Goal: Communication & Community: Answer question/provide support

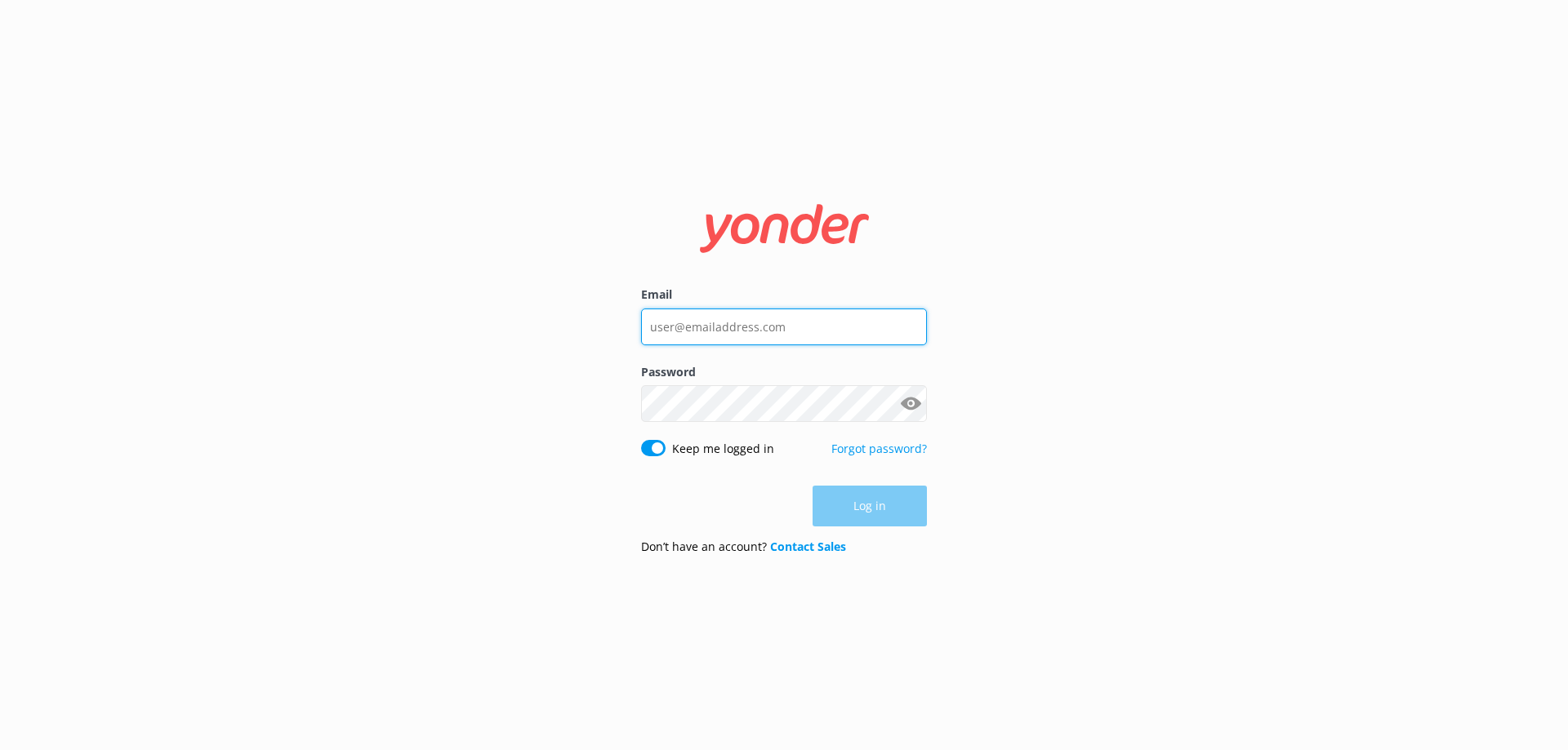
type input "[EMAIL_ADDRESS][DOMAIN_NAME]"
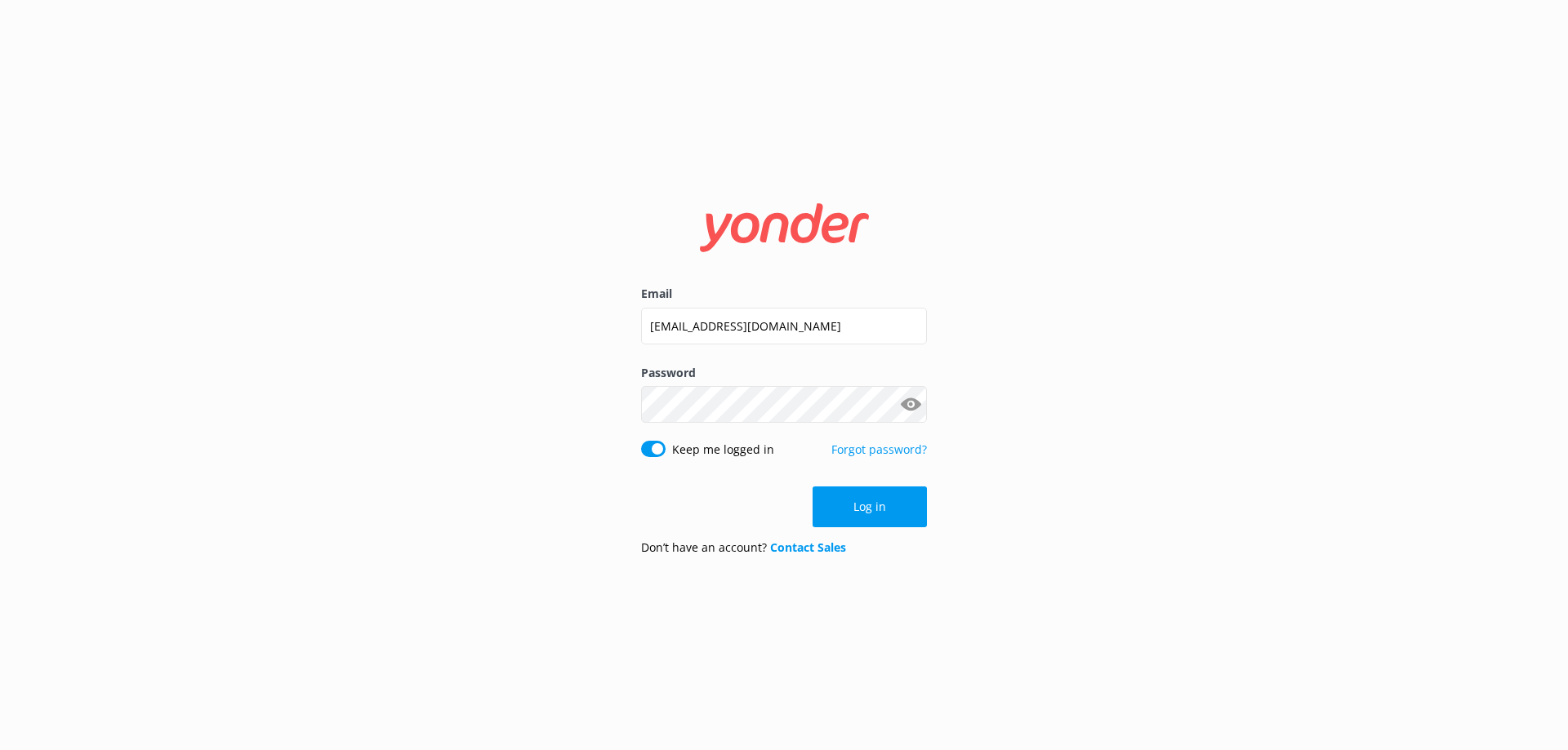
click at [876, 507] on div "Log in" at bounding box center [784, 506] width 286 height 41
click at [879, 502] on button "Log in" at bounding box center [870, 506] width 115 height 41
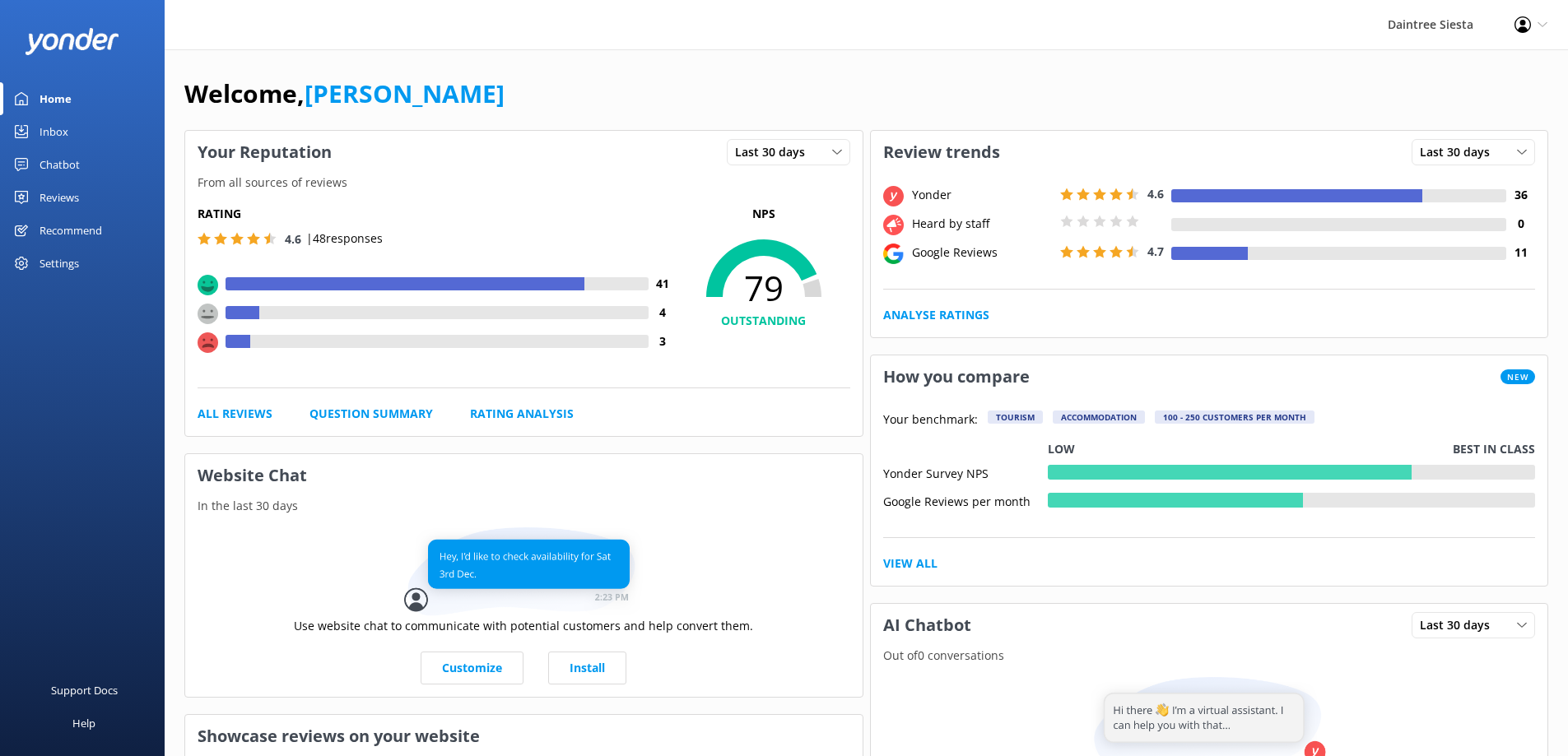
click at [69, 198] on div "Reviews" at bounding box center [58, 197] width 39 height 32
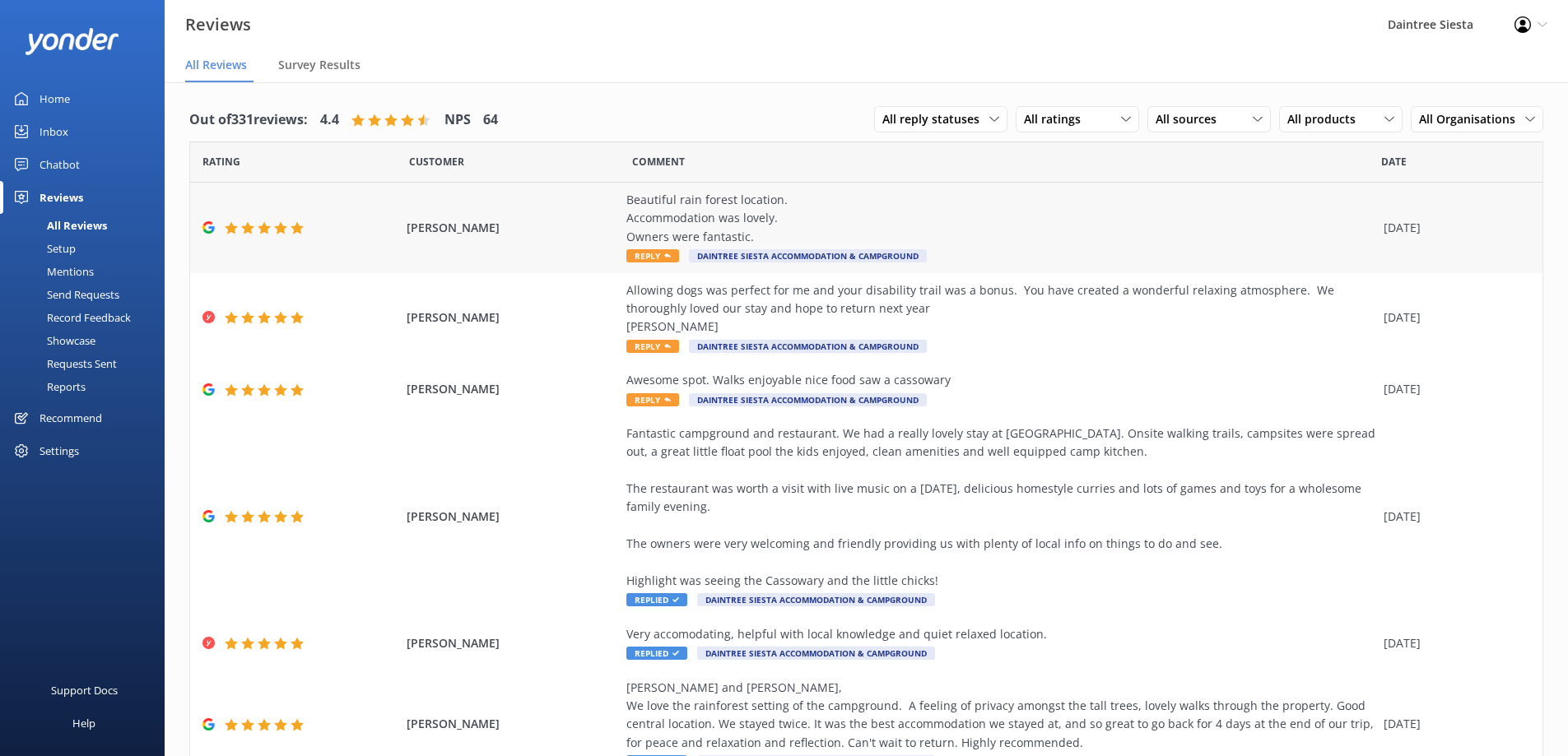
click at [642, 259] on span "Reply" at bounding box center [652, 256] width 53 height 13
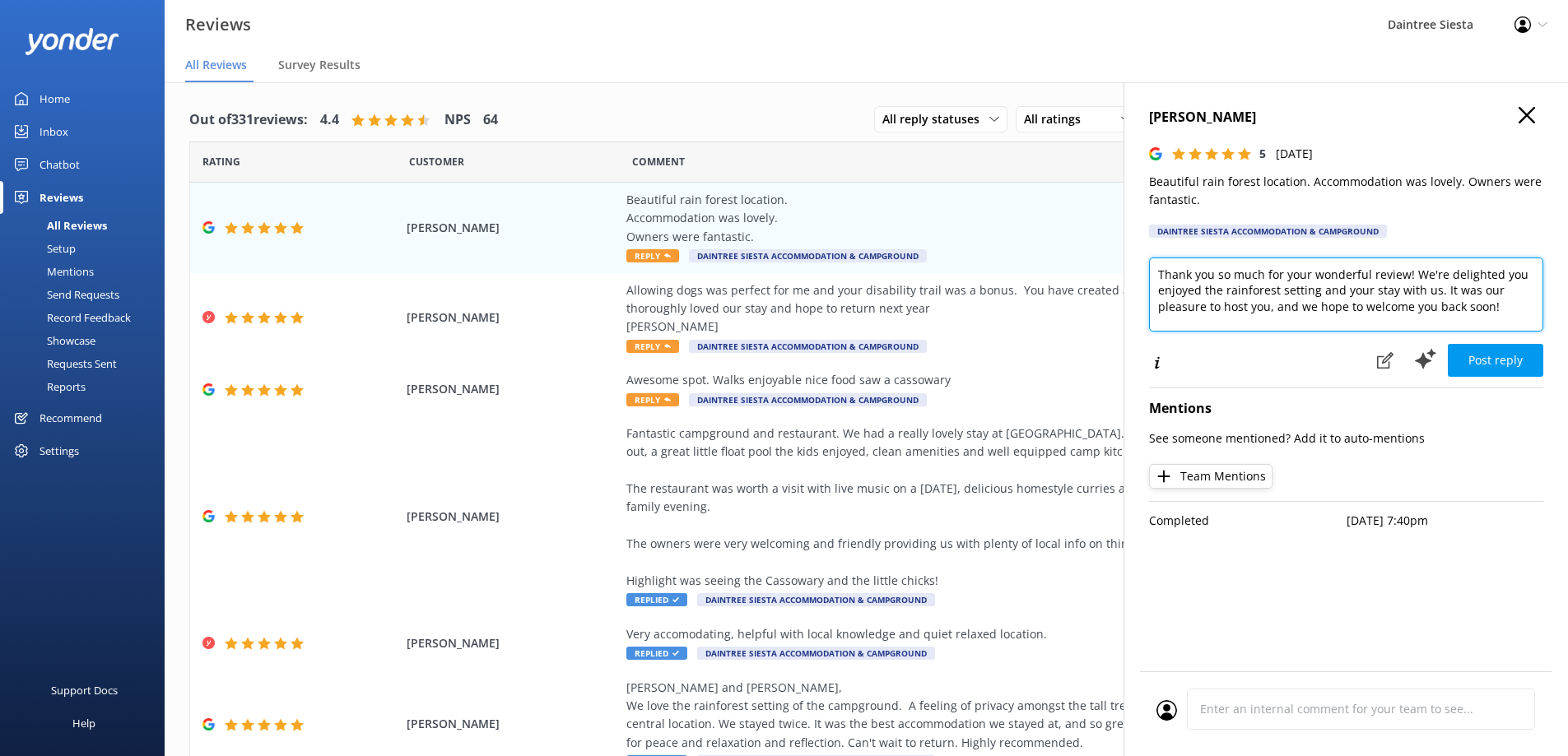
click at [1155, 270] on textarea "Thank you so much for your wonderful review! We're delighted you enjoyed the ra…" at bounding box center [1346, 293] width 394 height 74
drag, startPoint x: 1519, startPoint y: 324, endPoint x: 1156, endPoint y: 287, distance: 364.9
click at [1156, 287] on textarea "Hi [PERSON_NAME], Thanks so much for your wonderful review. We're glad you enjo…" at bounding box center [1346, 293] width 394 height 74
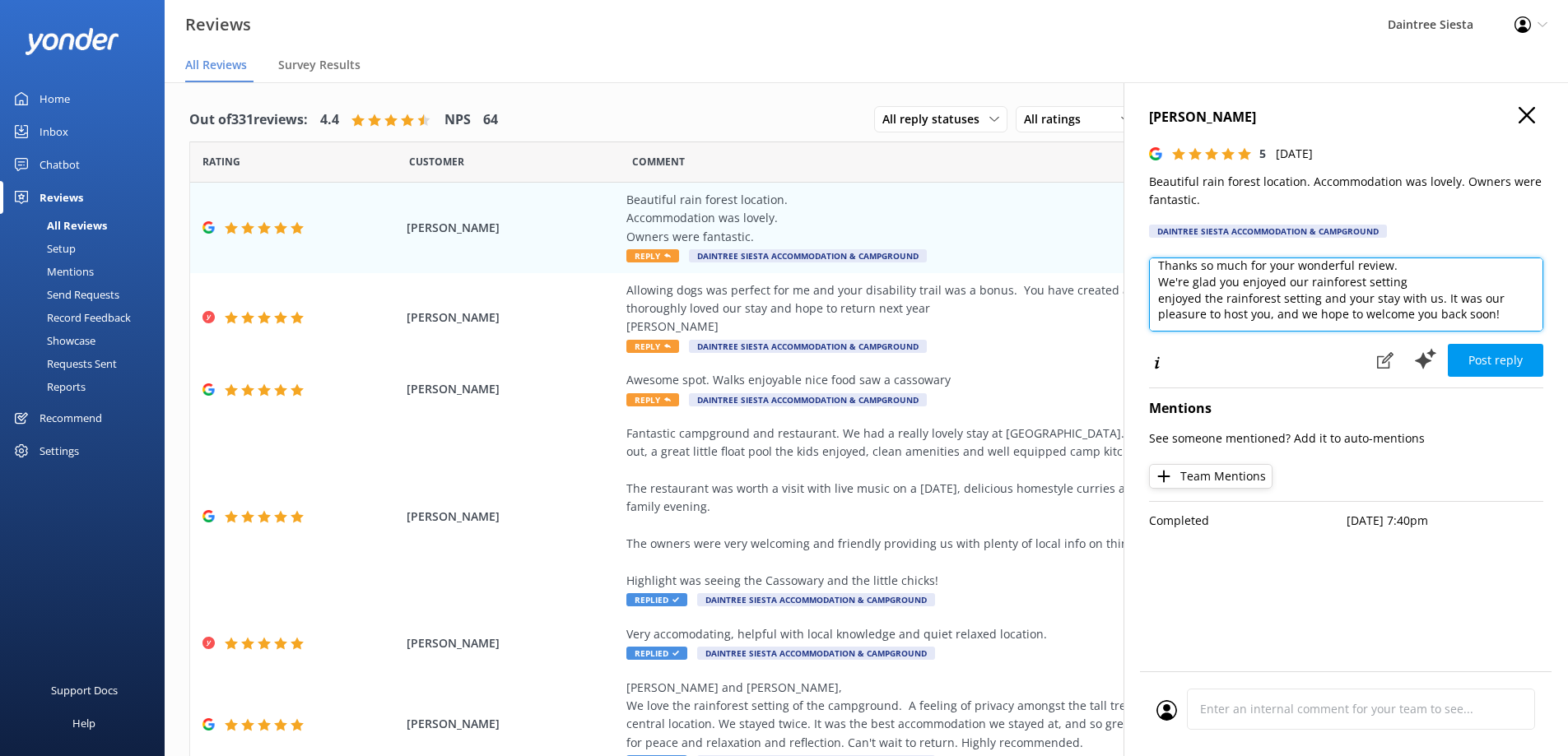
click at [1418, 282] on textarea "Hi [PERSON_NAME], Thanks so much for your wonderful review. We're glad you enjo…" at bounding box center [1346, 293] width 394 height 74
click at [1488, 281] on textarea "Hi [PERSON_NAME], Thanks so much for your wonderful review. We're glad you enjo…" at bounding box center [1346, 293] width 394 height 74
drag, startPoint x: 1438, startPoint y: 292, endPoint x: 1140, endPoint y: 298, distance: 298.1
click at [1140, 298] on div "[PERSON_NAME] 5 [DATE] Beautiful rain forest location. Accommodation was lovely…" at bounding box center [1345, 460] width 445 height 756
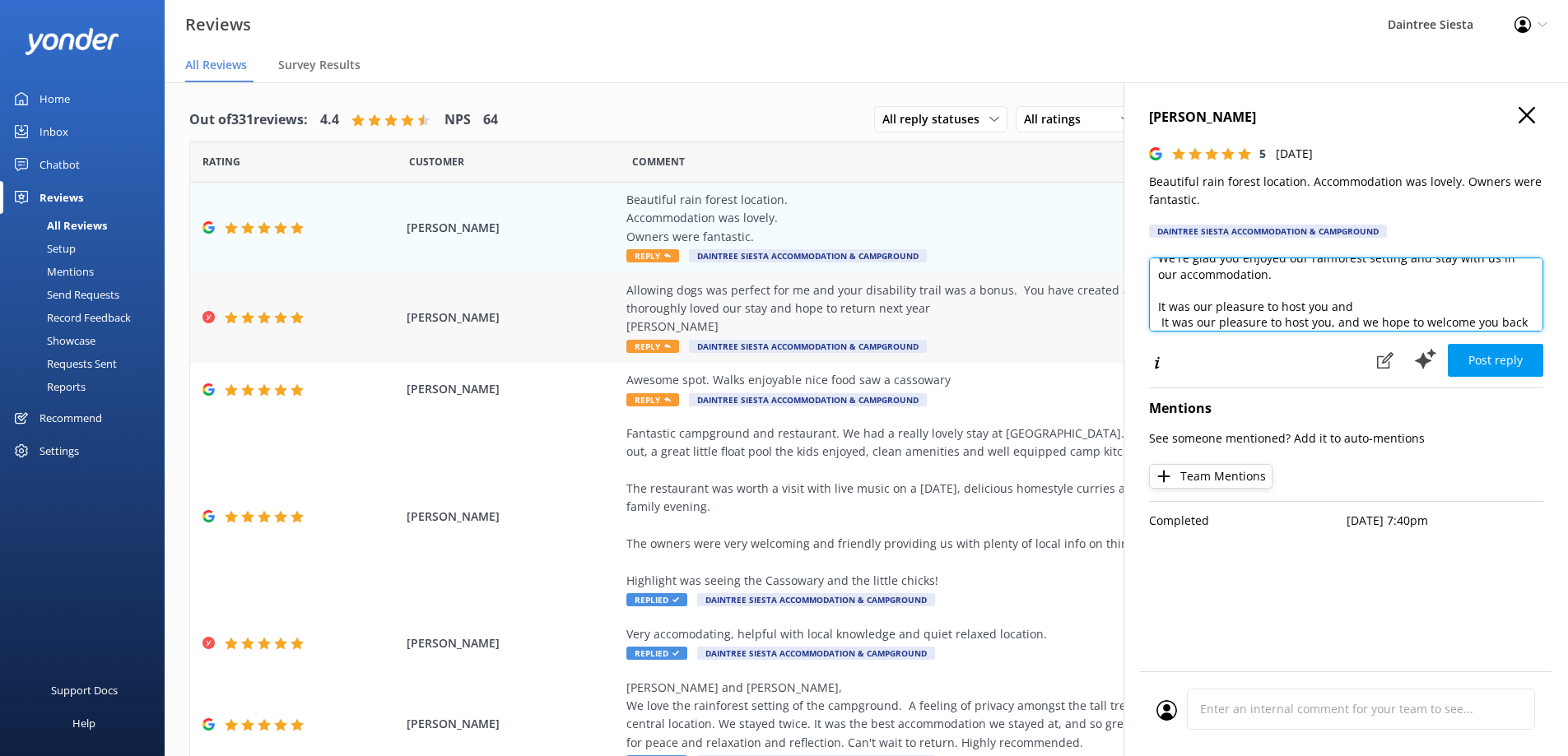
scroll to position [64, 0]
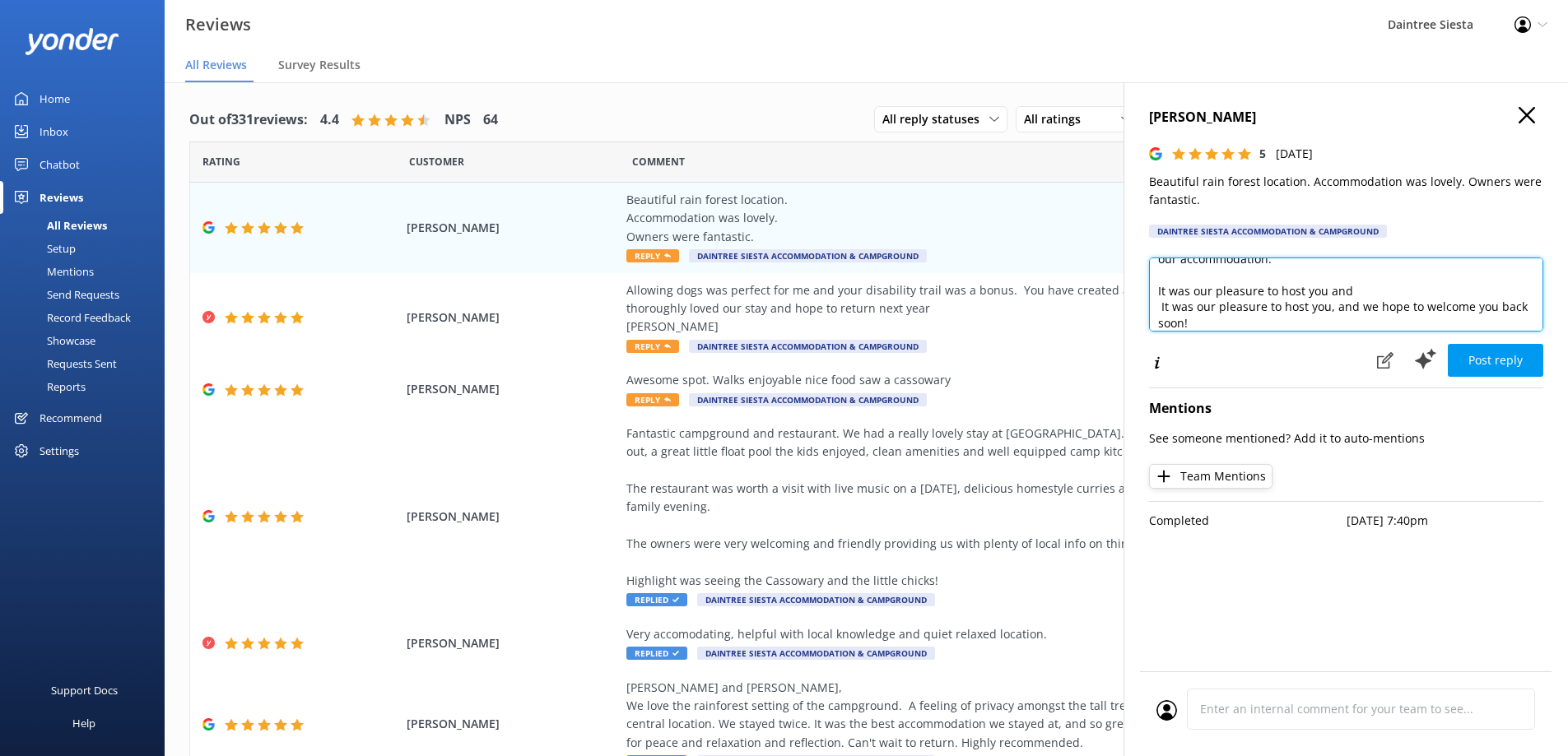
click at [1357, 292] on textarea "Hi [PERSON_NAME], Thanks so much for your wonderful review. We're glad you enjo…" at bounding box center [1346, 293] width 394 height 74
drag, startPoint x: 1251, startPoint y: 317, endPoint x: 1156, endPoint y: 292, distance: 98.2
click at [1156, 292] on textarea "Hi [PERSON_NAME], Thanks so much for your wonderful review. We're glad you enjo…" at bounding box center [1346, 293] width 394 height 74
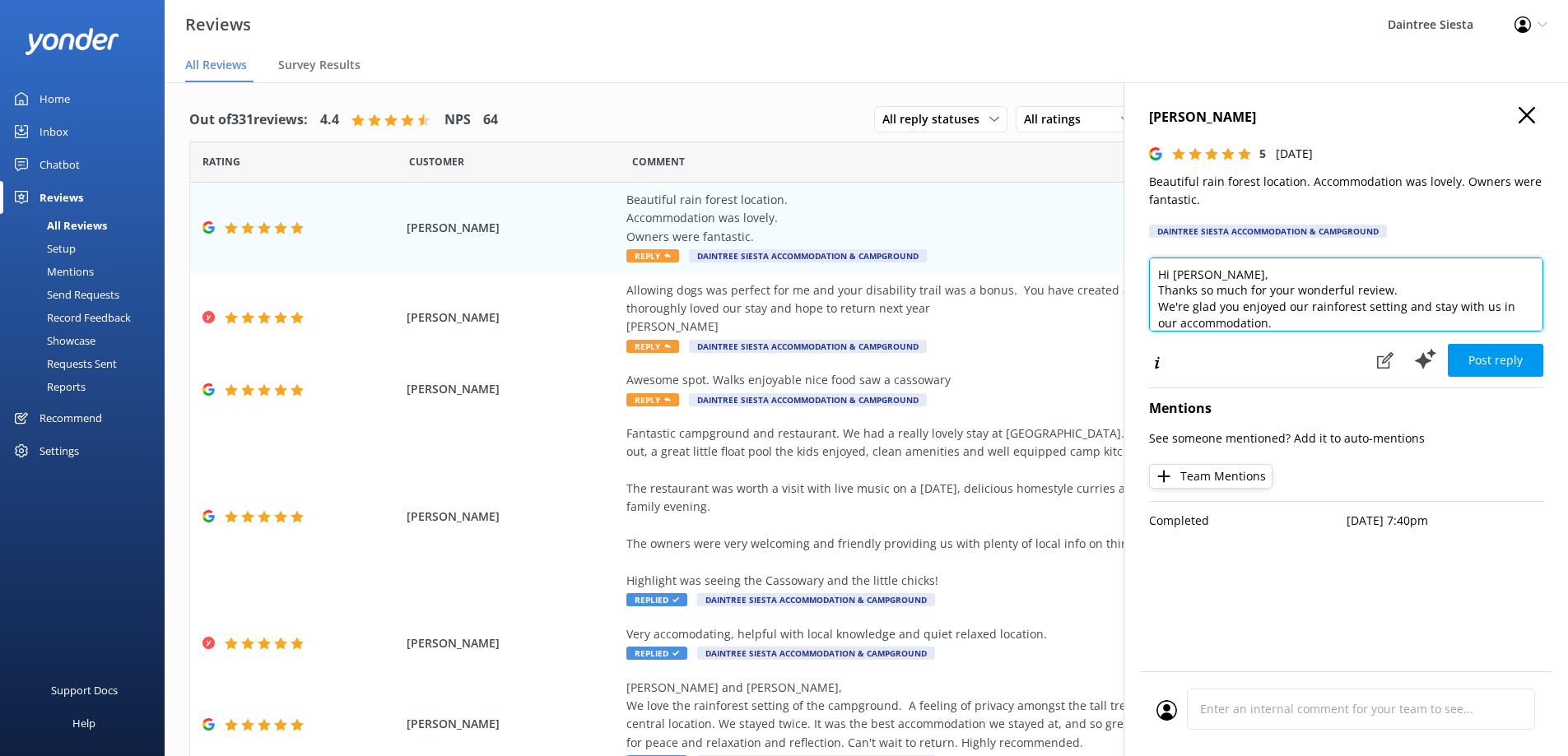
click at [1233, 276] on textarea "Hi [PERSON_NAME], Thanks so much for your wonderful review. We're glad you enjo…" at bounding box center [1346, 293] width 394 height 74
click at [1405, 301] on textarea "Hi [PERSON_NAME], Thanks so much for your wonderful review. We're glad you enjo…" at bounding box center [1346, 293] width 394 height 74
click at [1276, 287] on textarea "Hi [PERSON_NAME], Thanks so much for your wonderful review. We're glad you enjo…" at bounding box center [1346, 293] width 394 height 74
click at [1290, 269] on textarea "Hi [PERSON_NAME], Thanks so much for your wonderful review. We're glad you enjo…" at bounding box center [1346, 293] width 394 height 74
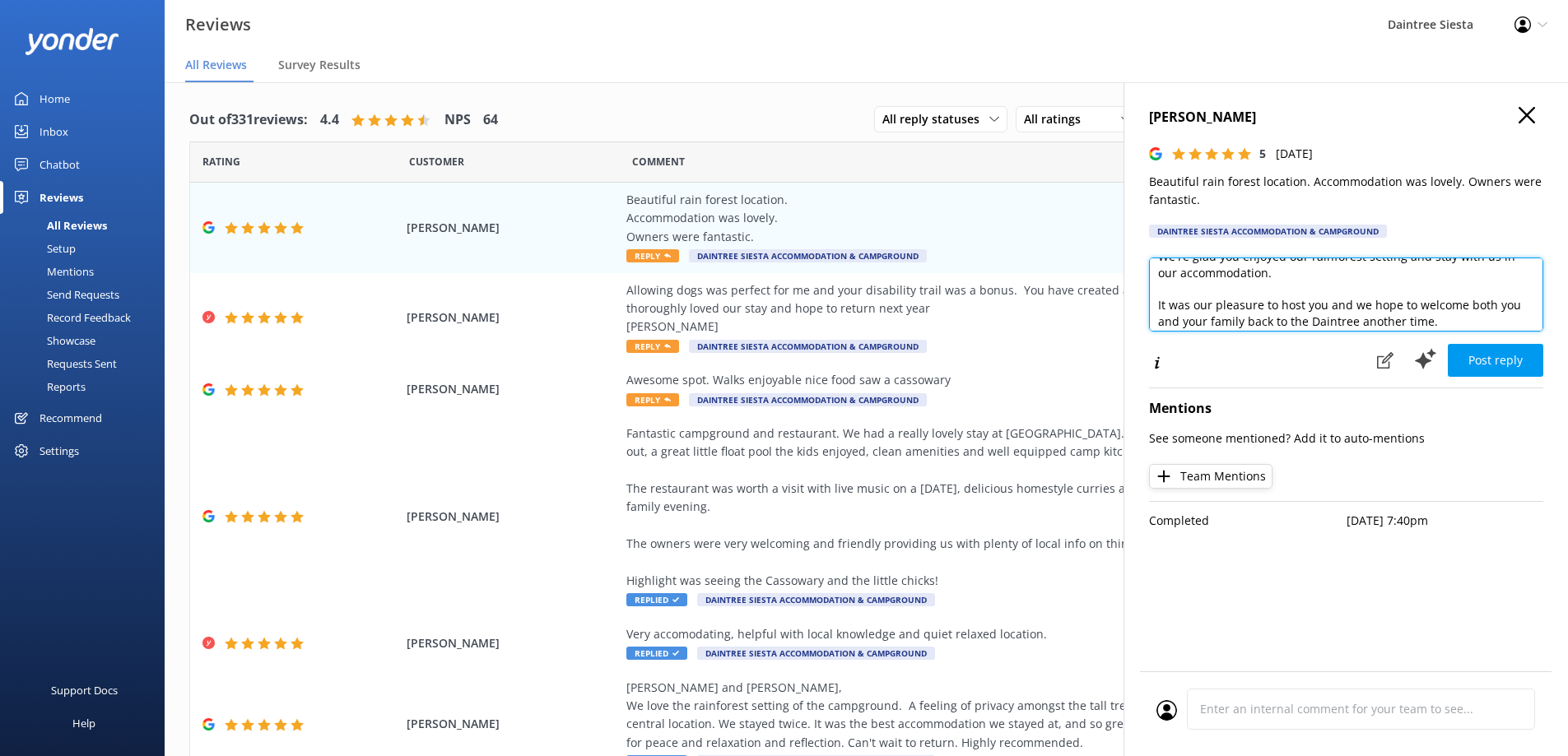
scroll to position [73, 0]
click at [1410, 280] on textarea "Hi [PERSON_NAME], Thanks so much for your wonderful review. We're glad you were…" at bounding box center [1346, 293] width 394 height 74
click at [1451, 265] on textarea "Hi [PERSON_NAME], Thanks so much for your wonderful review. We're glad you were…" at bounding box center [1346, 293] width 394 height 74
click at [1198, 283] on textarea "Hi [PERSON_NAME], Thanks so much for your wonderful review. We're glad you were…" at bounding box center [1346, 293] width 394 height 74
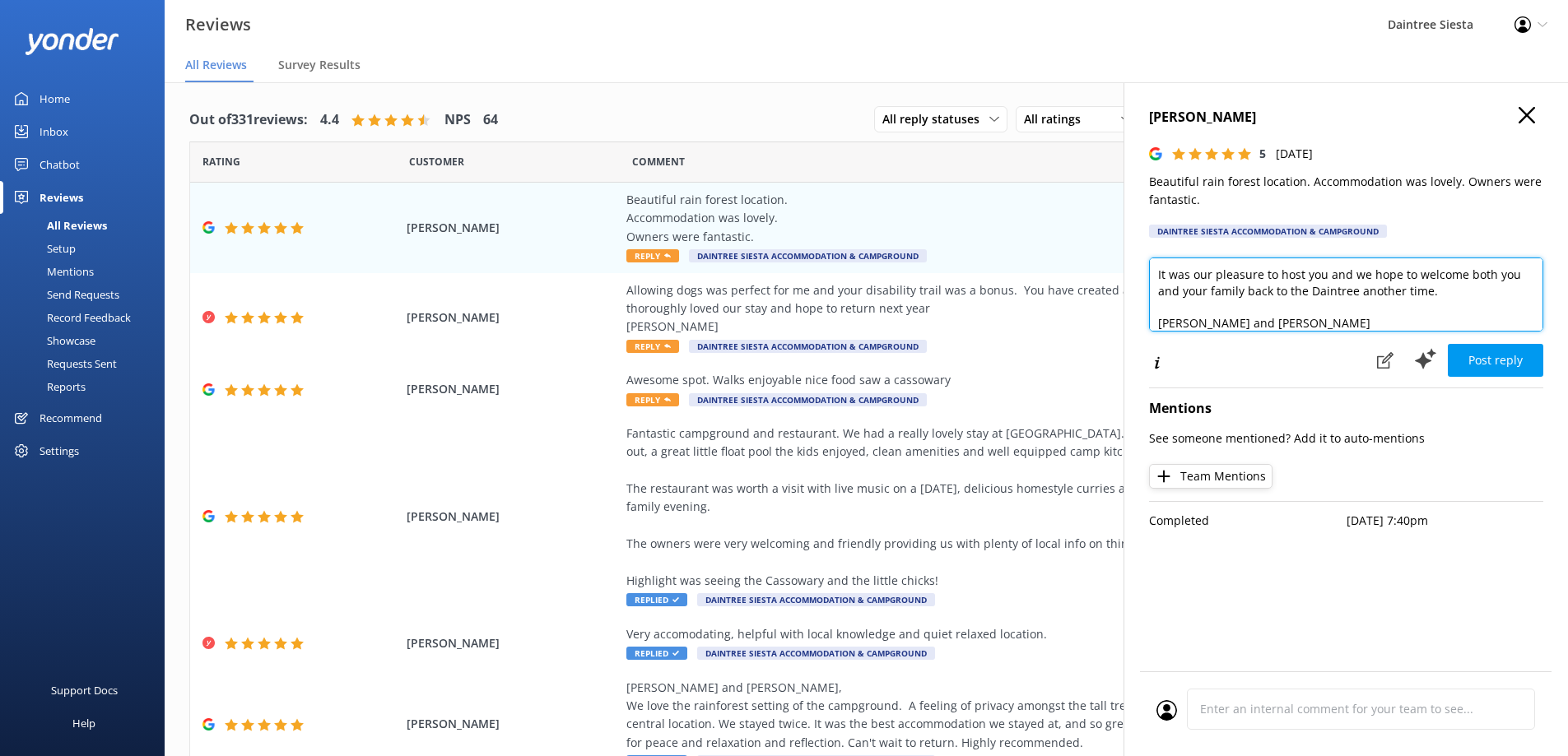
scroll to position [129, 0]
type textarea "Hi [PERSON_NAME], Thanks so much for your wonderful review. We're glad you were…"
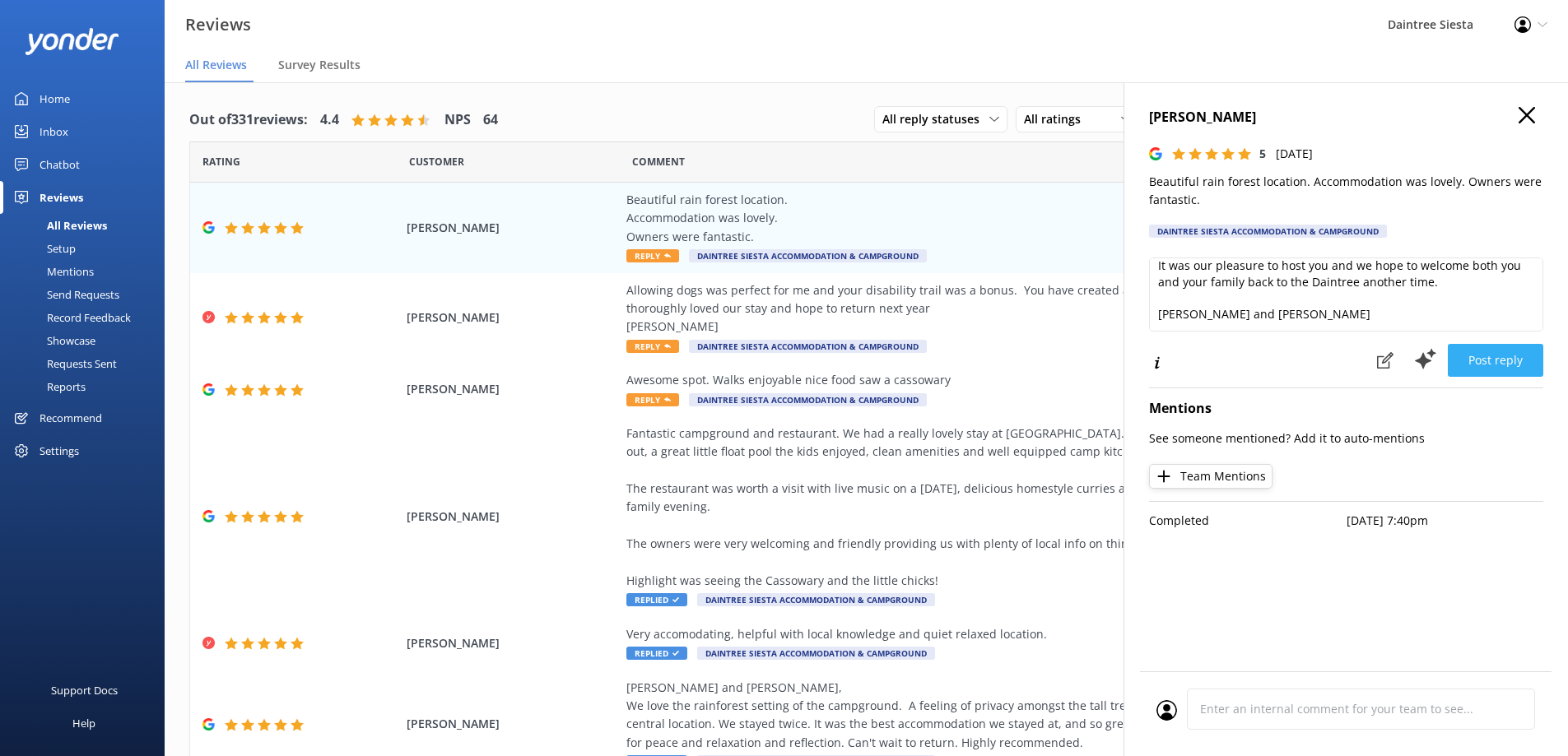
click at [1493, 357] on button "Post reply" at bounding box center [1495, 360] width 96 height 32
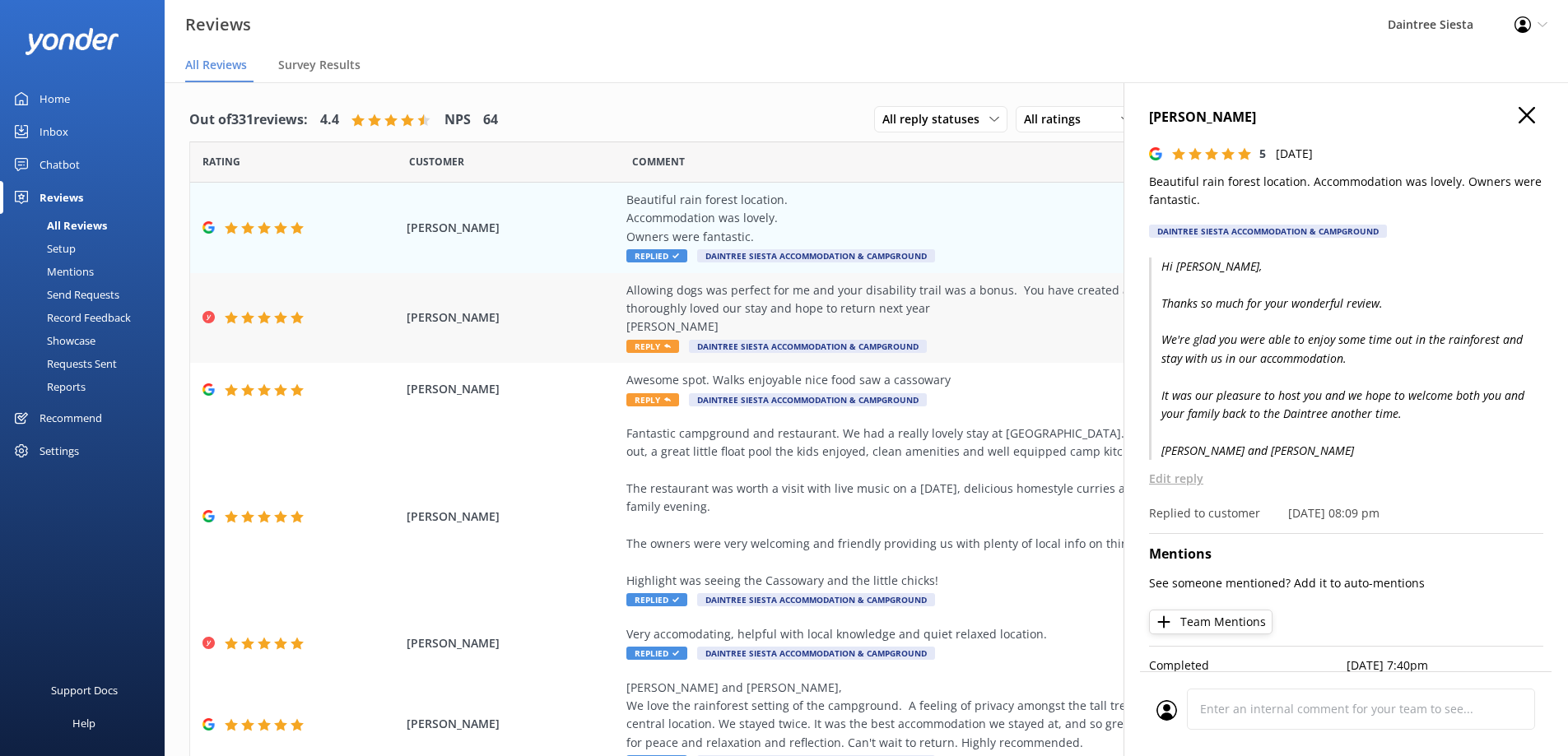
click at [653, 343] on span "Reply" at bounding box center [652, 347] width 53 height 13
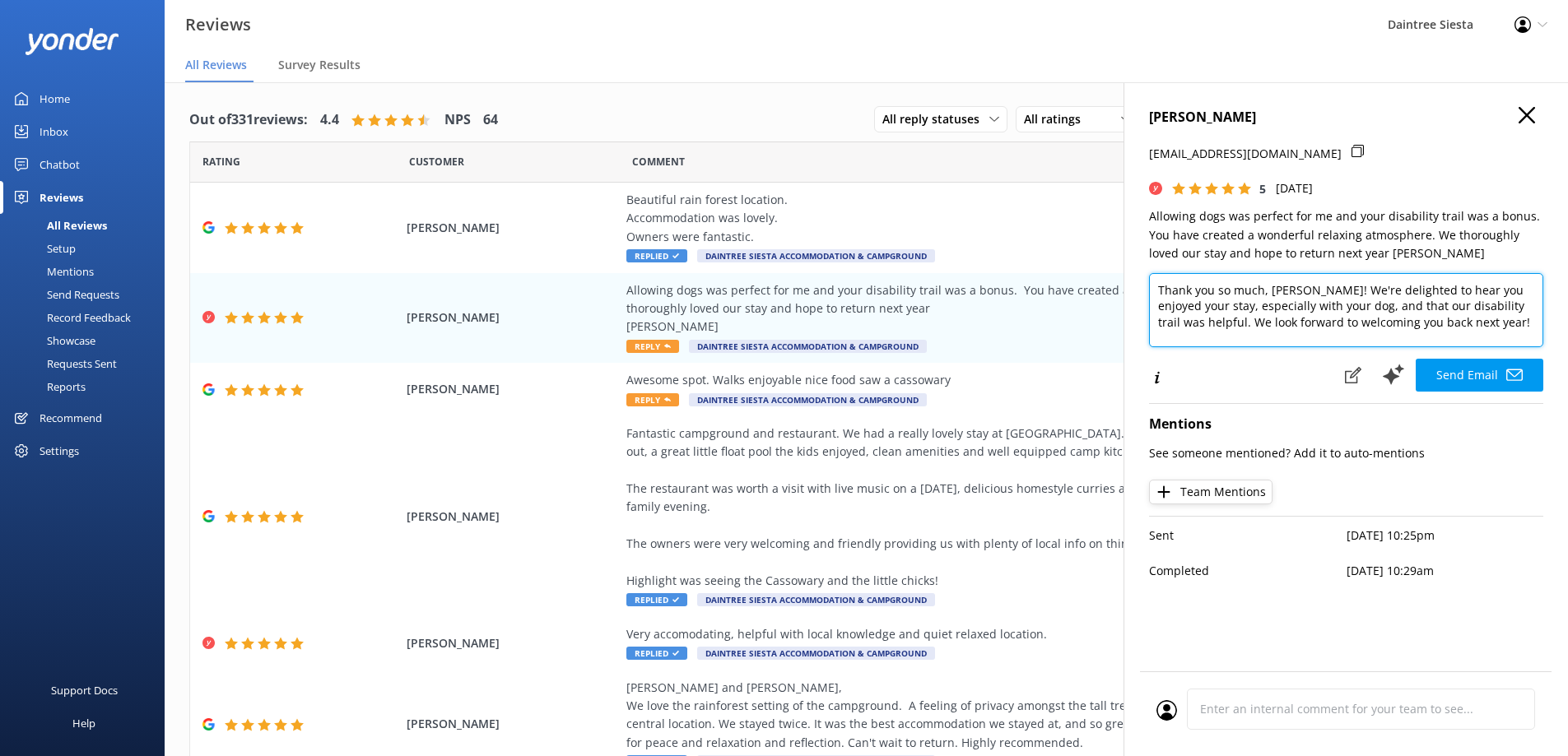
click at [1158, 287] on textarea "Thank you so much, [PERSON_NAME]! We're delighted to hear you enjoyed your stay…" at bounding box center [1346, 310] width 394 height 74
click at [1321, 303] on textarea "Hi [PERSON_NAME], Thank you so much, [PERSON_NAME]! We're delighted to hear you…" at bounding box center [1346, 310] width 394 height 74
drag, startPoint x: 1415, startPoint y: 323, endPoint x: 1280, endPoint y: 303, distance: 136.5
click at [1280, 303] on textarea "Hi [PERSON_NAME], Thank you so much for your lovely review. We're delighted to …" at bounding box center [1346, 310] width 394 height 74
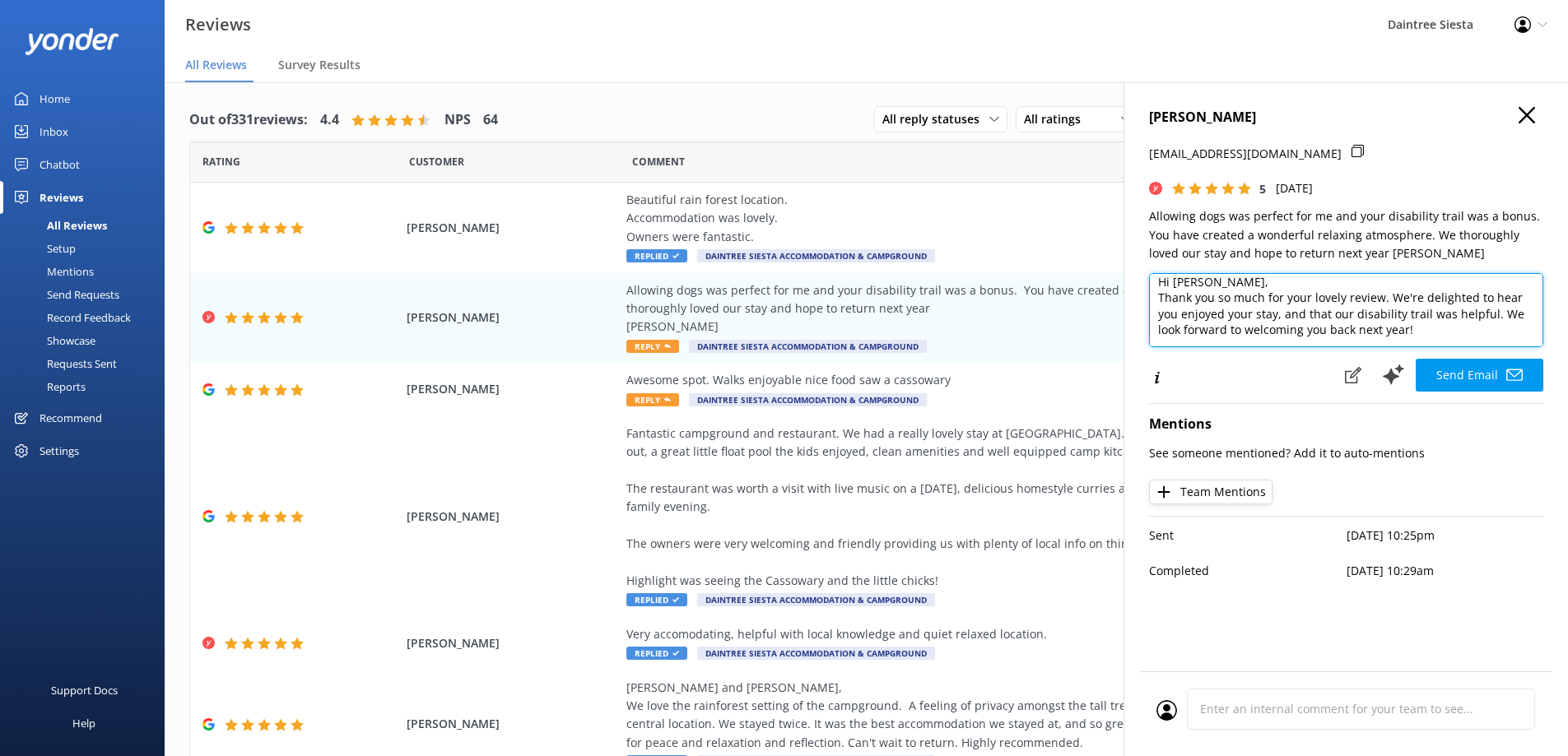
scroll to position [9, 0]
click at [1506, 318] on textarea "Hi [PERSON_NAME], Thank you so much for your lovely review. We're delighted to …" at bounding box center [1346, 310] width 394 height 74
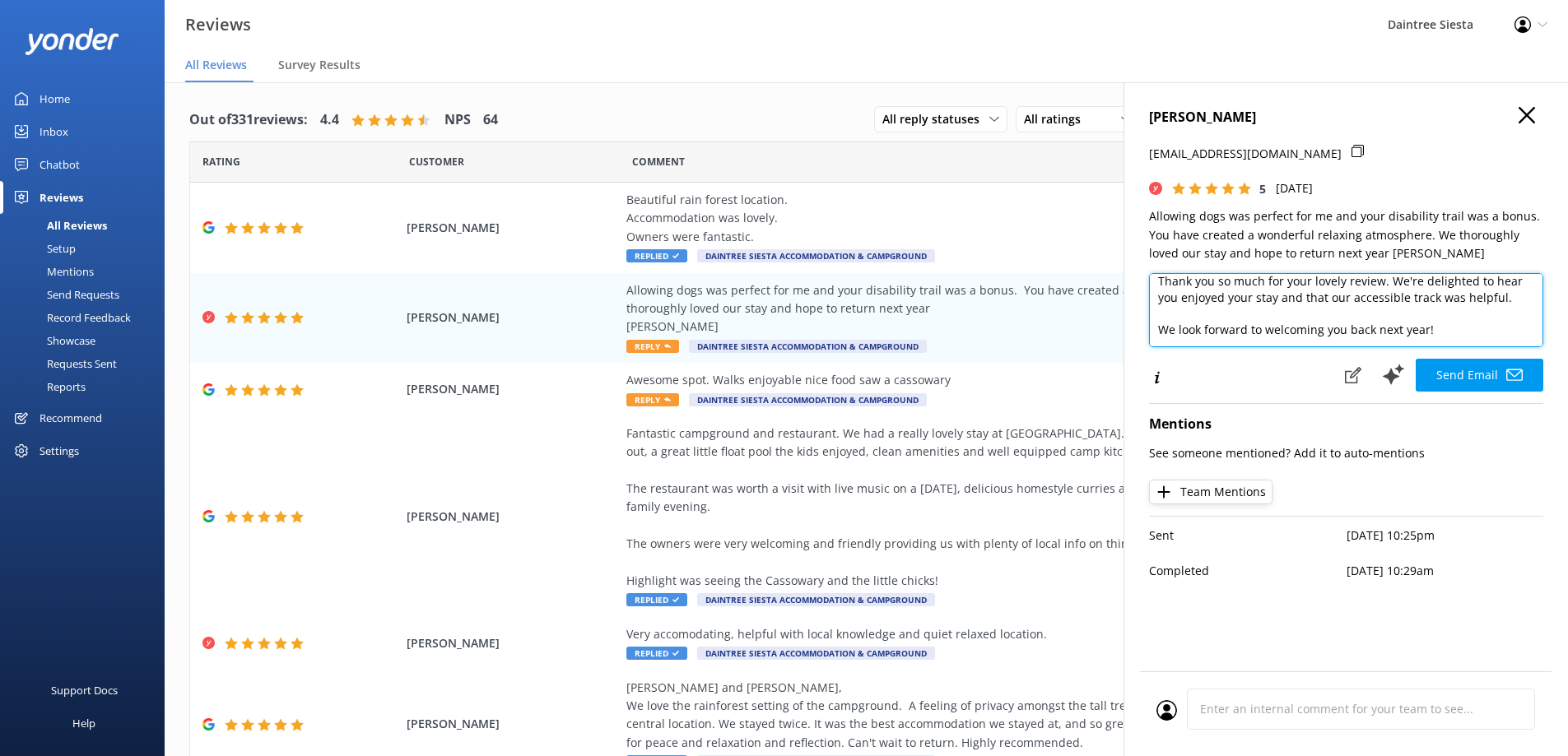
click at [1376, 325] on textarea "Hi [PERSON_NAME], Thank you so much for your lovely review. We're delighted to …" at bounding box center [1346, 310] width 394 height 74
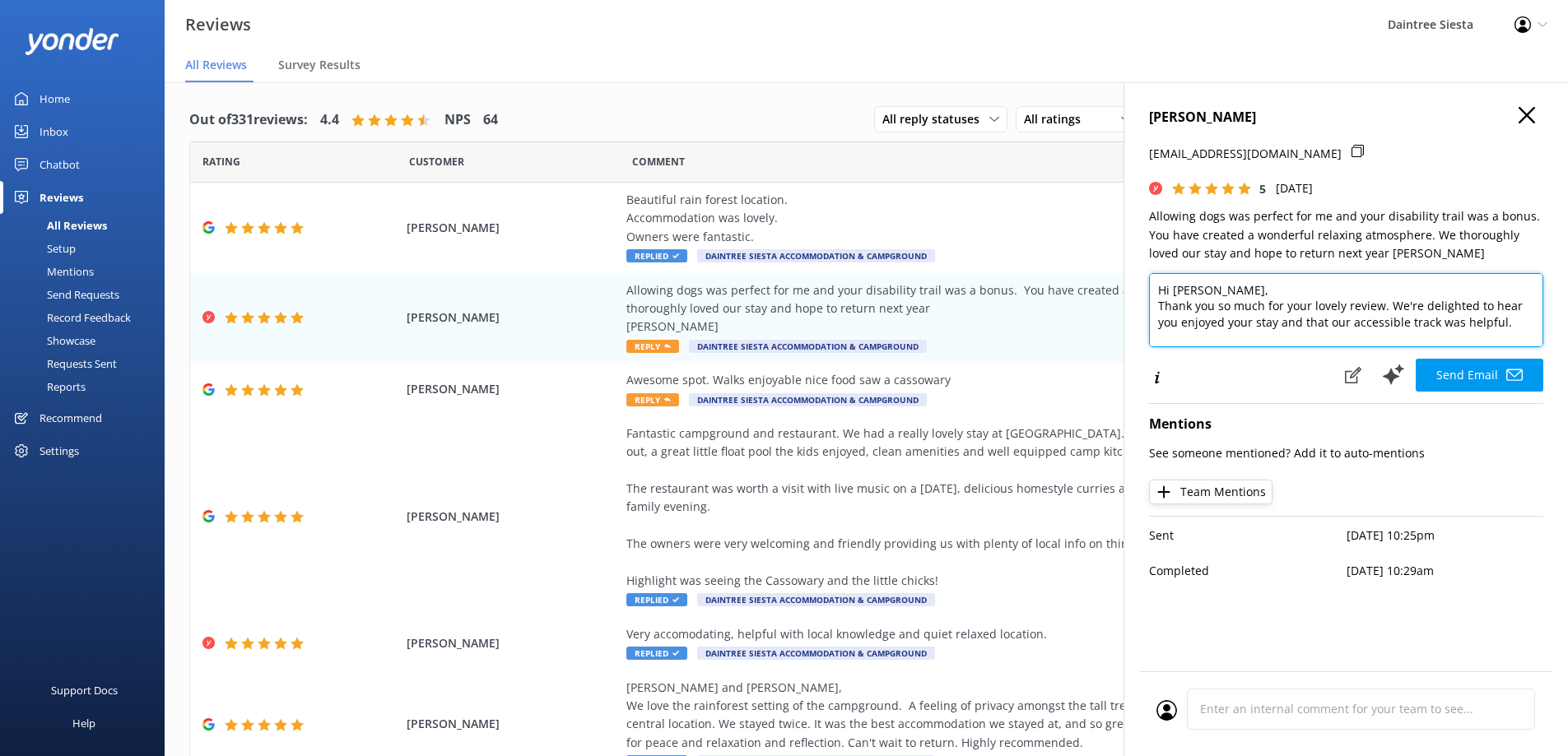
click at [1298, 290] on textarea "Hi [PERSON_NAME], Thank you so much for your lovely review. We're delighted to …" at bounding box center [1346, 310] width 394 height 74
click at [1380, 320] on textarea "Hi [PERSON_NAME], Thank you so much for your lovely review. We're delighted to …" at bounding box center [1346, 310] width 394 height 74
click at [1273, 319] on textarea "Hi [PERSON_NAME], Thank you so much. We're delighted to hear you enjoyed your s…" at bounding box center [1346, 310] width 394 height 74
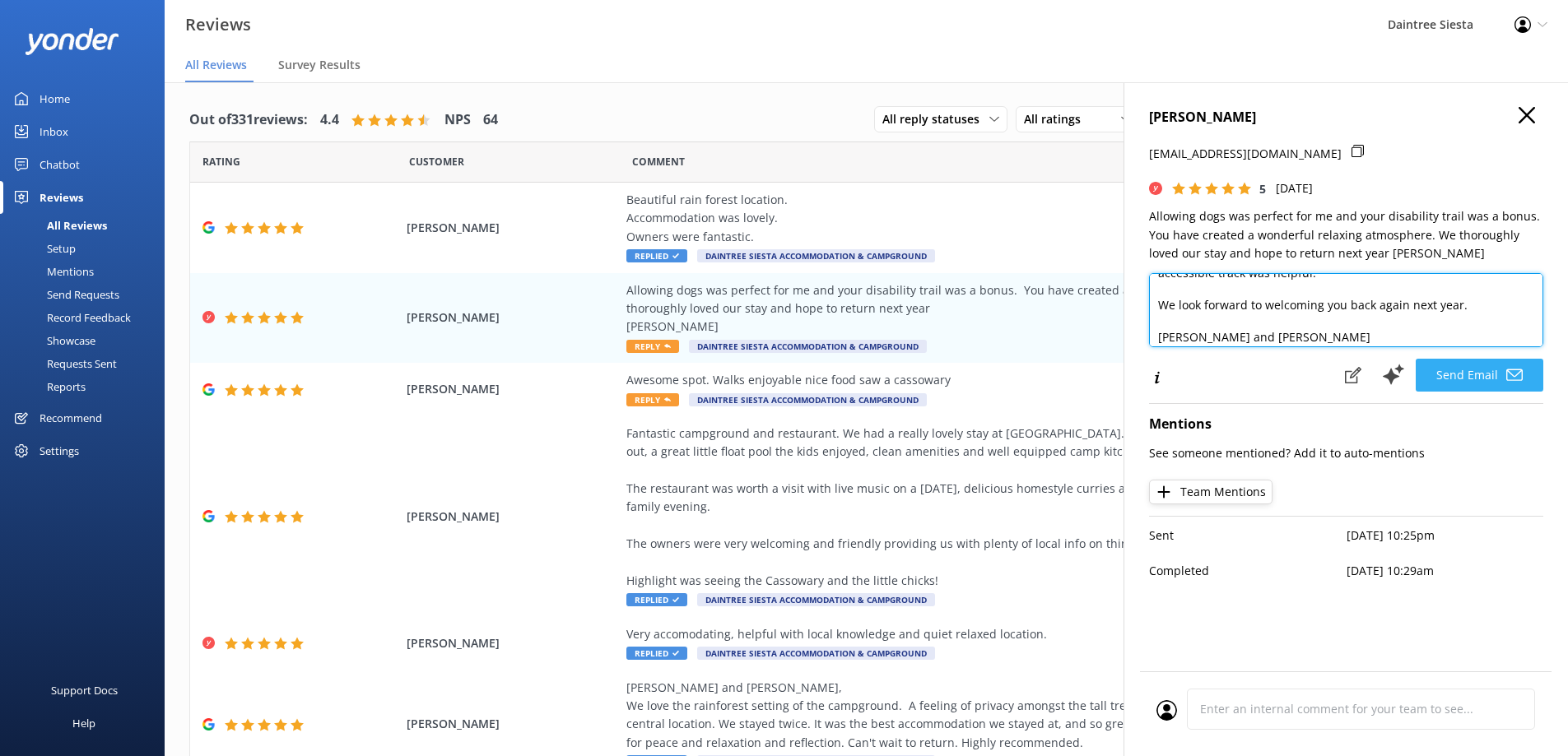
type textarea "Hi [PERSON_NAME], Thank you so much. We're delighted to hear you enjoyed your s…"
click at [1479, 376] on button "Send Email" at bounding box center [1479, 375] width 127 height 32
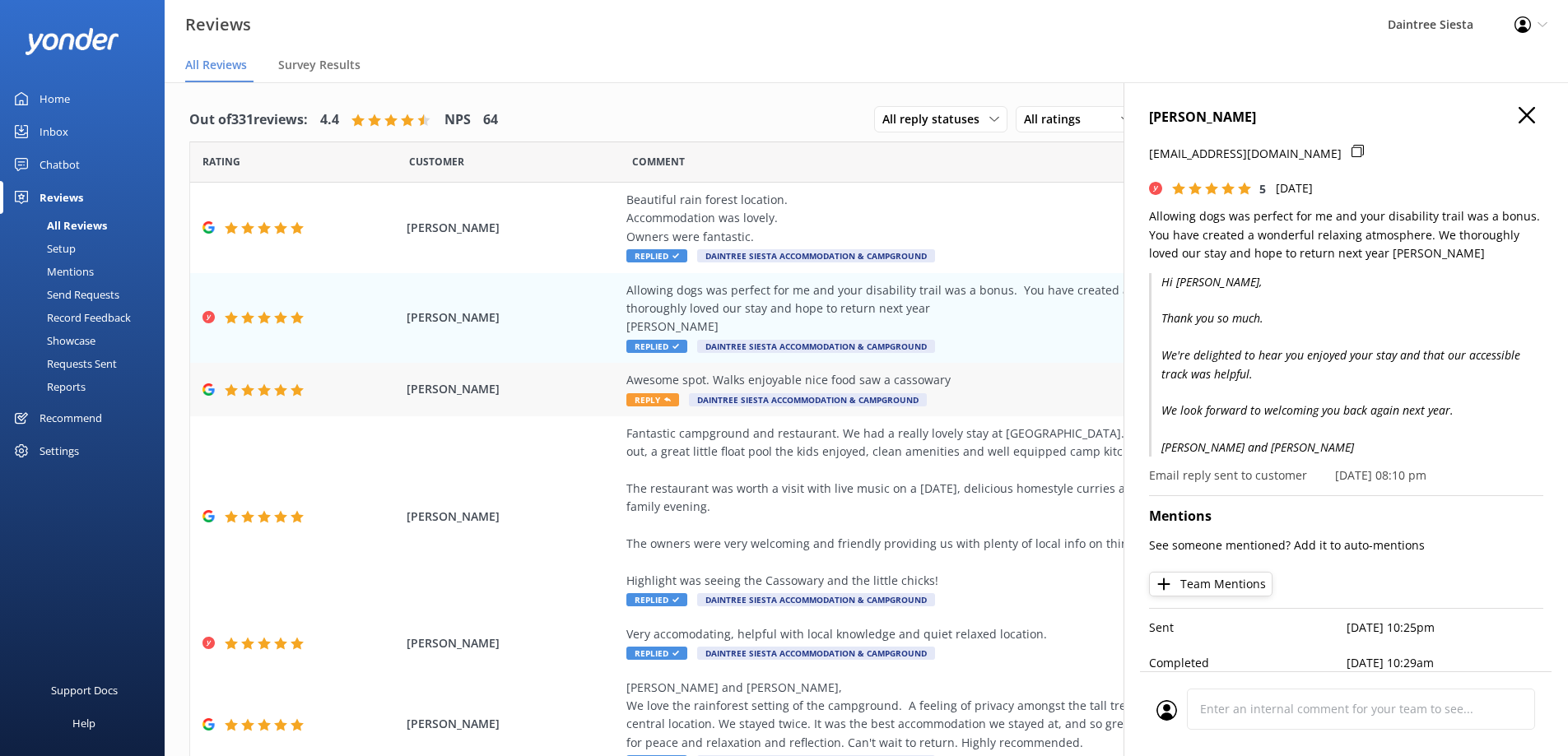
click at [653, 400] on span "Reply" at bounding box center [652, 400] width 53 height 13
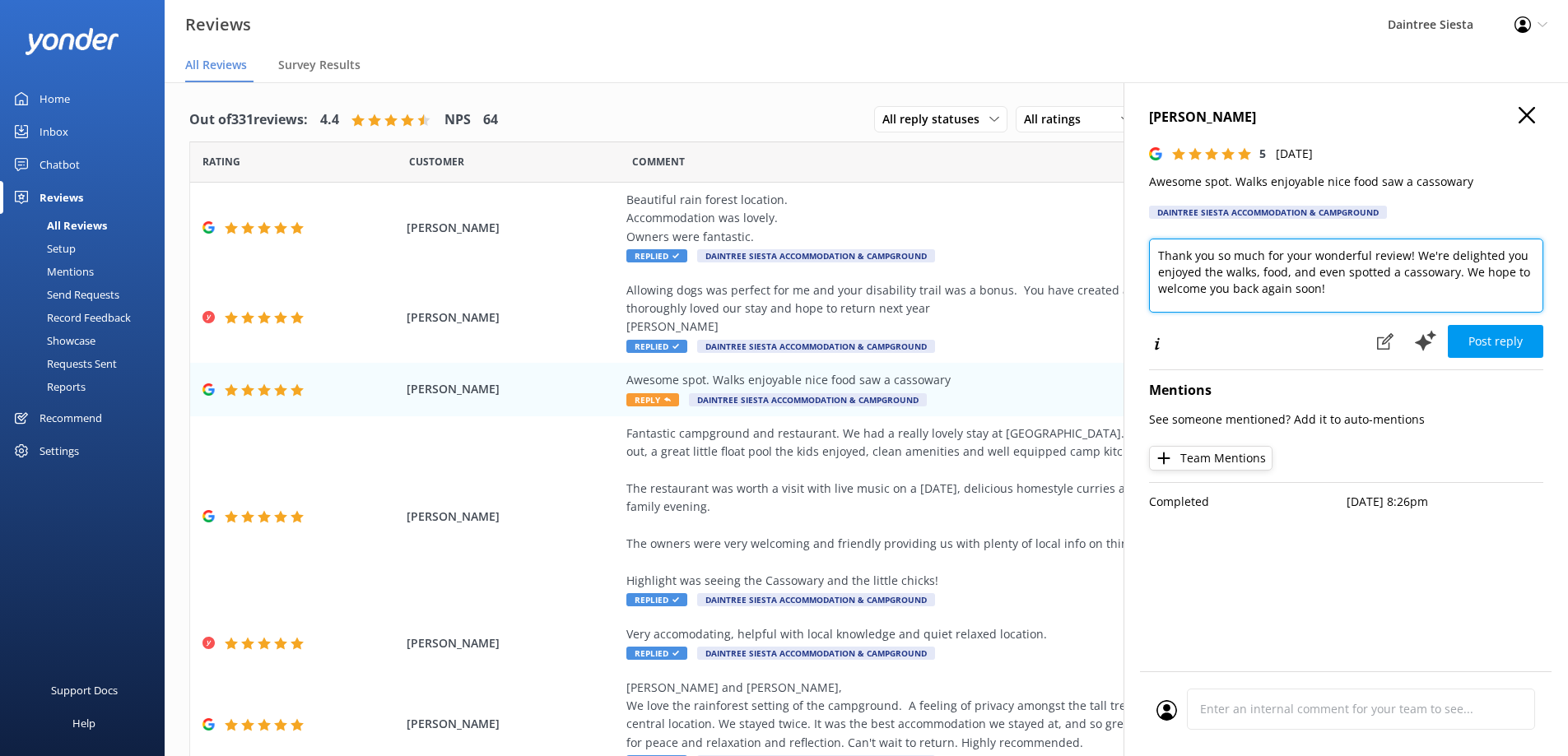
click at [1160, 257] on textarea "Thank you so much for your wonderful review! We're delighted you enjoyed the wa…" at bounding box center [1346, 275] width 394 height 74
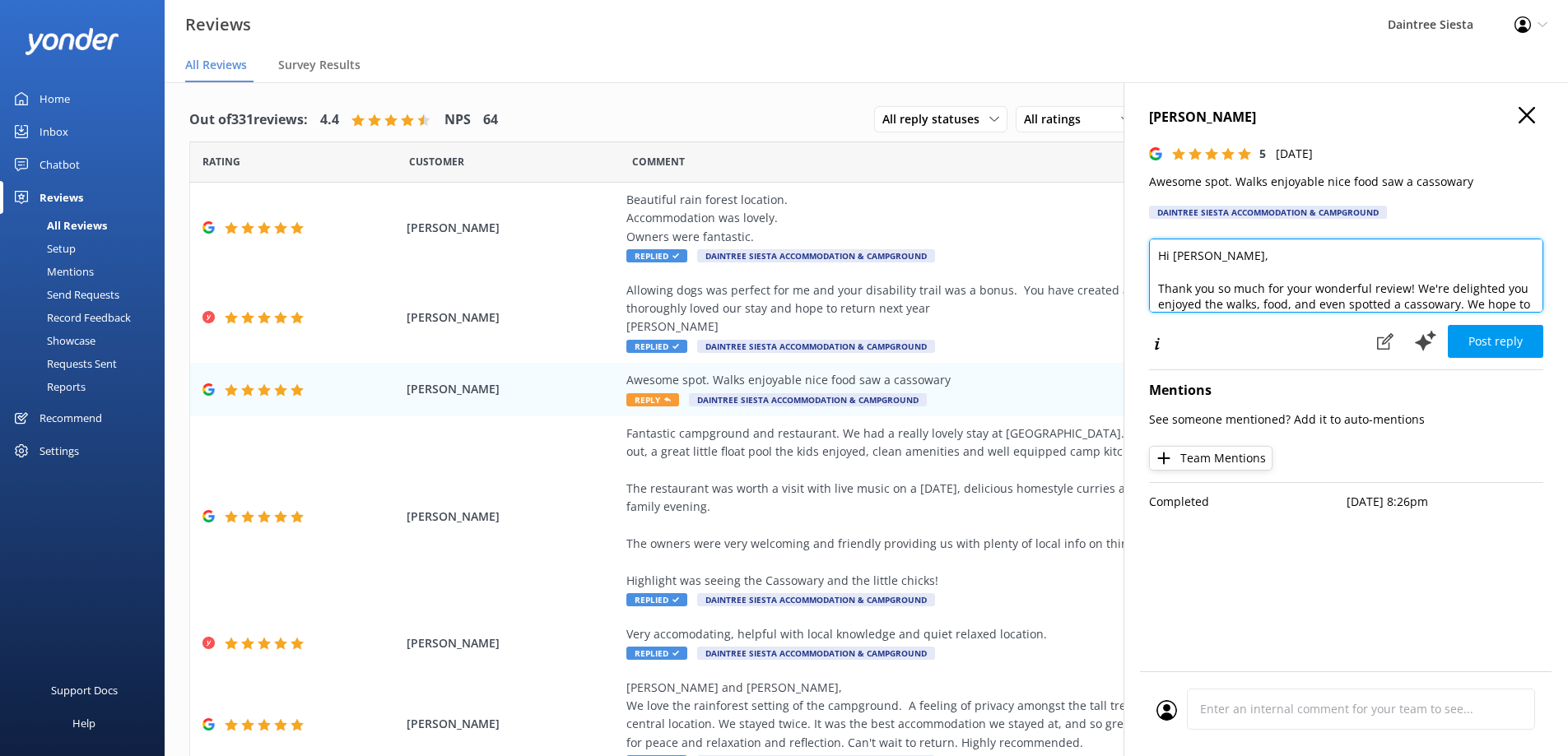
click at [1368, 285] on textarea "Hi [PERSON_NAME], Thank you so much for your wonderful review! We're delighted …" at bounding box center [1346, 275] width 394 height 74
click at [1383, 287] on textarea "Hi [PERSON_NAME], Thank you so much for your great review! We're delighted you …" at bounding box center [1346, 275] width 394 height 74
click at [1396, 299] on textarea "Hi [PERSON_NAME], Thank you so much for your great review. We're delighted you …" at bounding box center [1346, 275] width 394 height 74
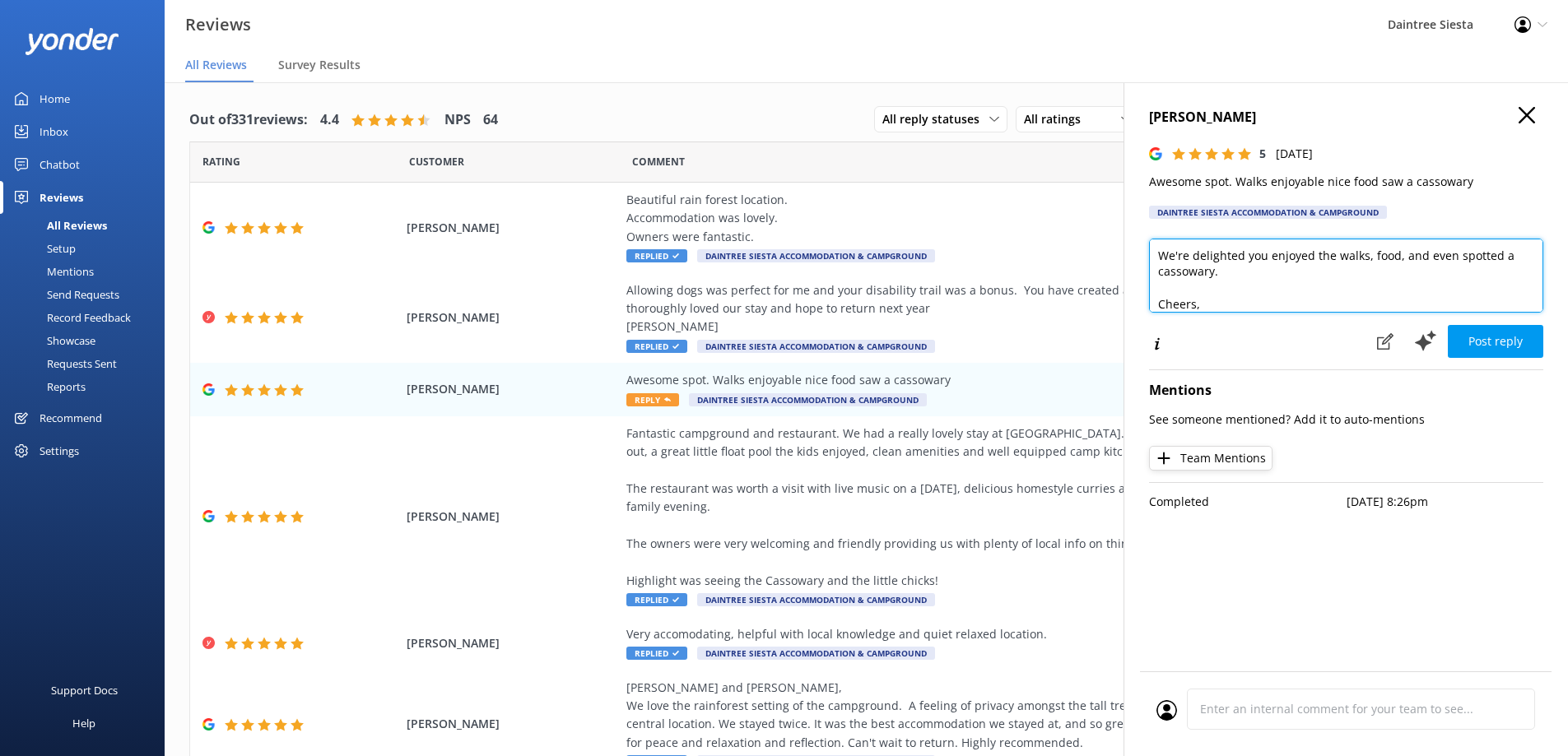
scroll to position [81, 0]
click at [1358, 268] on textarea "Hi [PERSON_NAME], Thank you so much for your great review. We're delighted you …" at bounding box center [1346, 275] width 394 height 74
click at [1265, 264] on textarea "Hi [PERSON_NAME], Thank you so much for your great review. We're delighted you …" at bounding box center [1346, 275] width 394 height 74
click at [1261, 260] on textarea "Hi [PERSON_NAME], Thank you so much for your great review. We're delighted you …" at bounding box center [1346, 275] width 394 height 74
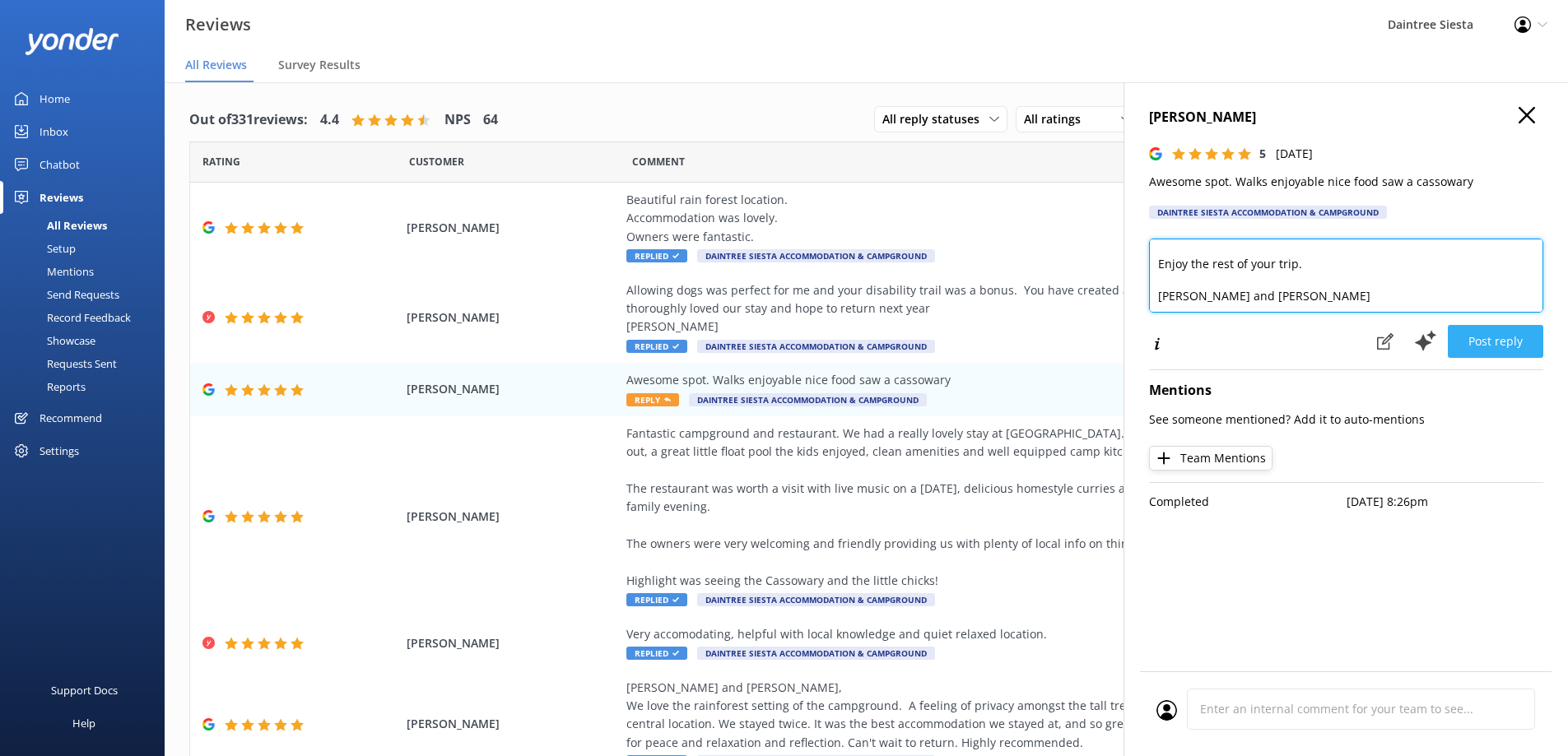
type textarea "Hi [PERSON_NAME], Thank you so much for your great review. We're delighted you …"
click at [1488, 349] on button "Post reply" at bounding box center [1495, 341] width 96 height 32
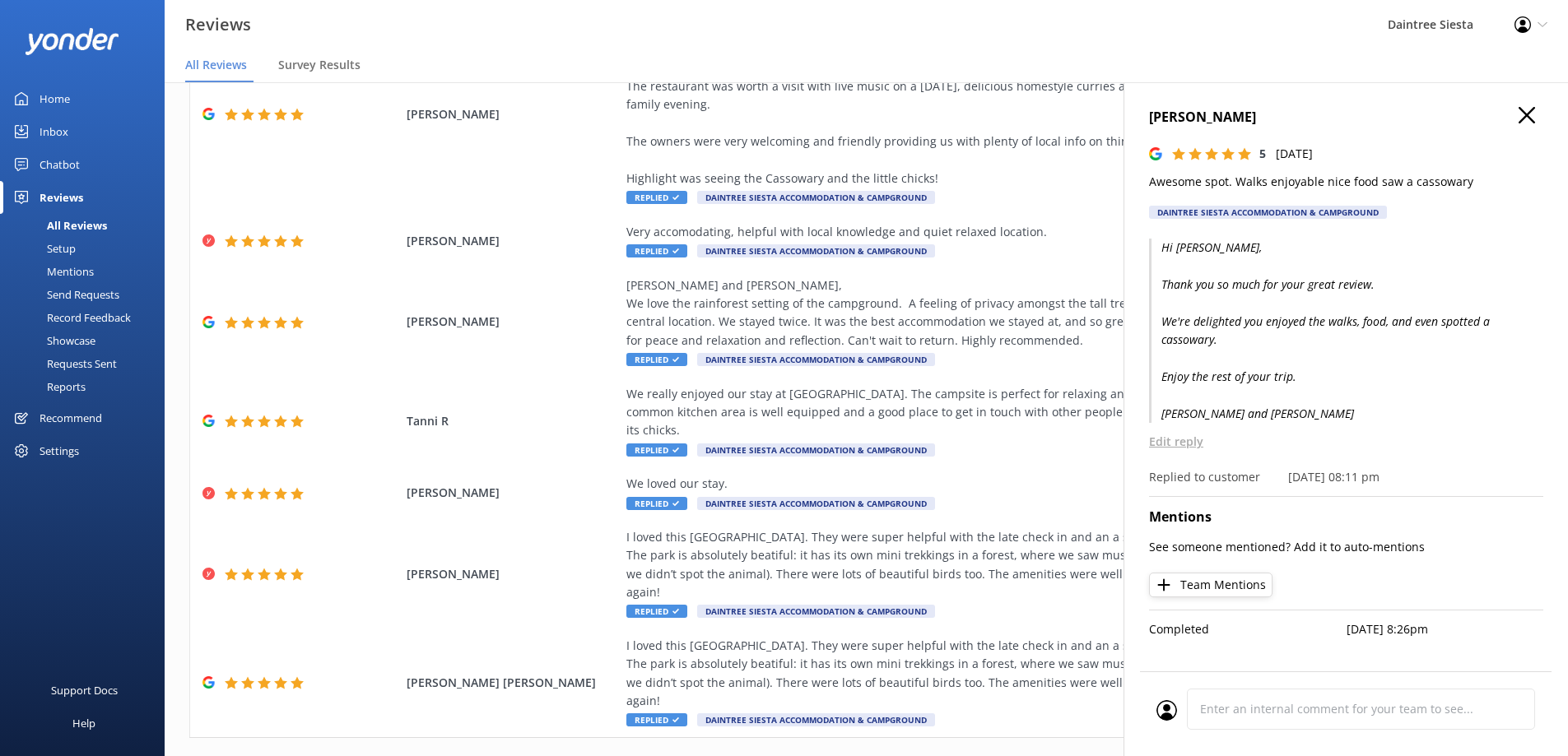
scroll to position [32, 0]
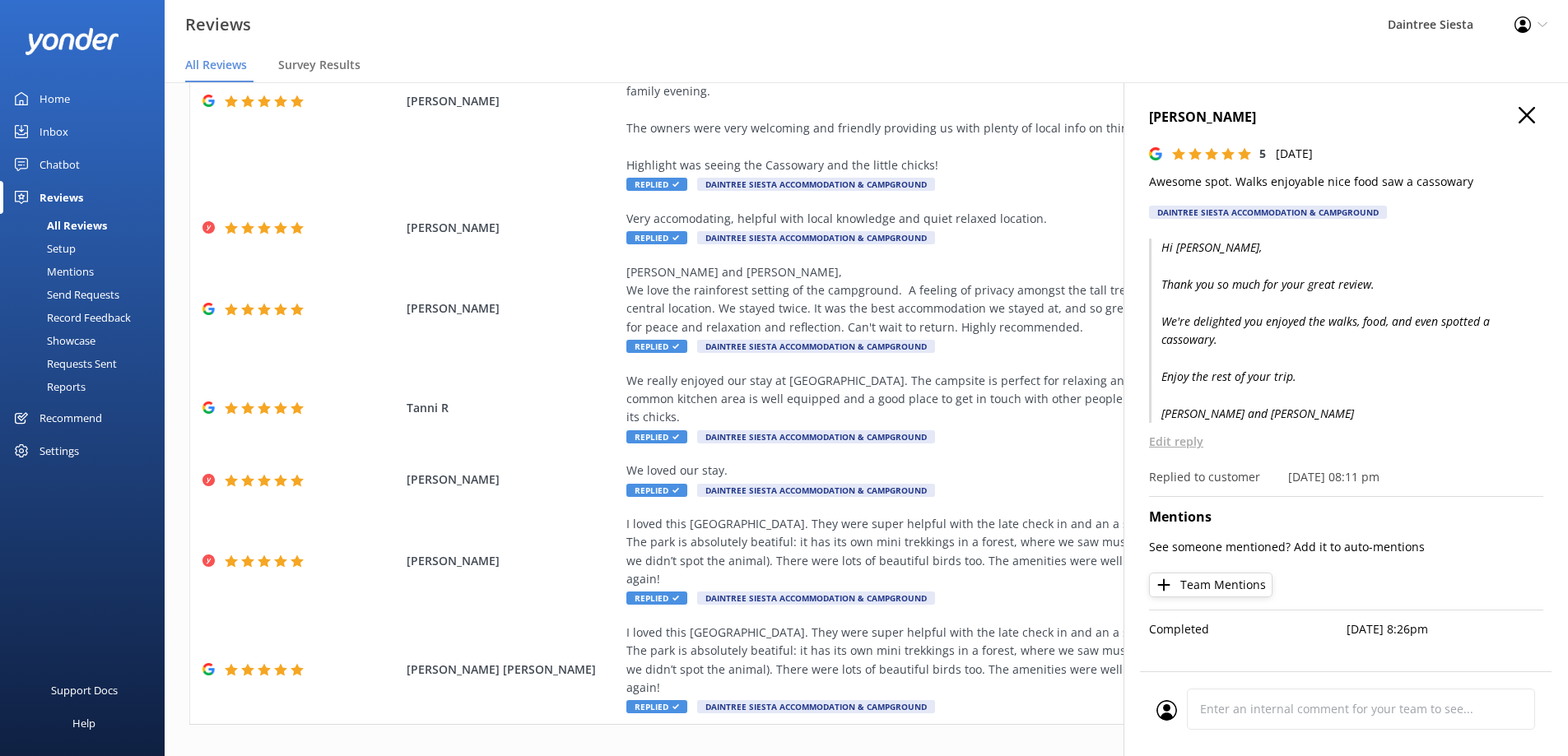
click at [1518, 114] on use "button" at bounding box center [1526, 115] width 16 height 16
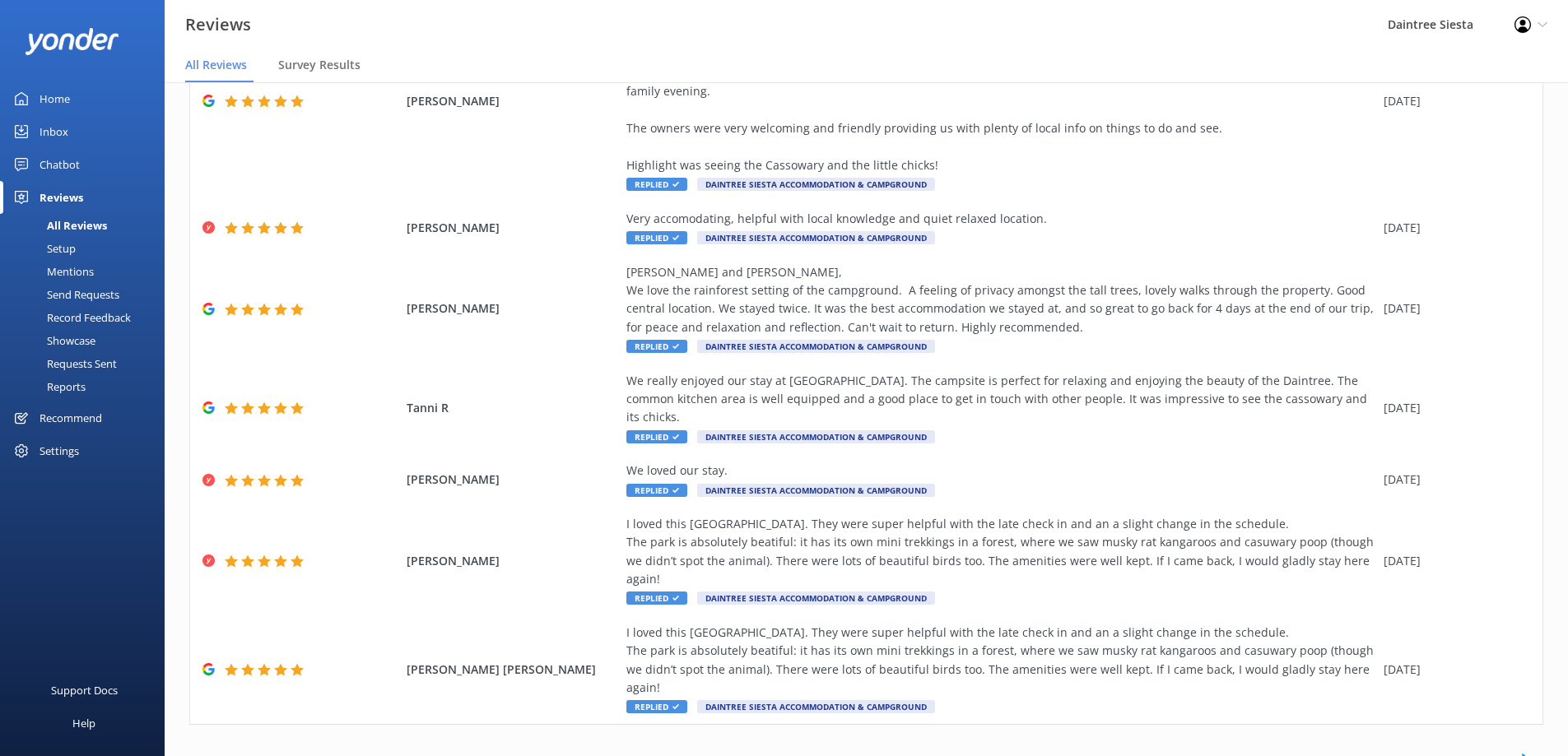
click at [1269, 752] on link "2" at bounding box center [1279, 760] width 22 height 15
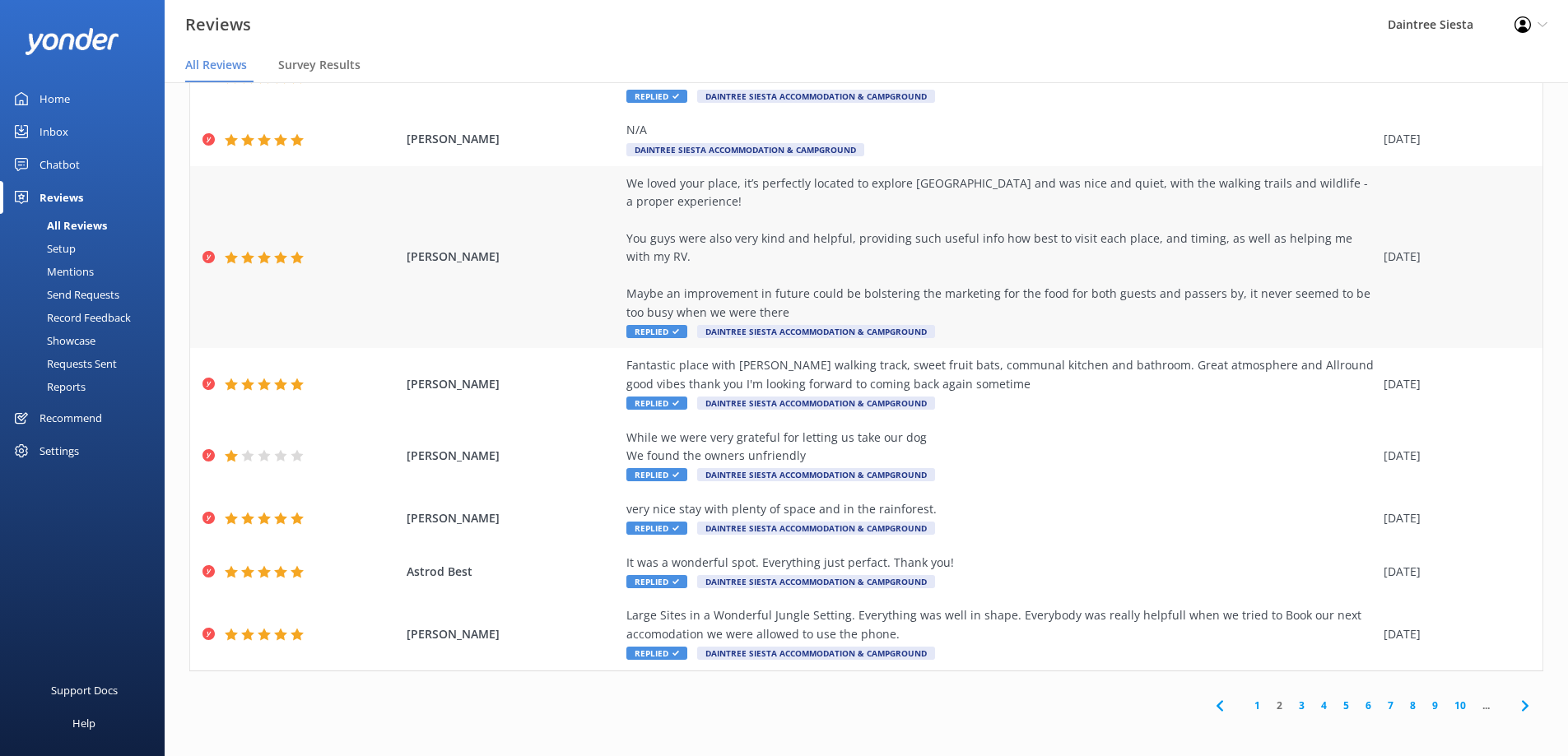
scroll to position [235, 0]
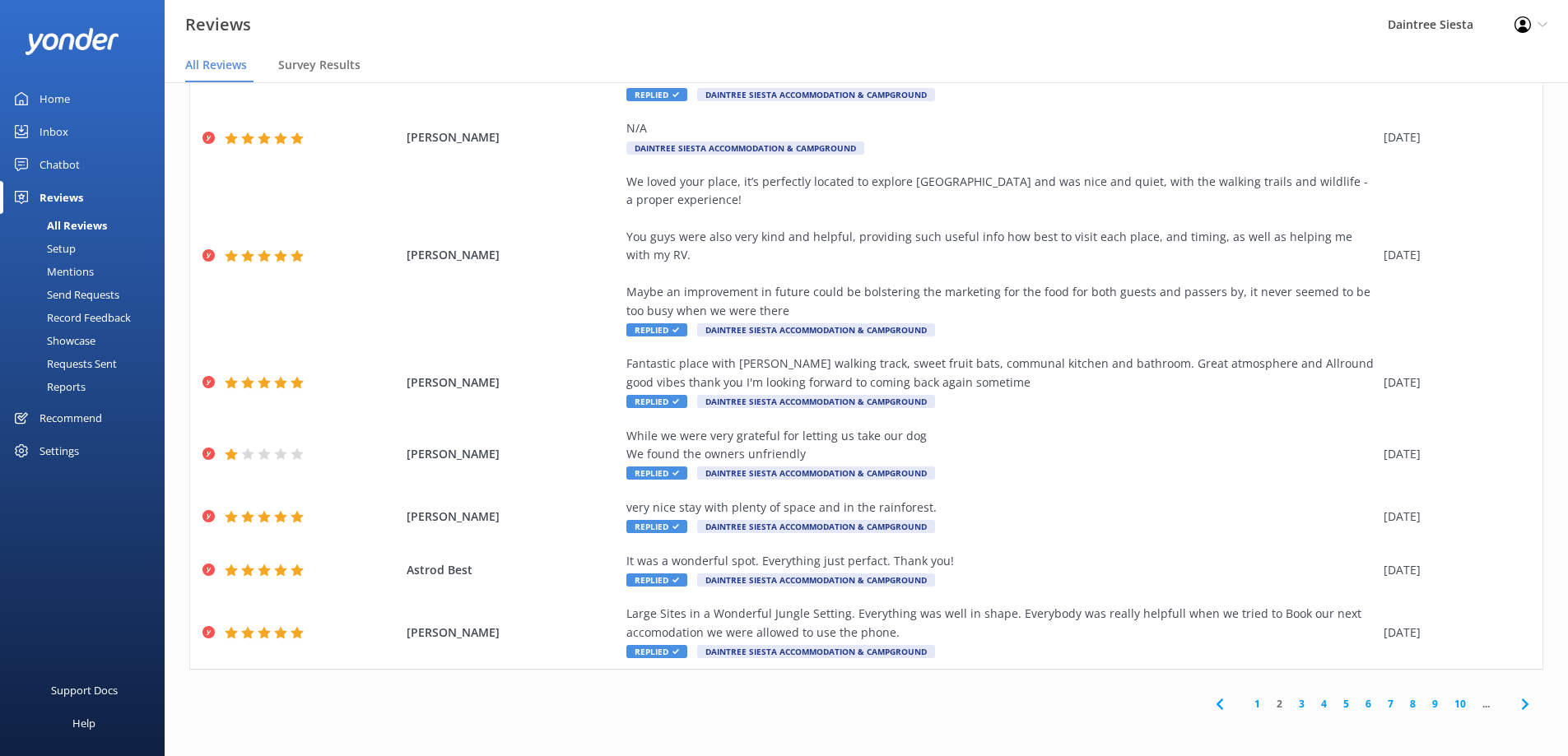
click at [1291, 708] on link "3" at bounding box center [1301, 703] width 22 height 15
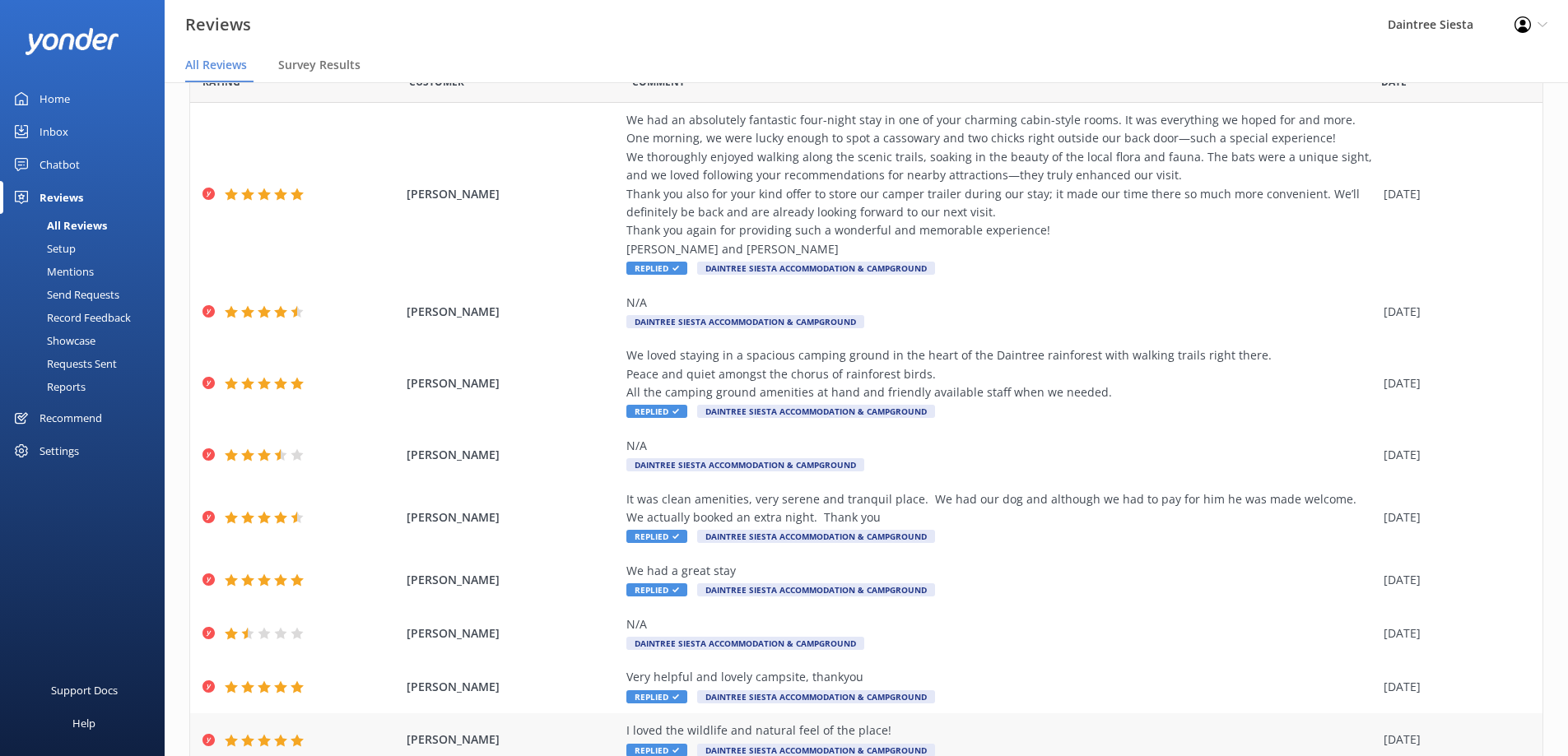
scroll to position [198, 0]
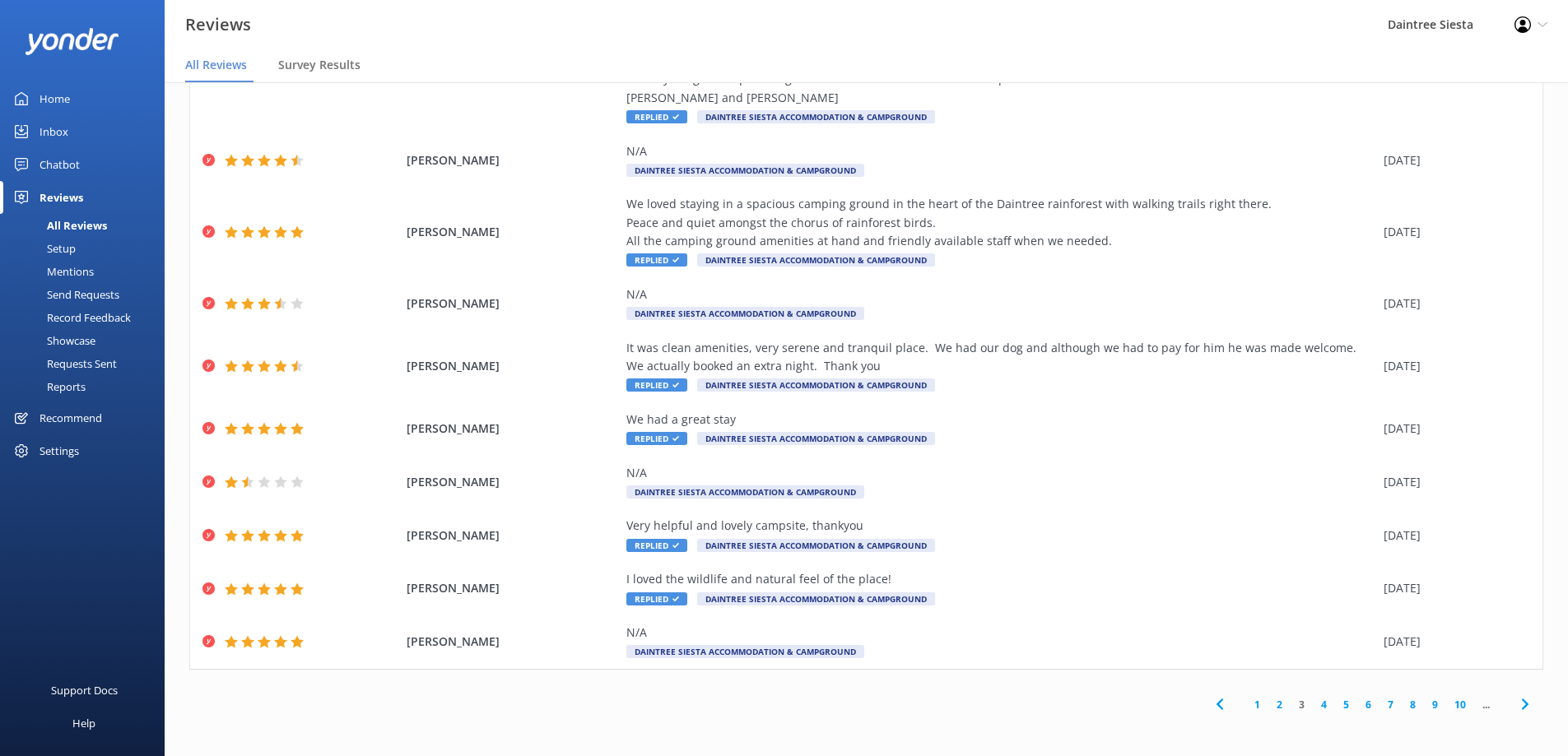
click at [1313, 706] on link "4" at bounding box center [1323, 704] width 22 height 15
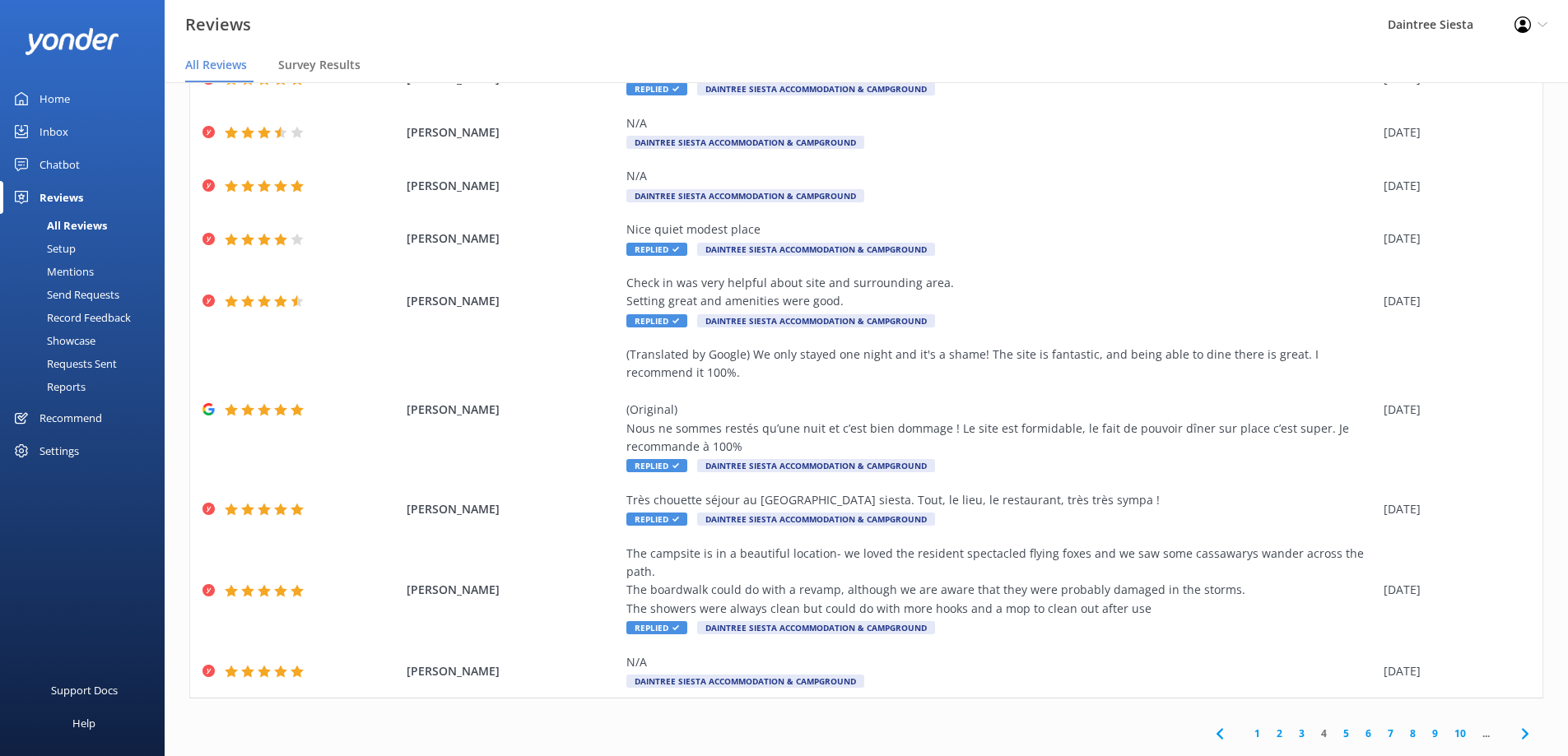
scroll to position [162, 0]
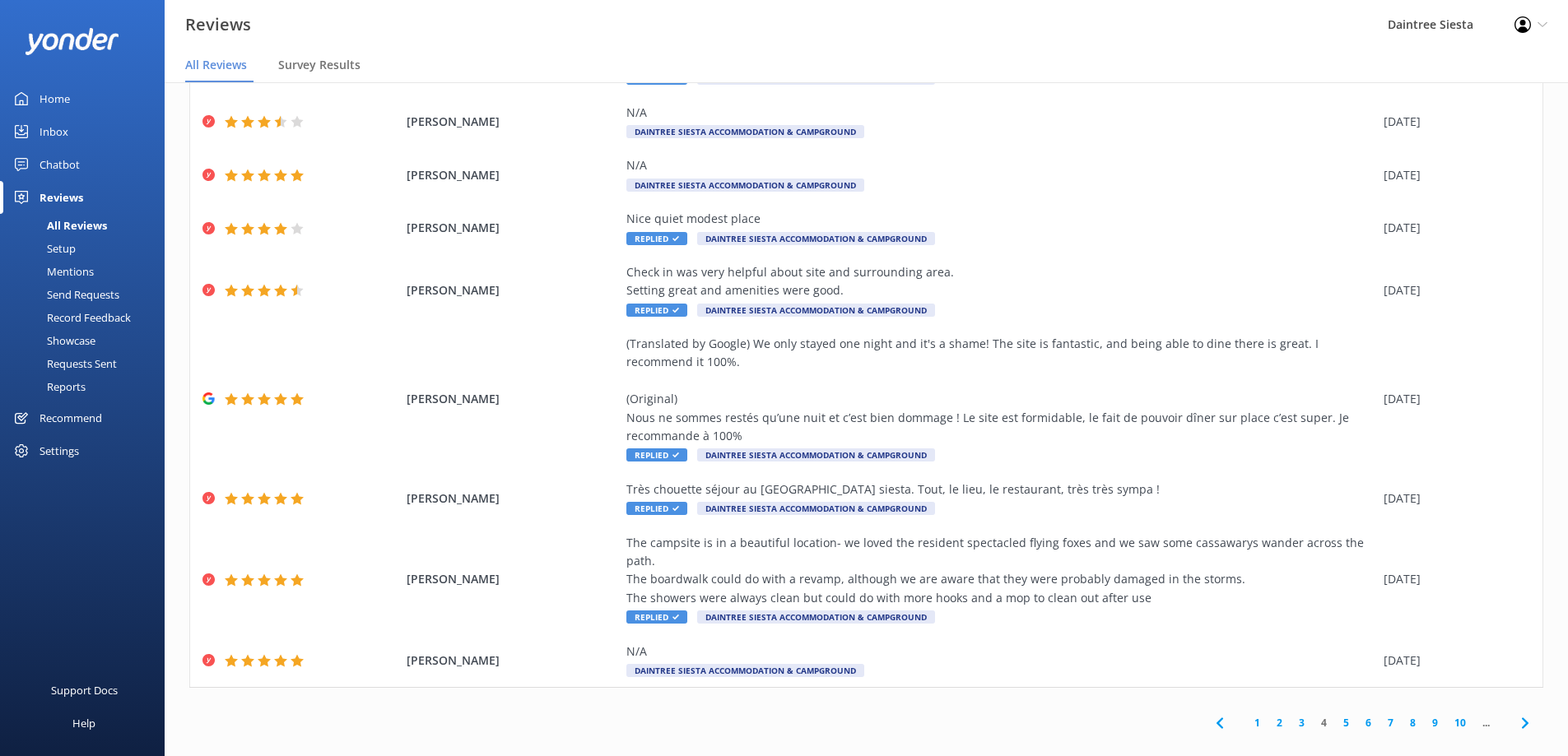
click at [1335, 715] on link "5" at bounding box center [1345, 723] width 22 height 15
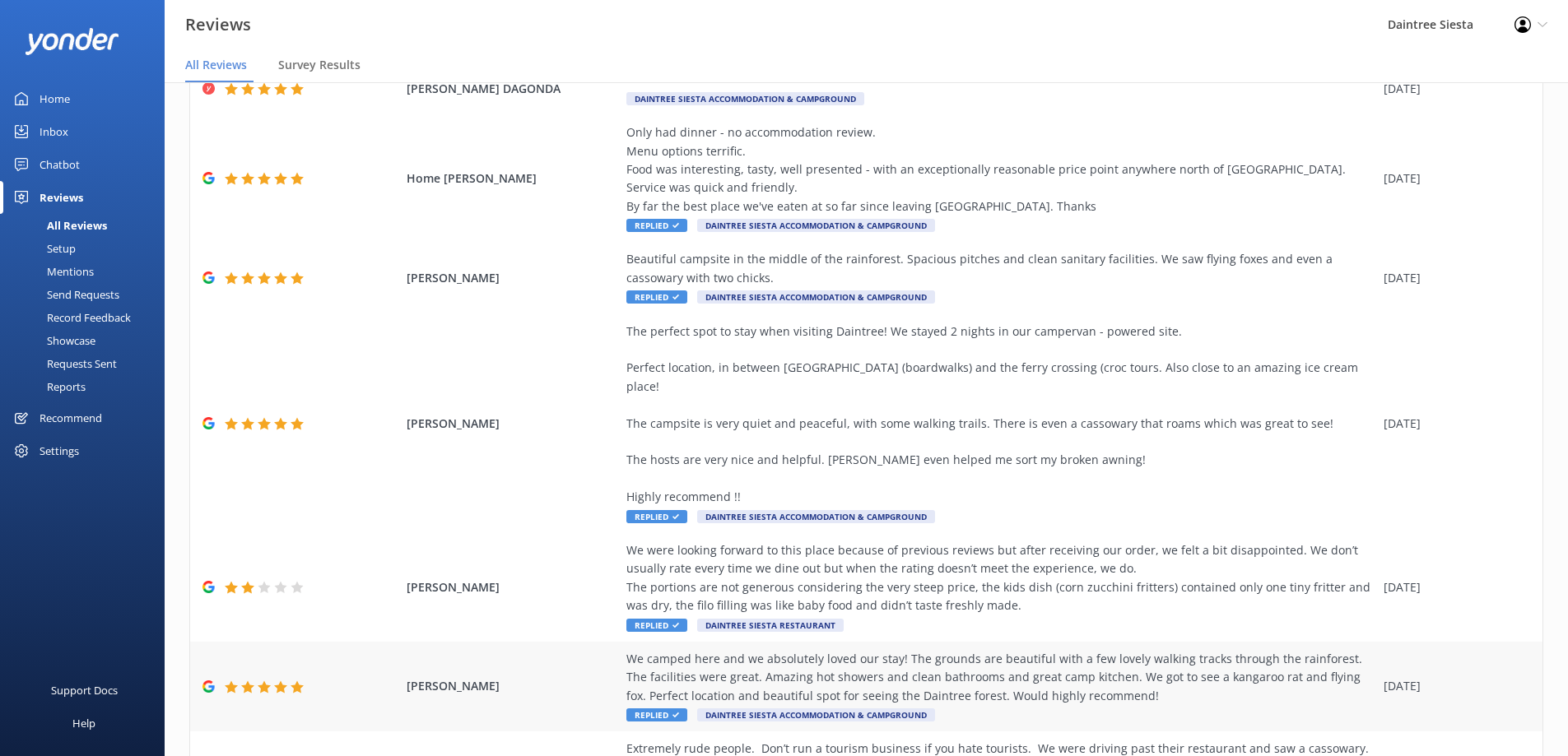
scroll to position [363, 0]
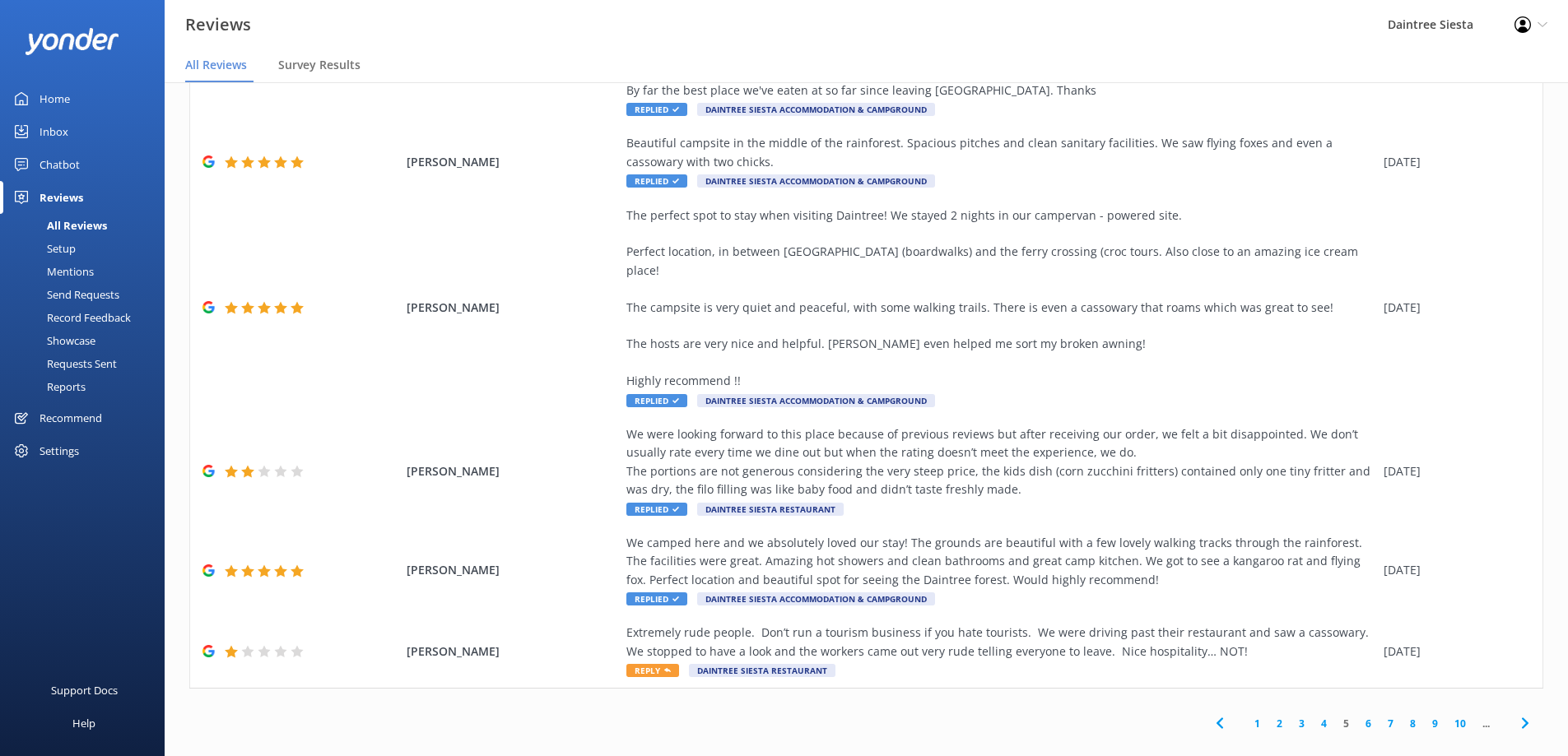
click at [1358, 716] on link "6" at bounding box center [1368, 724] width 22 height 15
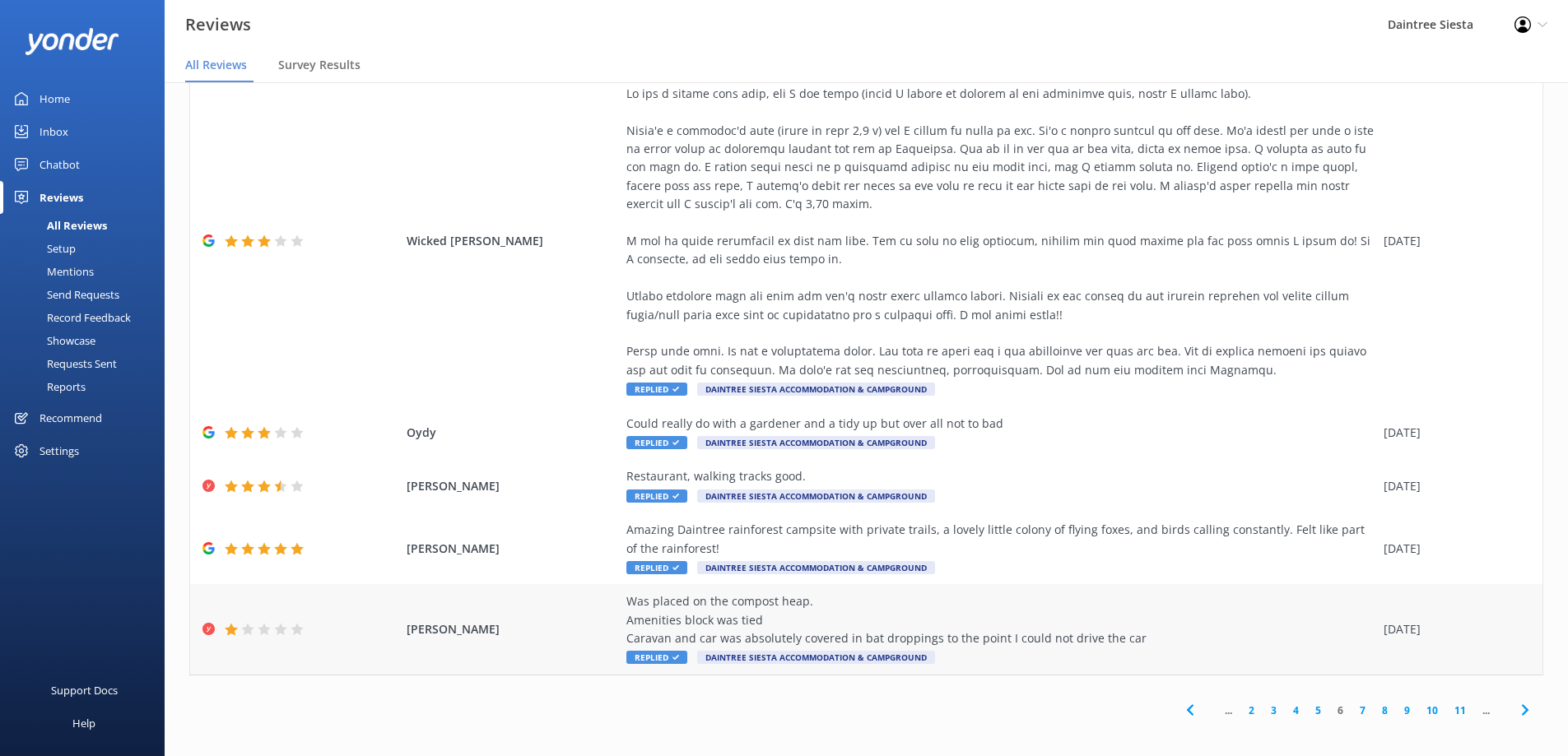
scroll to position [346, 0]
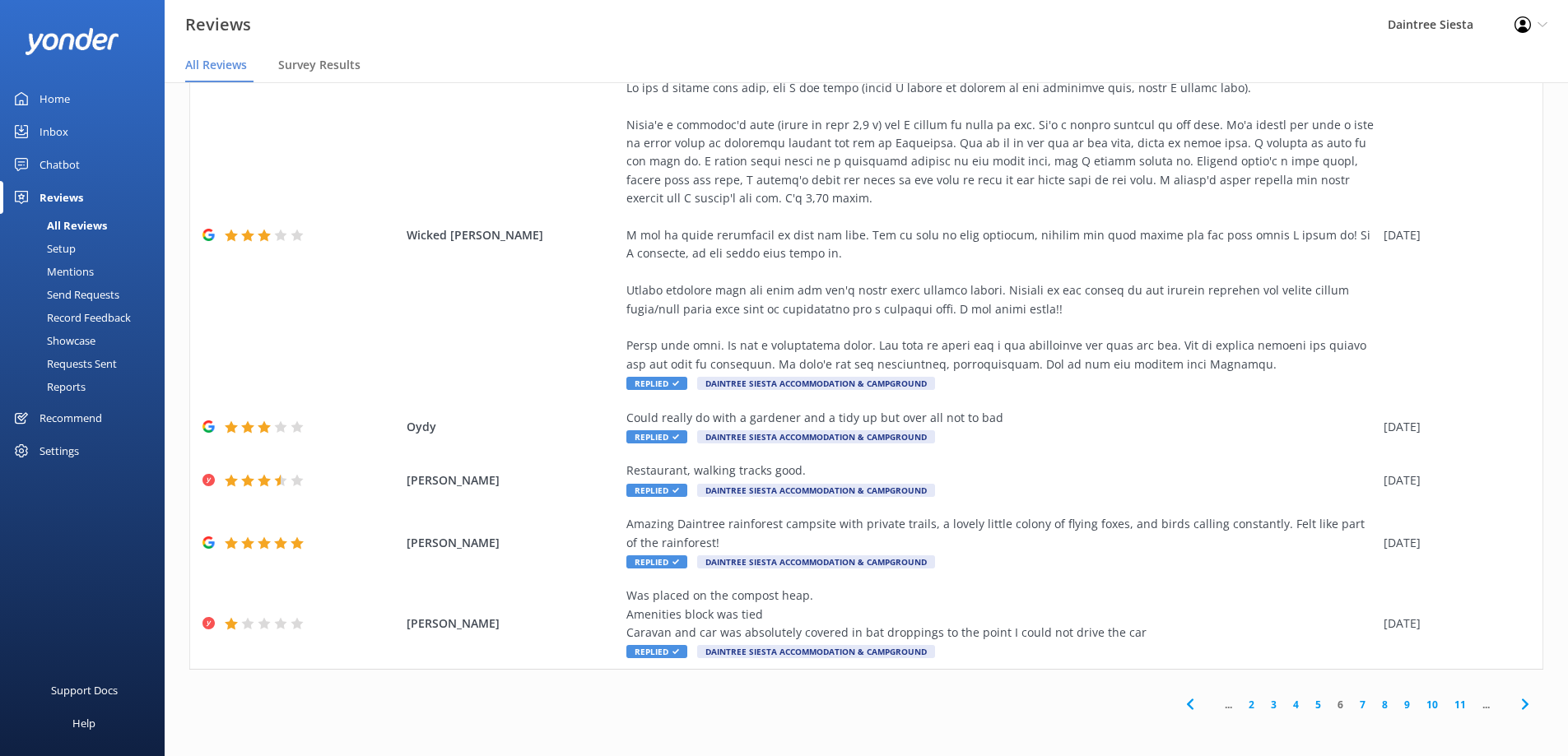
click at [1351, 706] on link "7" at bounding box center [1361, 704] width 22 height 15
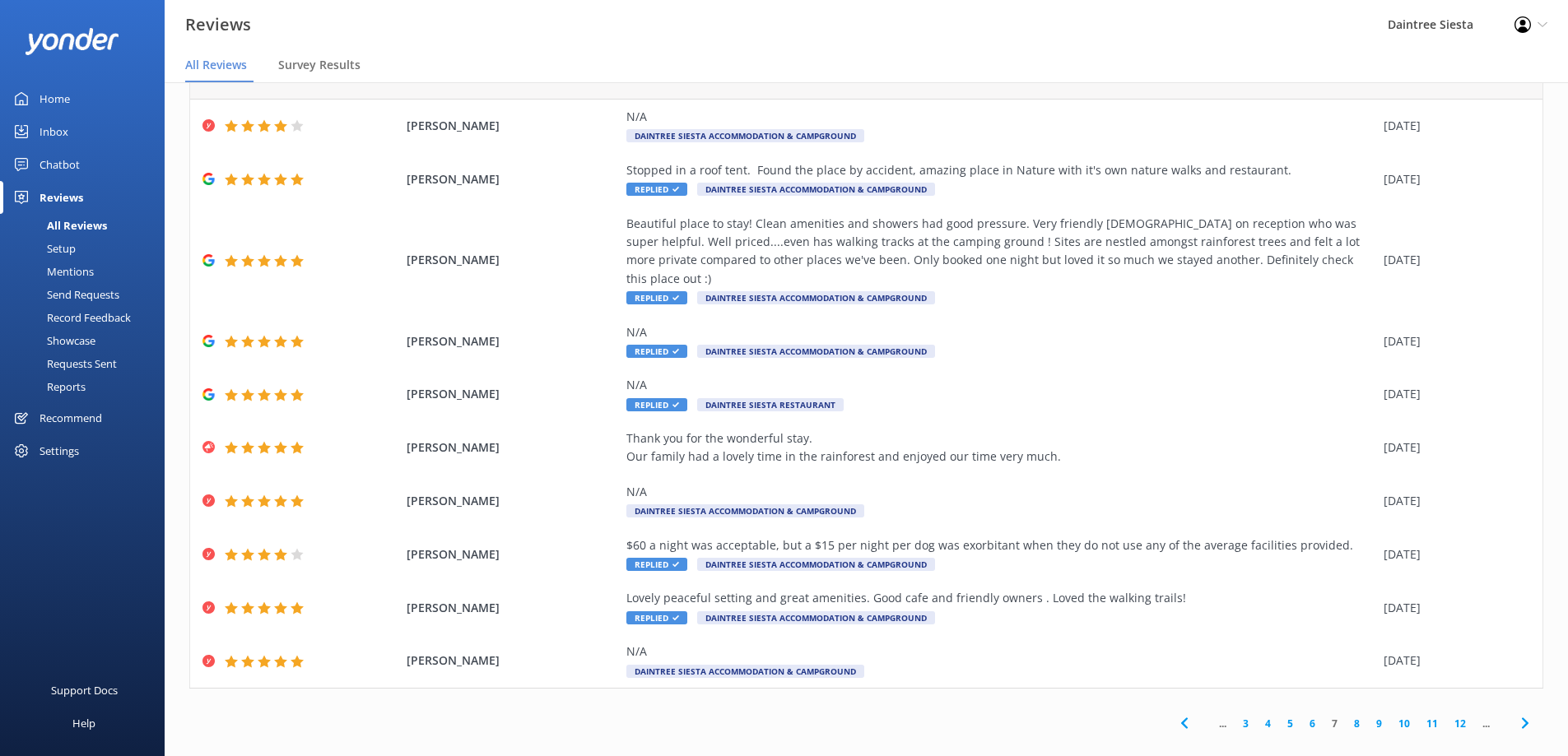
scroll to position [51, 0]
click at [1346, 715] on link "8" at bounding box center [1356, 723] width 22 height 15
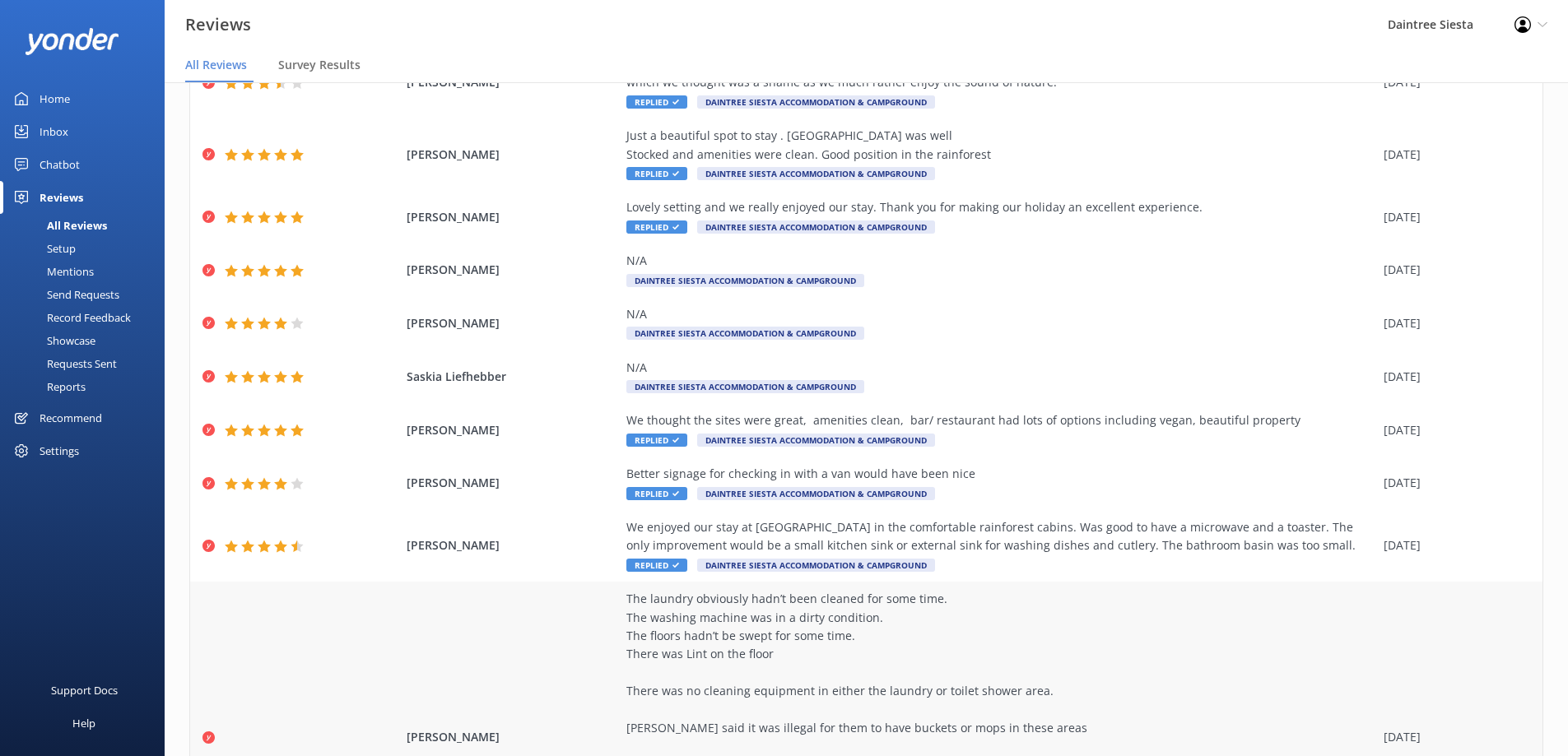
scroll to position [346, 0]
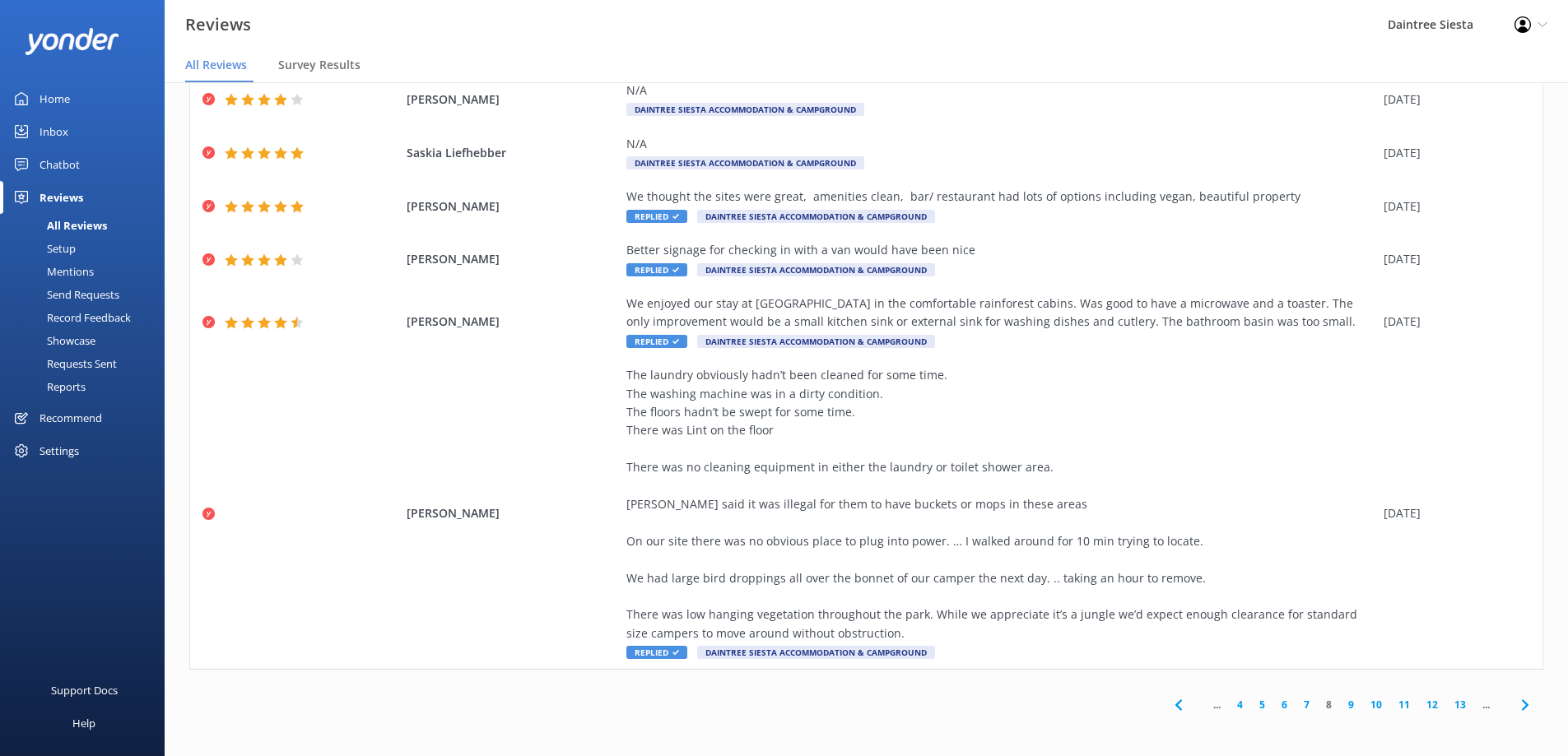
click at [1340, 704] on link "9" at bounding box center [1350, 704] width 22 height 15
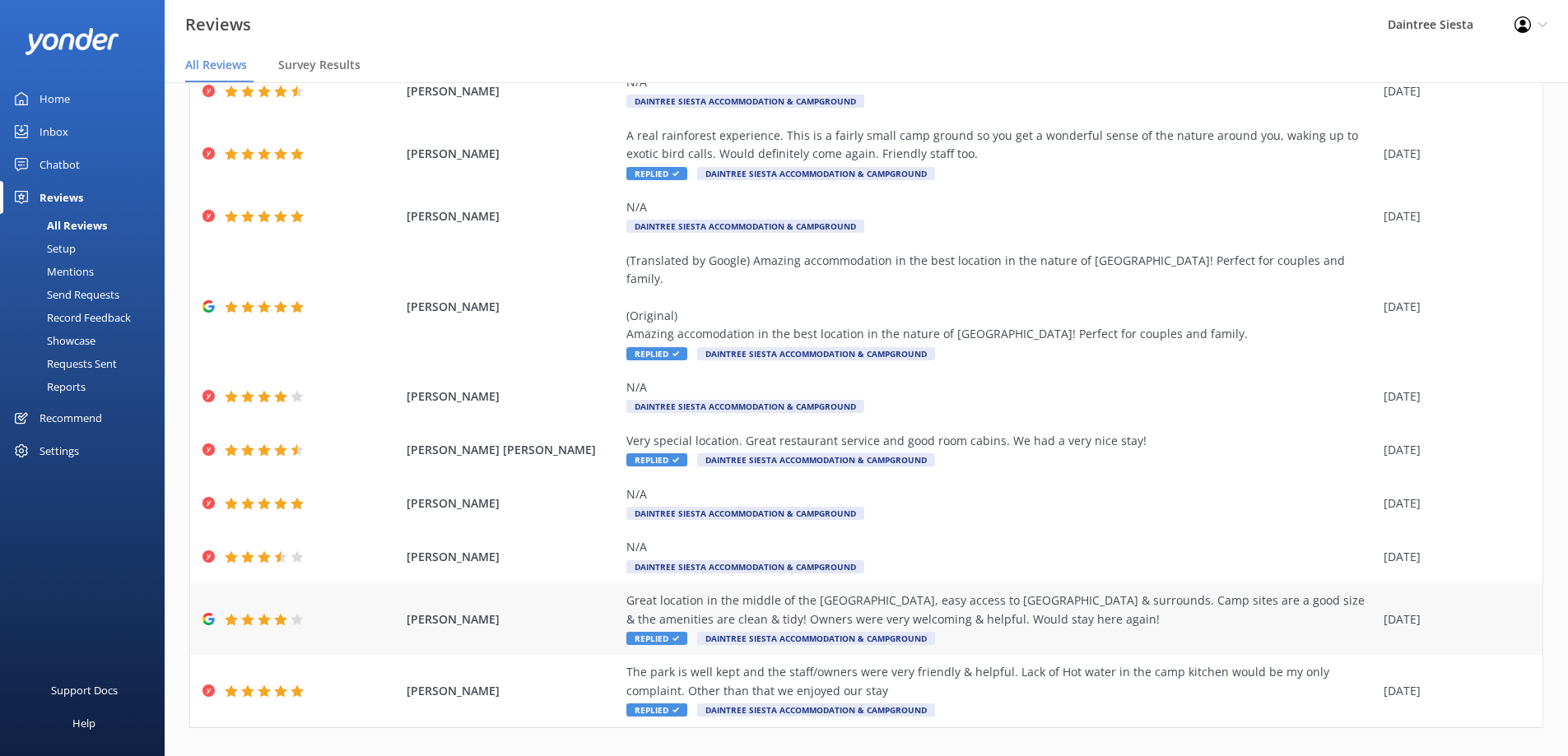
scroll to position [124, 0]
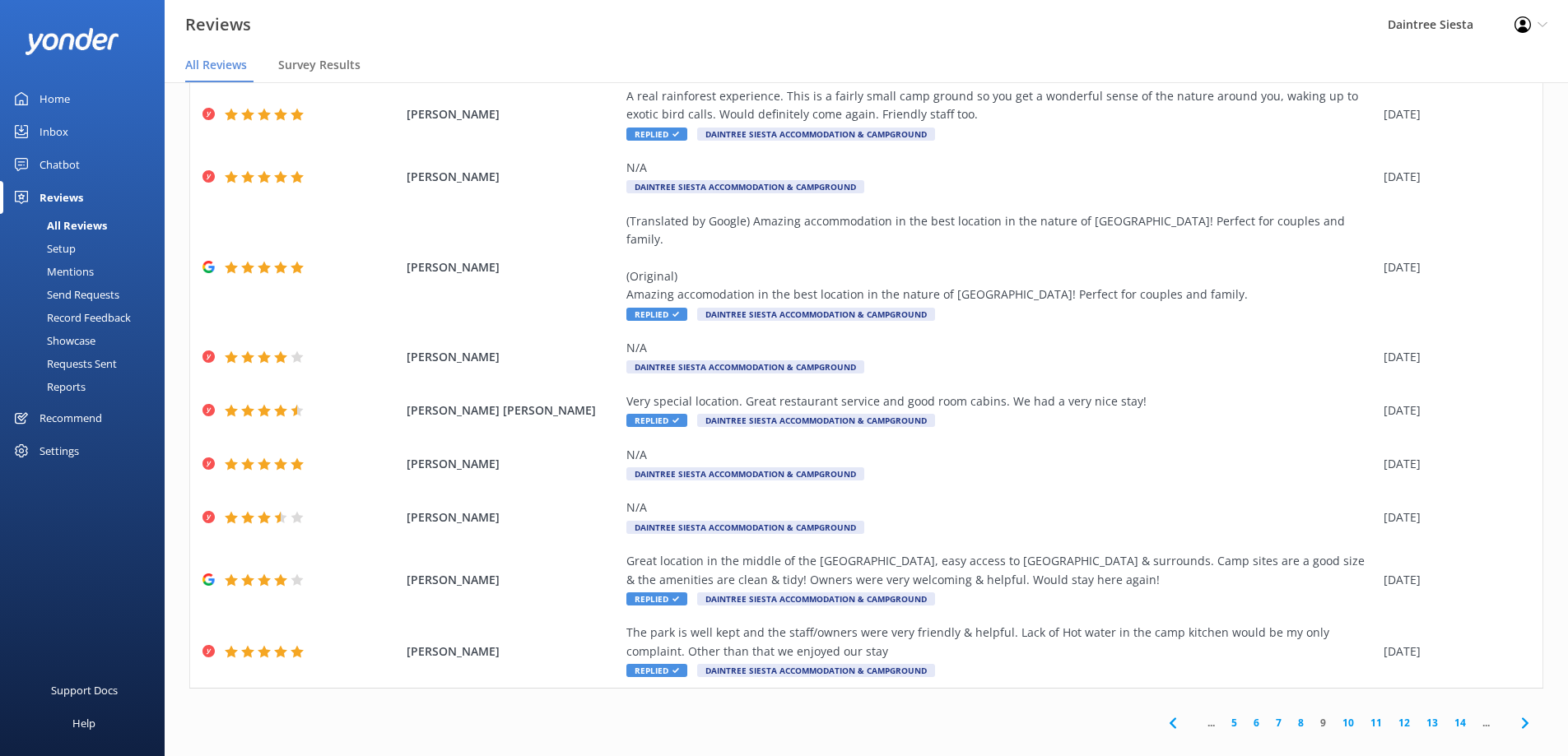
click at [1334, 715] on link "10" at bounding box center [1347, 723] width 28 height 15
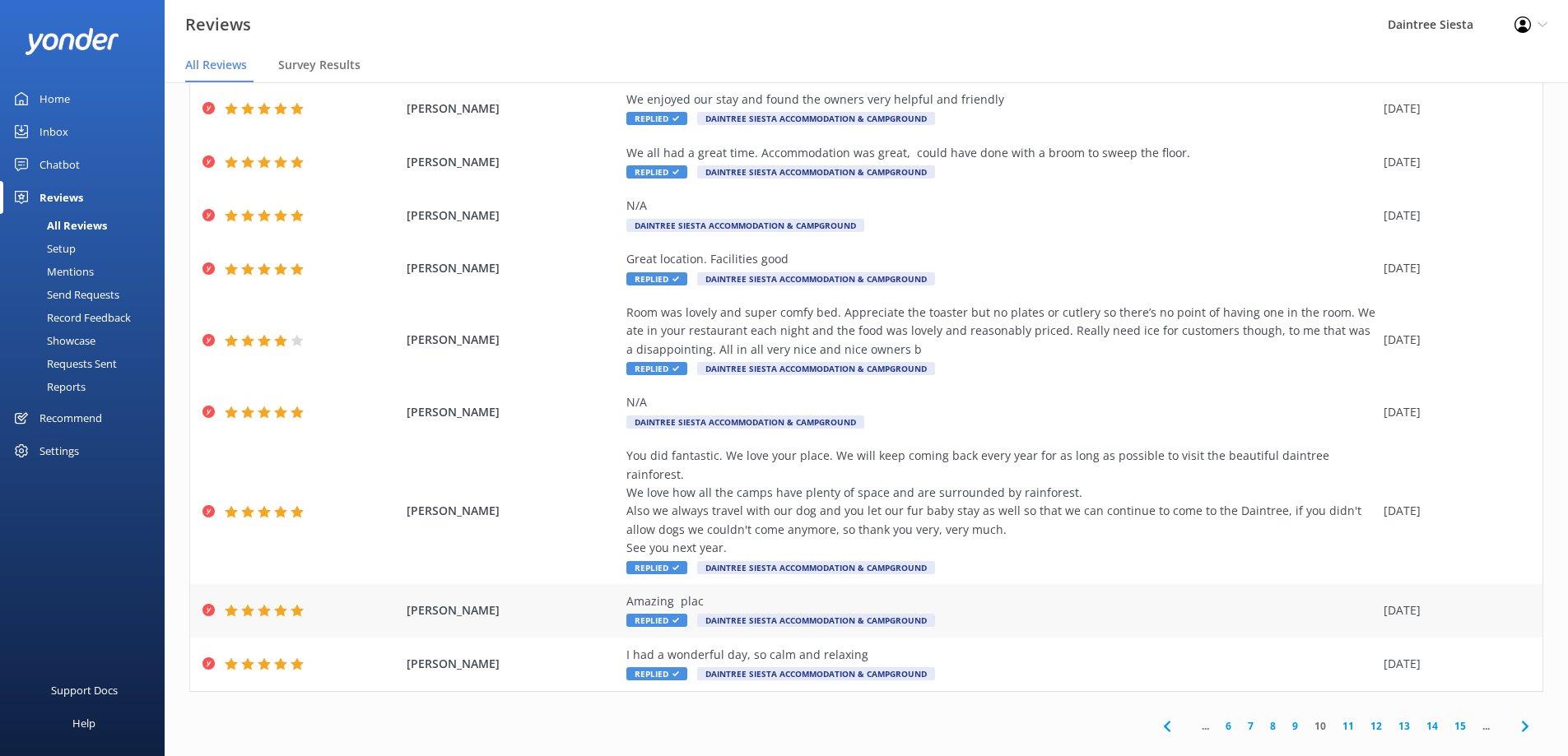
scroll to position [124, 0]
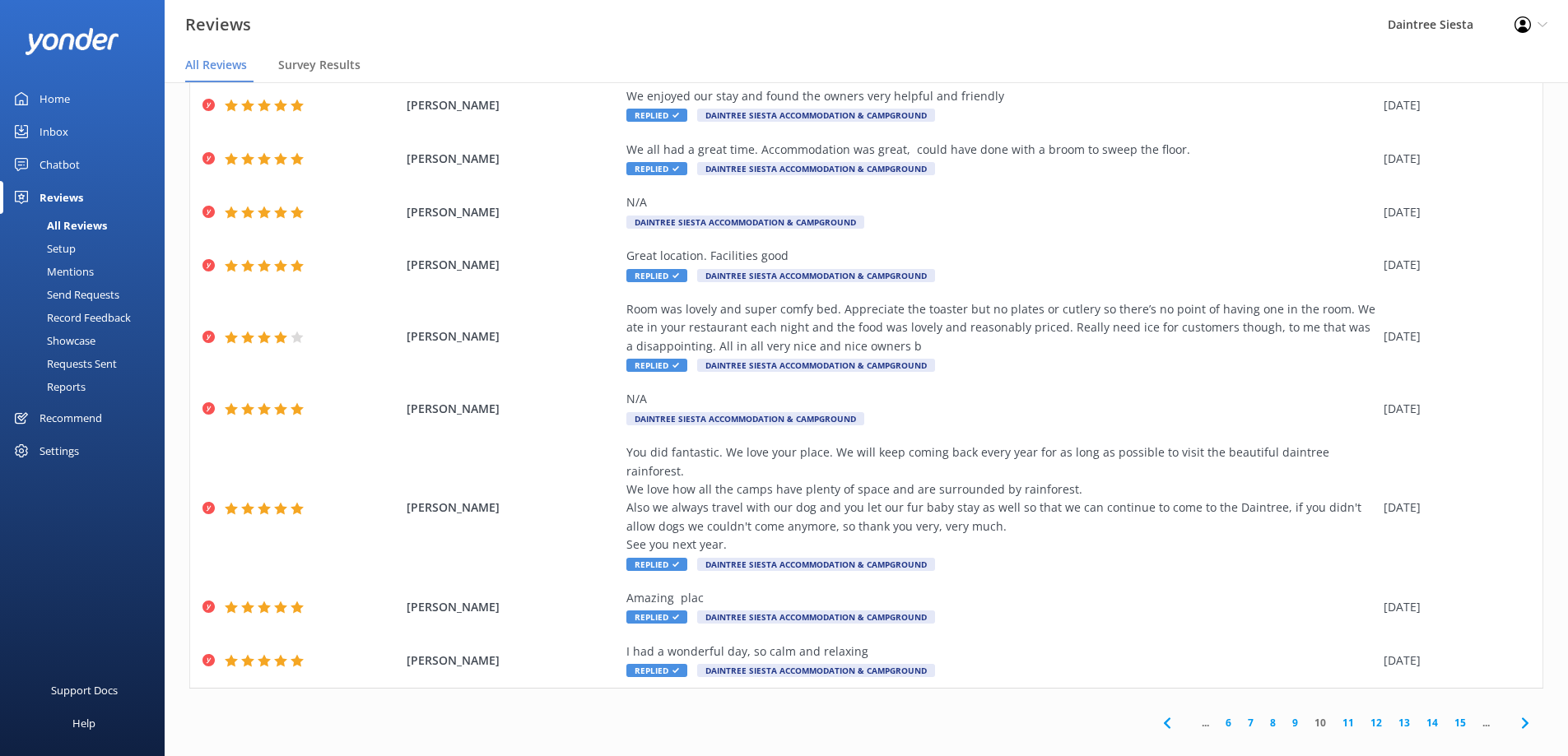
click at [1338, 715] on link "11" at bounding box center [1347, 723] width 28 height 15
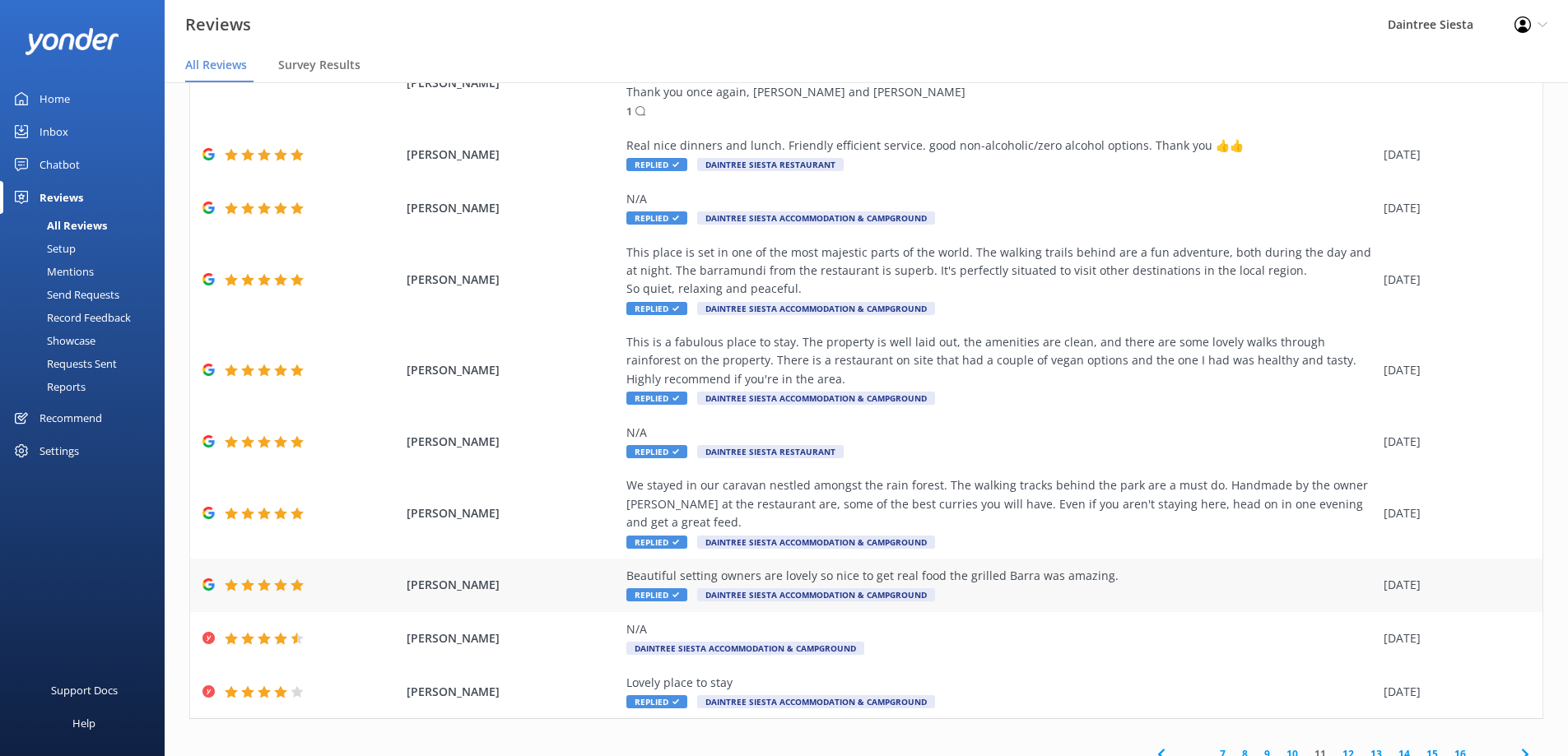
scroll to position [180, 0]
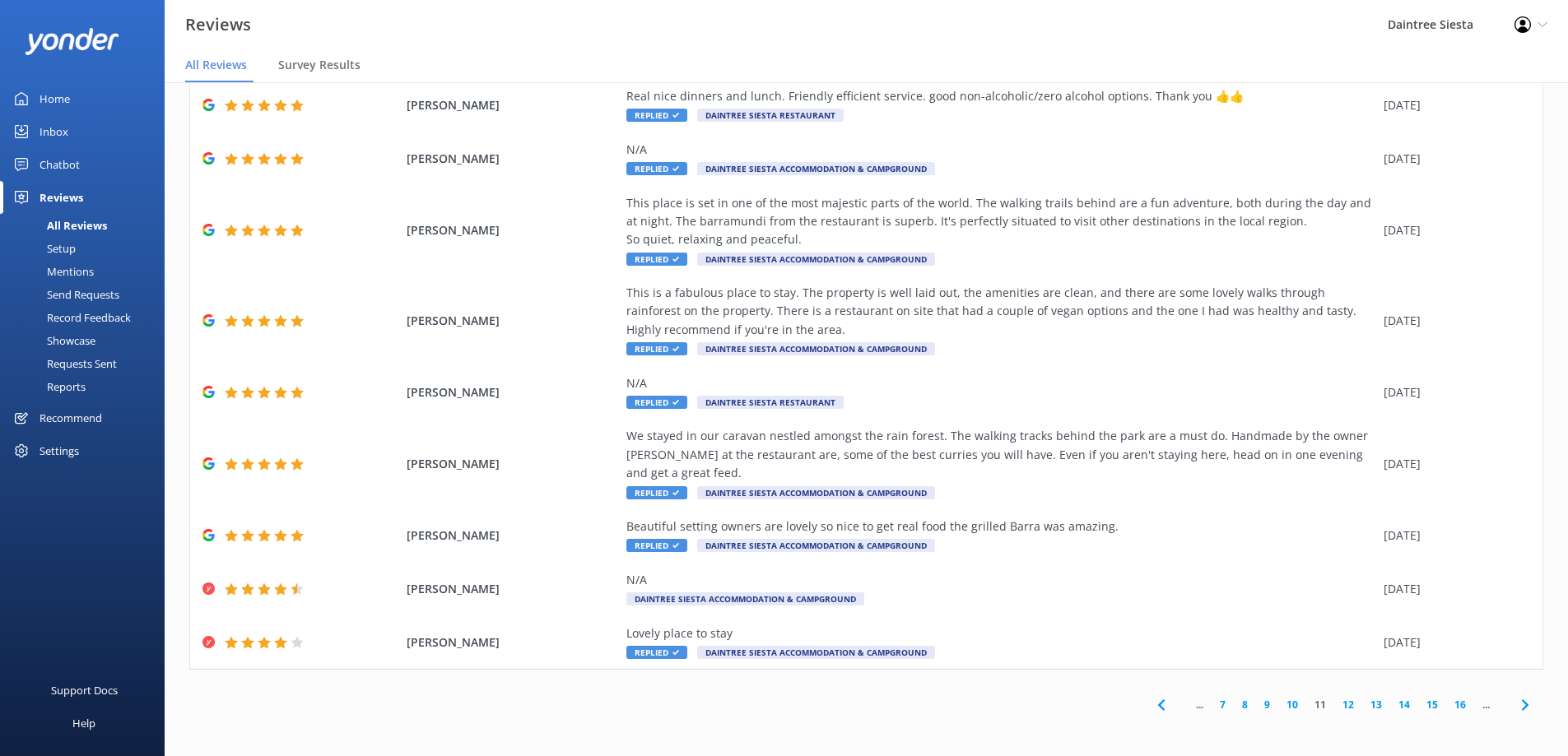
click at [1342, 706] on link "12" at bounding box center [1347, 704] width 28 height 15
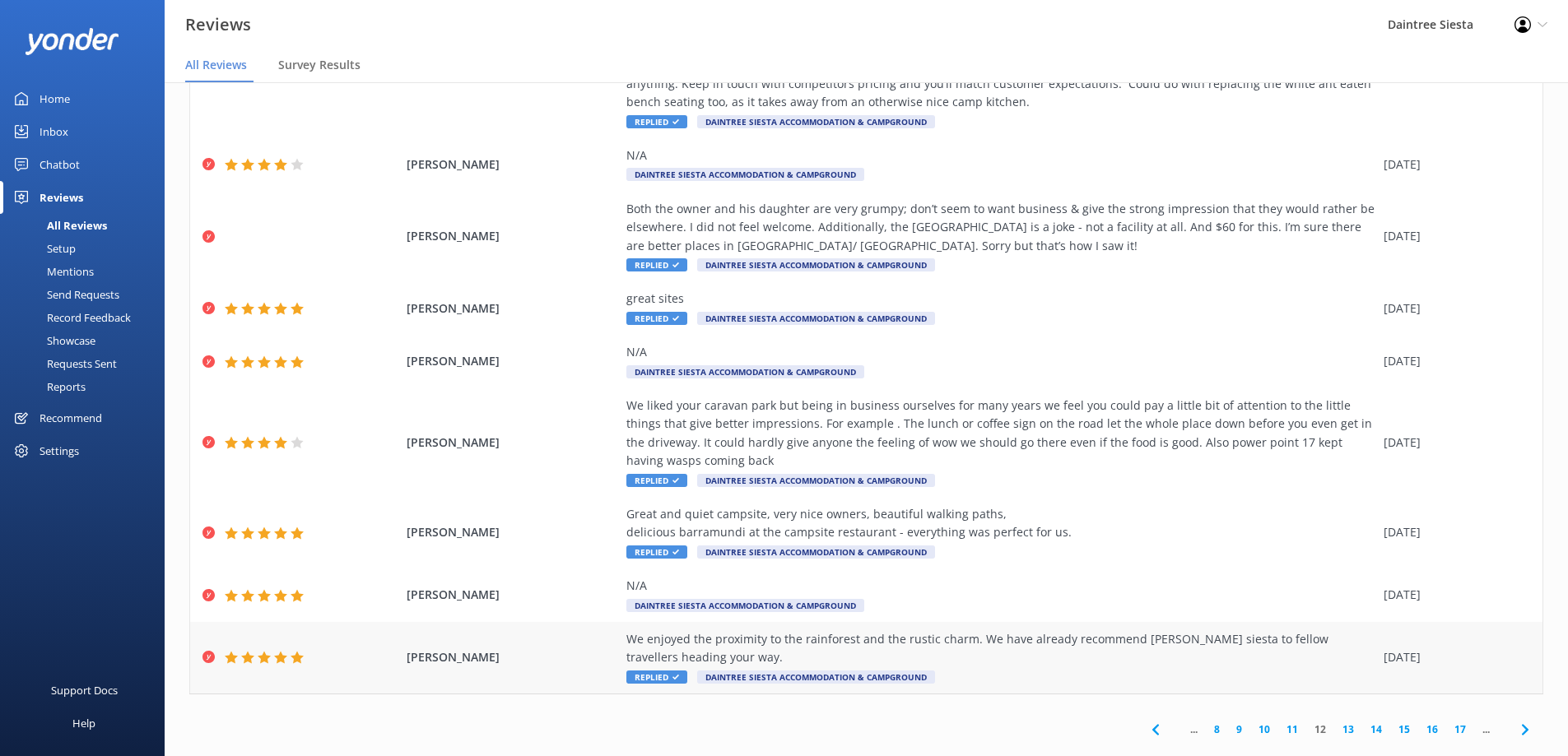
scroll to position [291, 0]
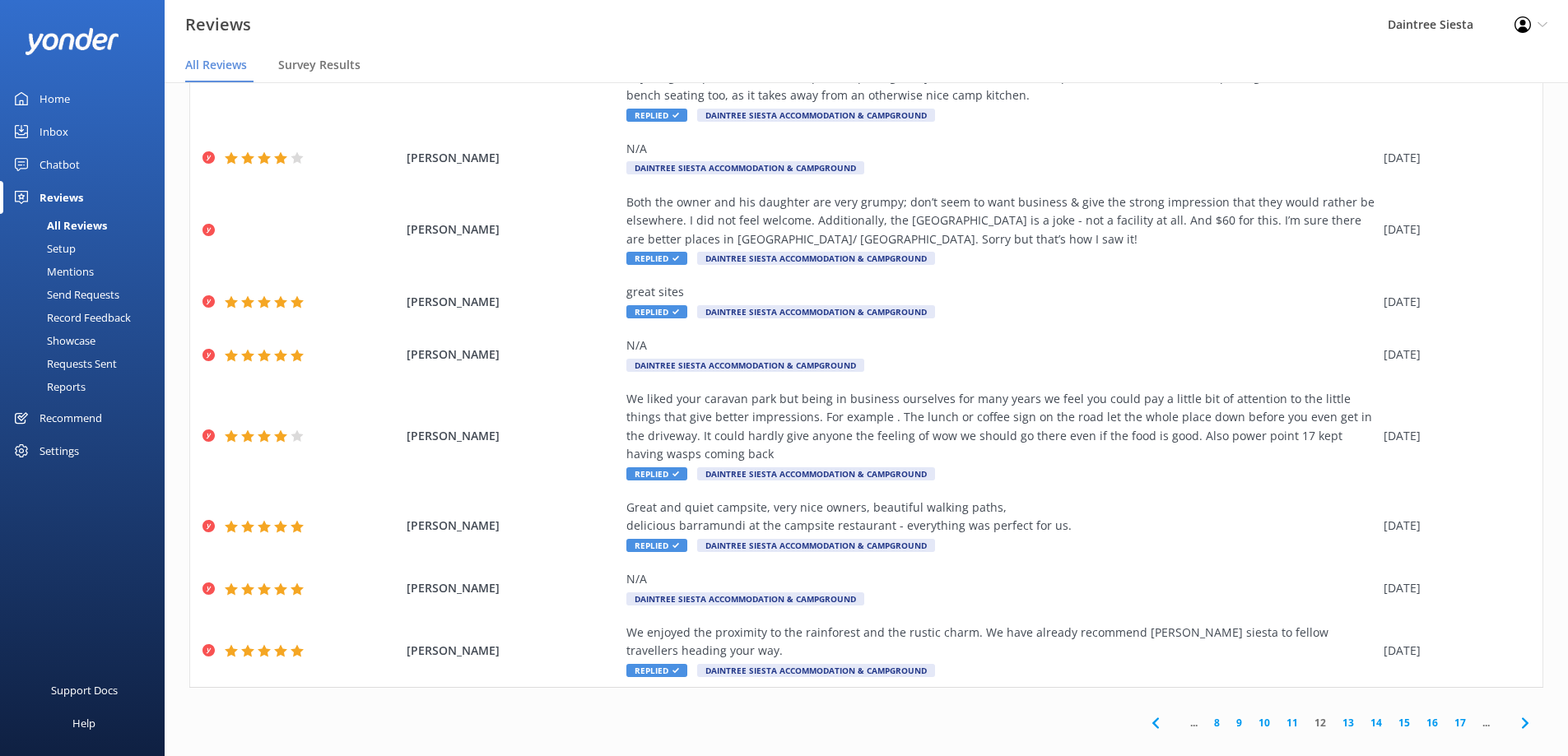
click at [1337, 715] on link "13" at bounding box center [1347, 723] width 28 height 15
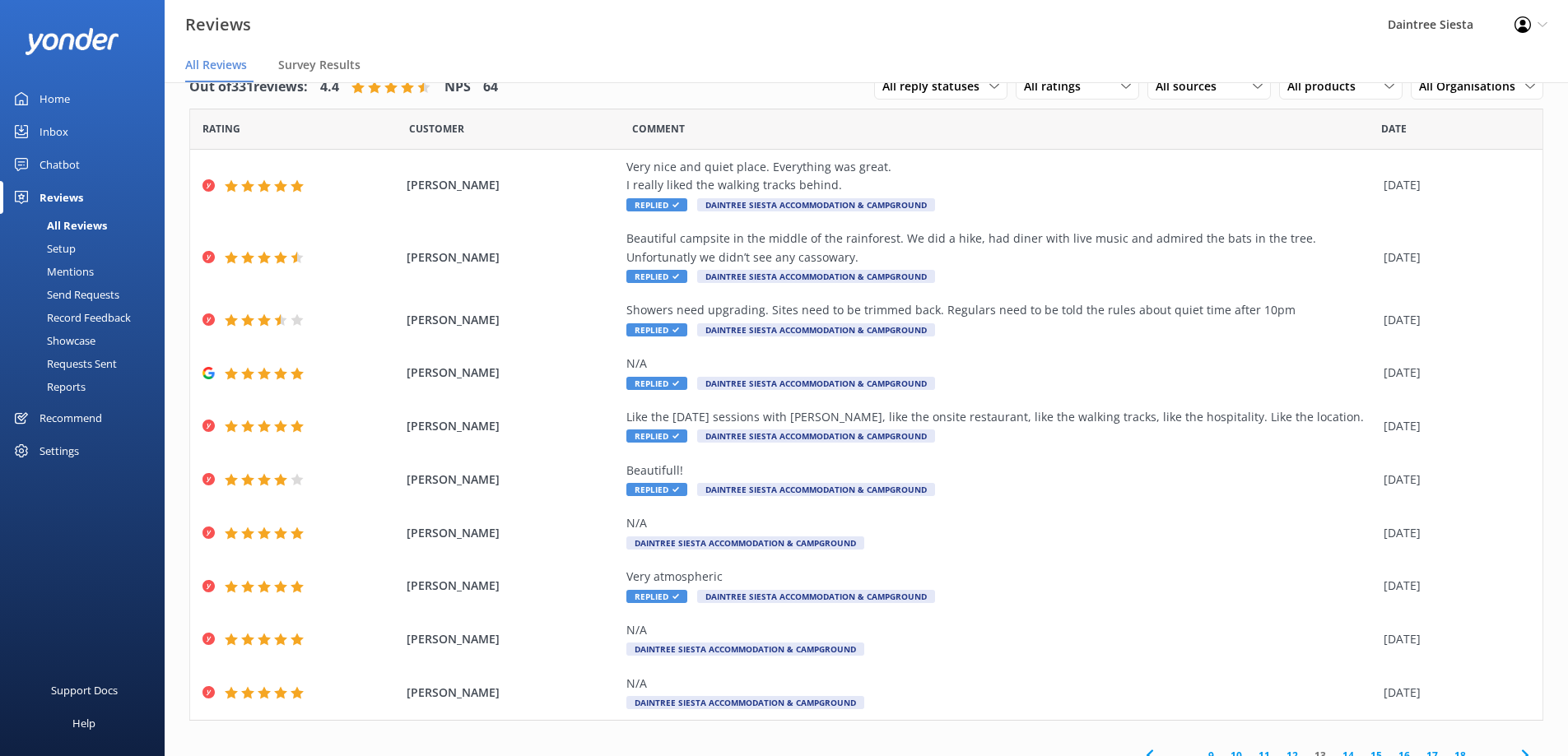
scroll to position [51, 0]
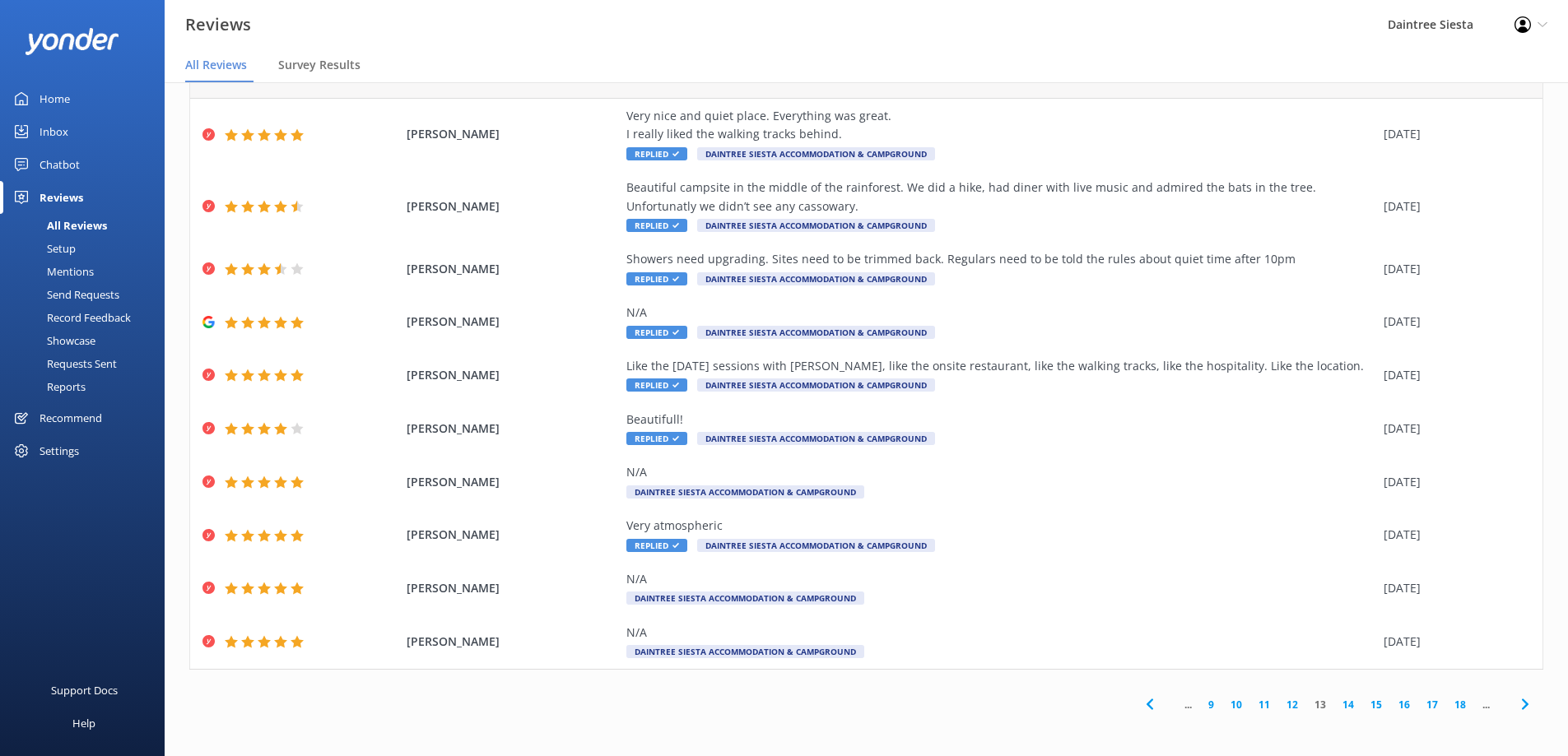
click at [1339, 703] on link "14" at bounding box center [1347, 704] width 28 height 15
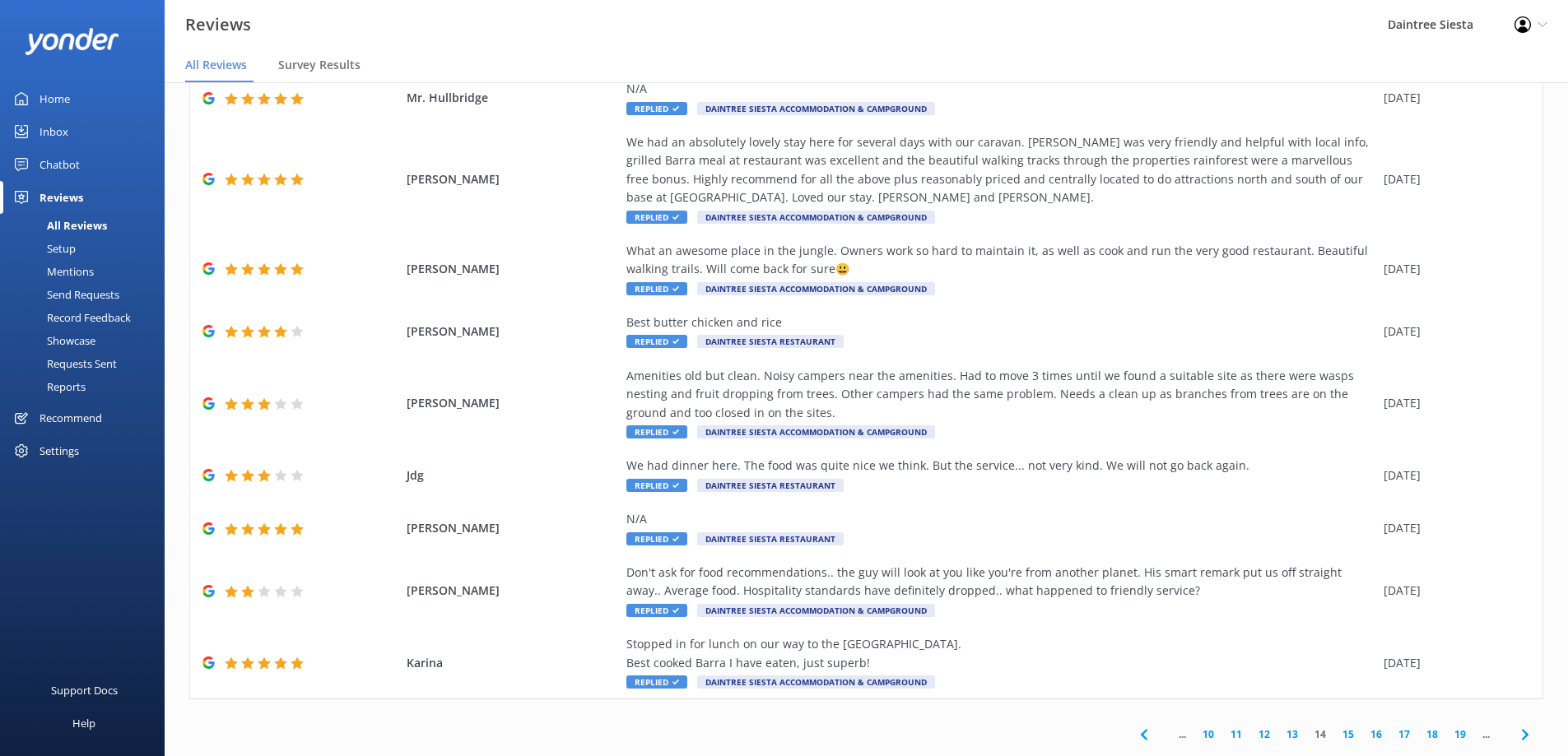
scroll to position [180, 0]
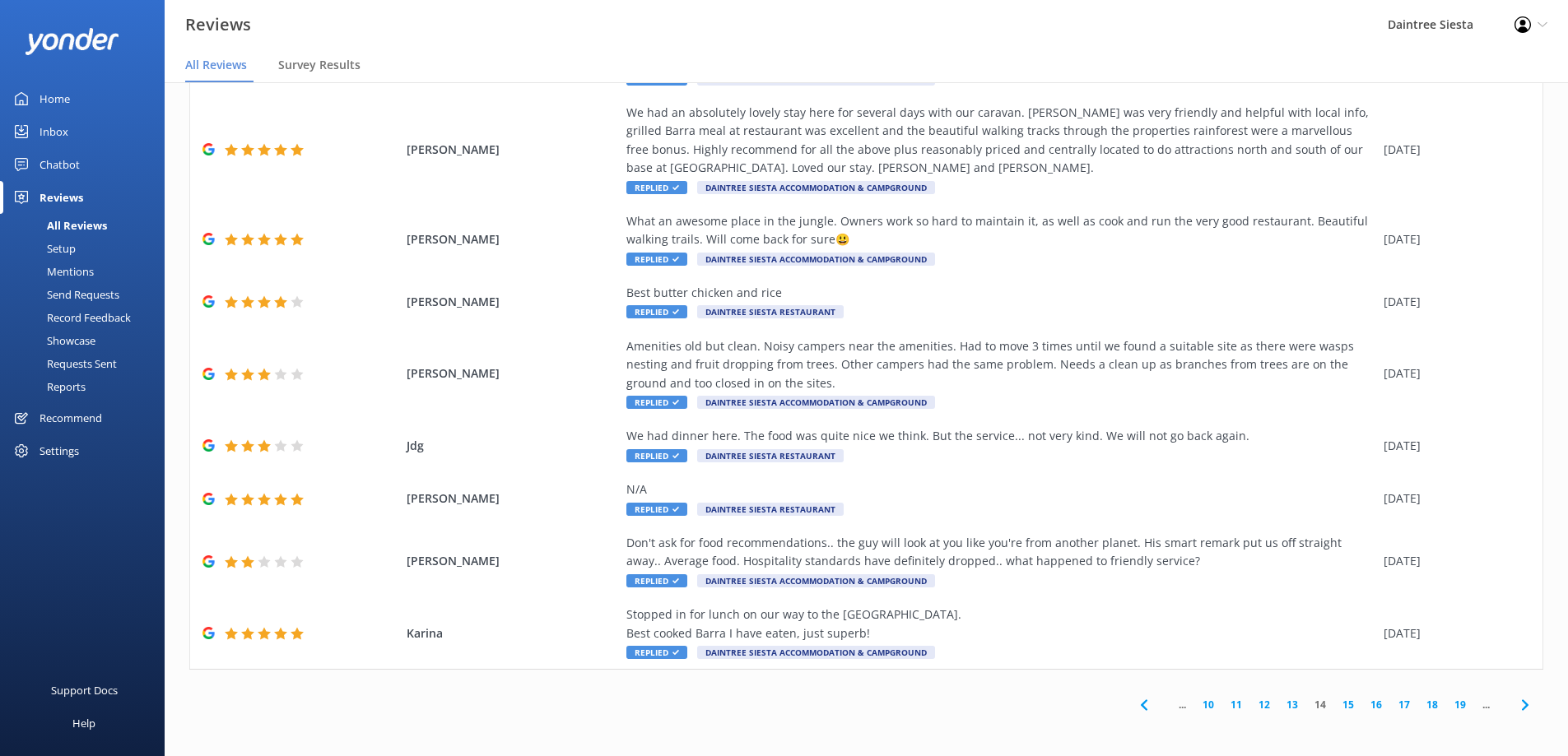
click at [1338, 702] on link "15" at bounding box center [1347, 704] width 28 height 15
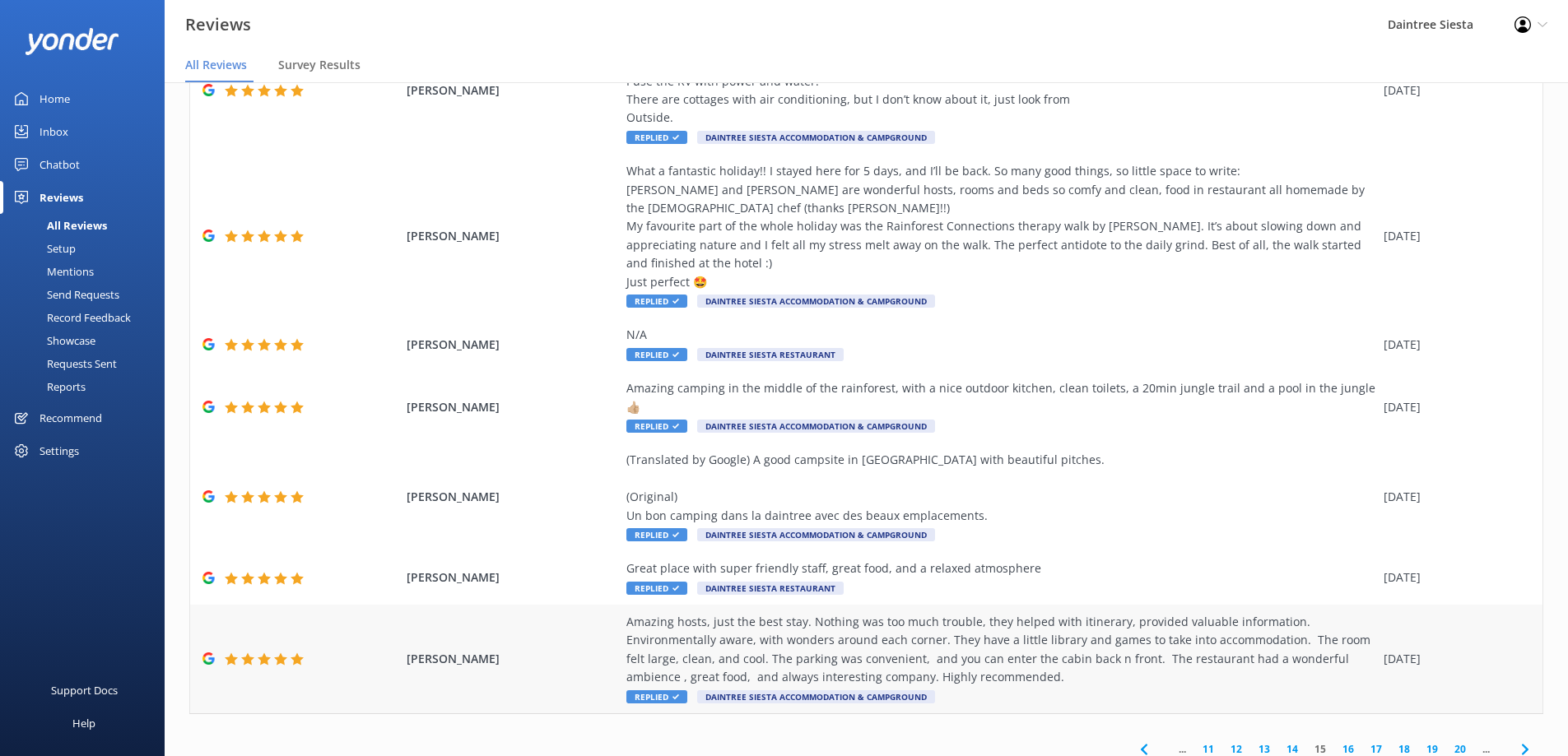
scroll to position [382, 0]
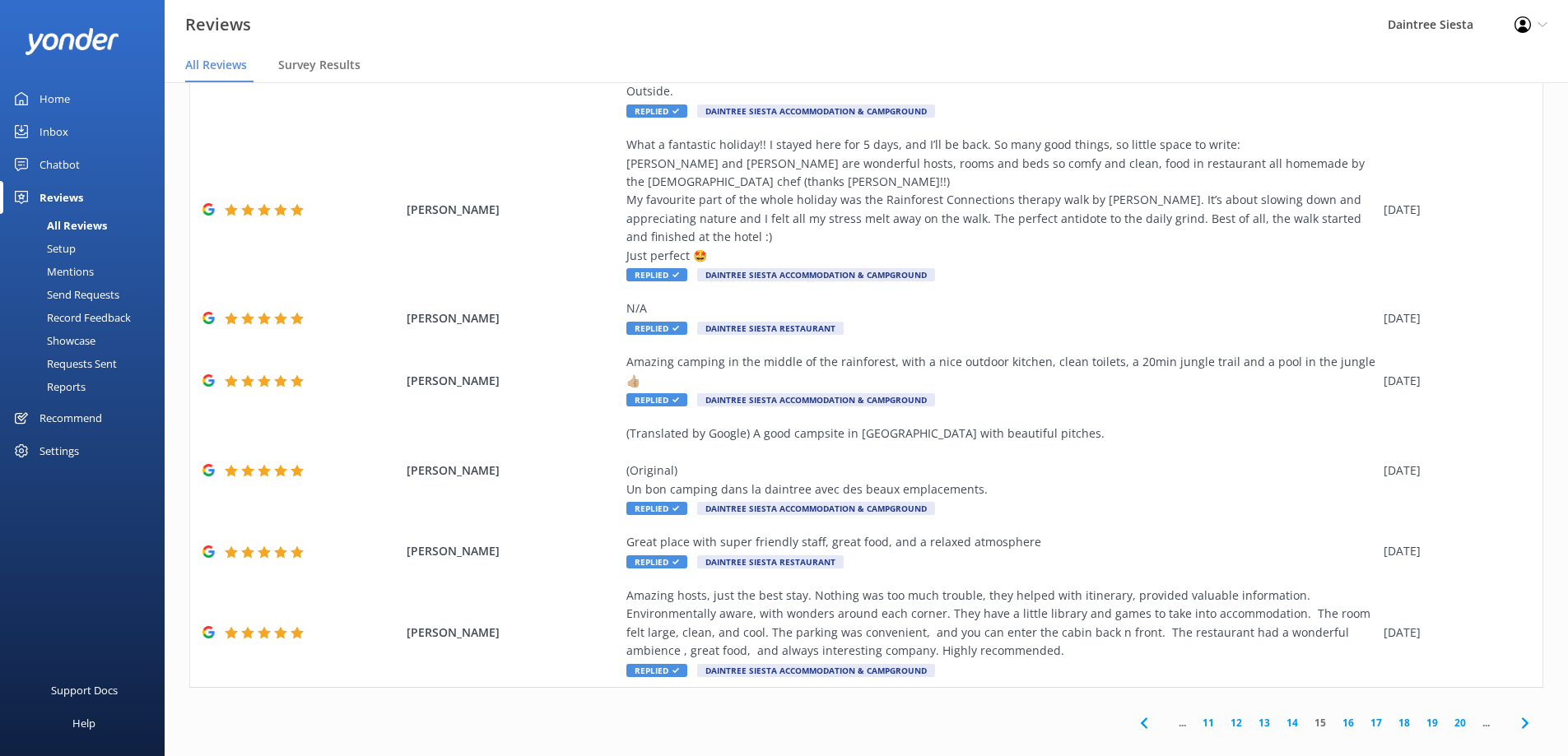
click at [1339, 715] on link "16" at bounding box center [1347, 723] width 28 height 15
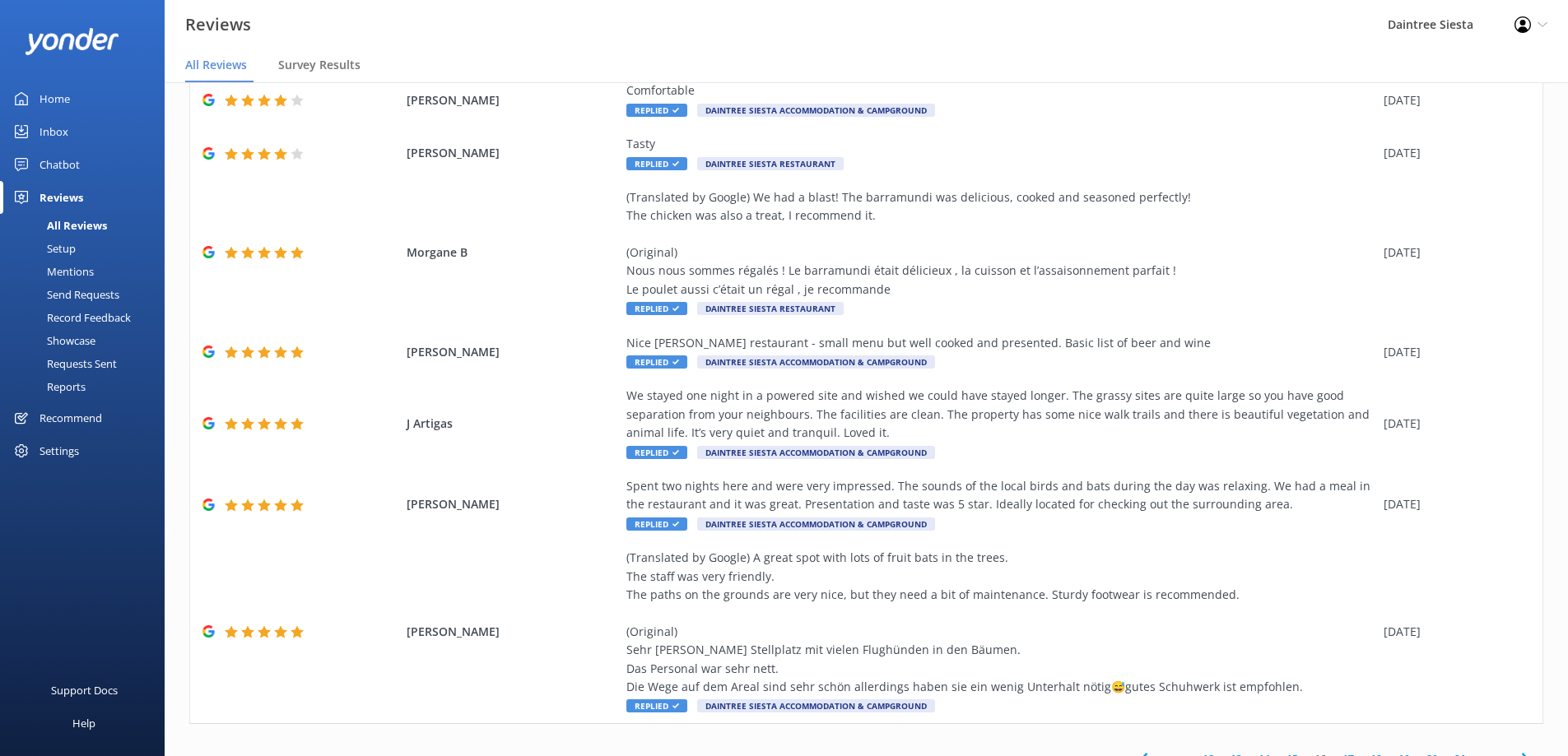
scroll to position [291, 0]
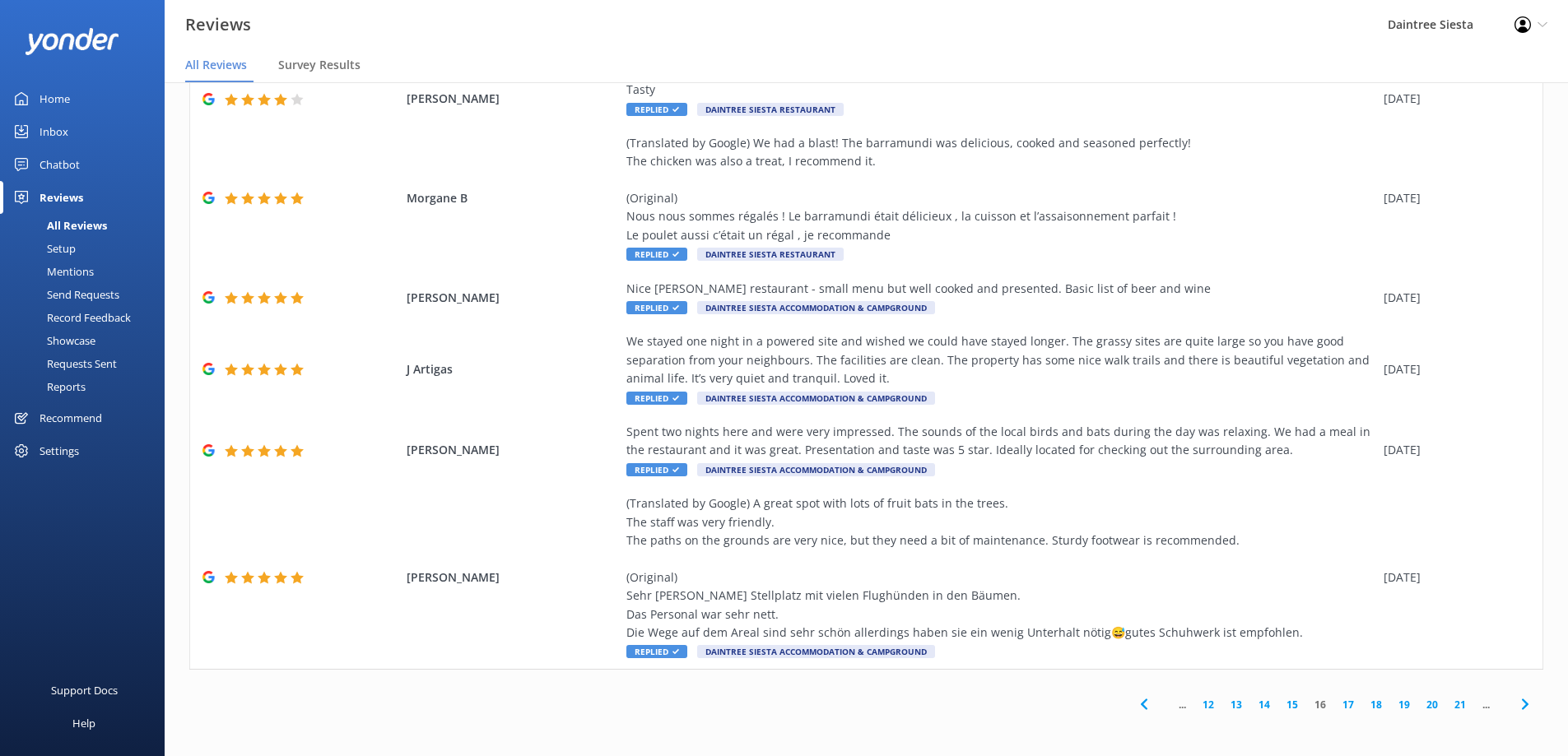
click at [1339, 706] on link "17" at bounding box center [1347, 704] width 28 height 15
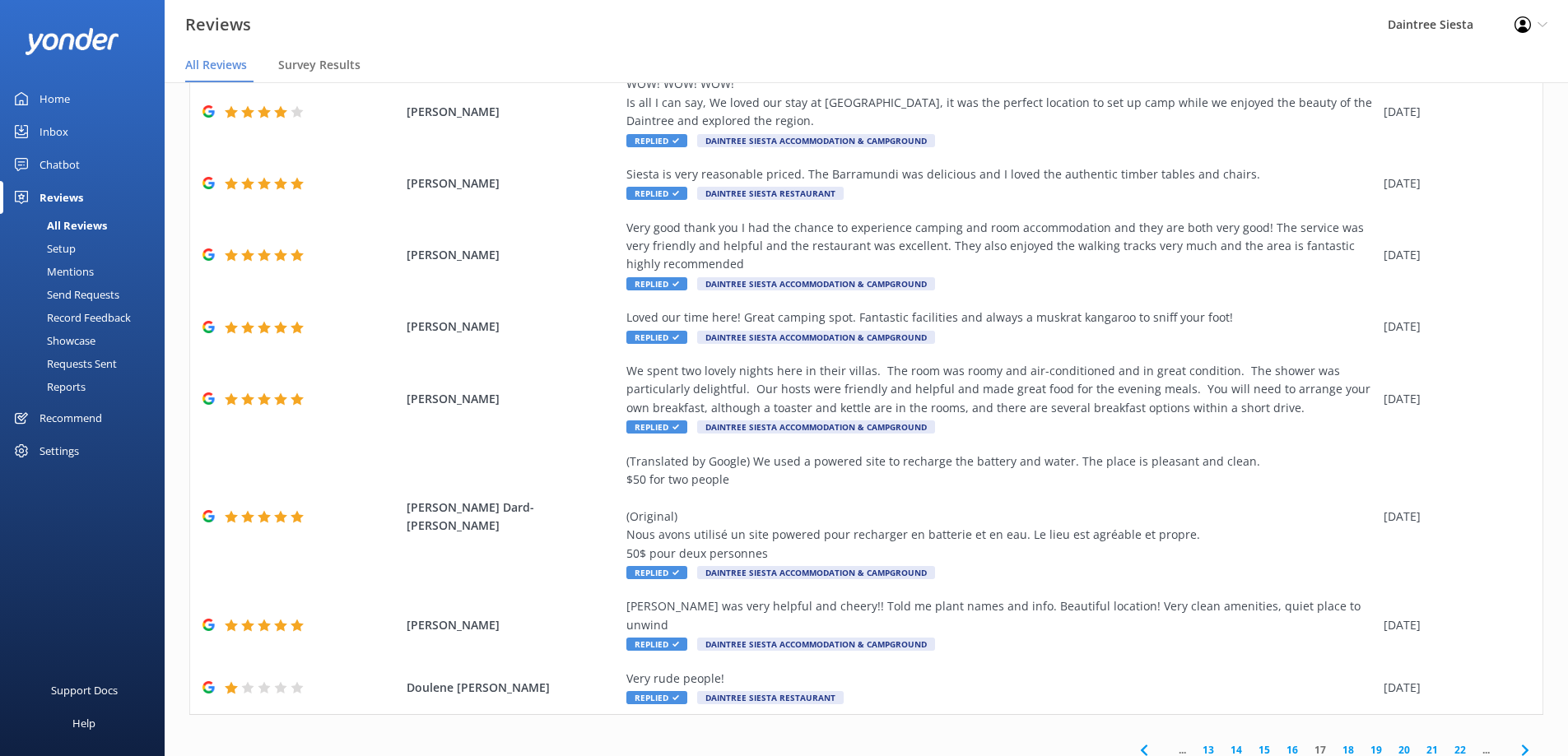
scroll to position [253, 0]
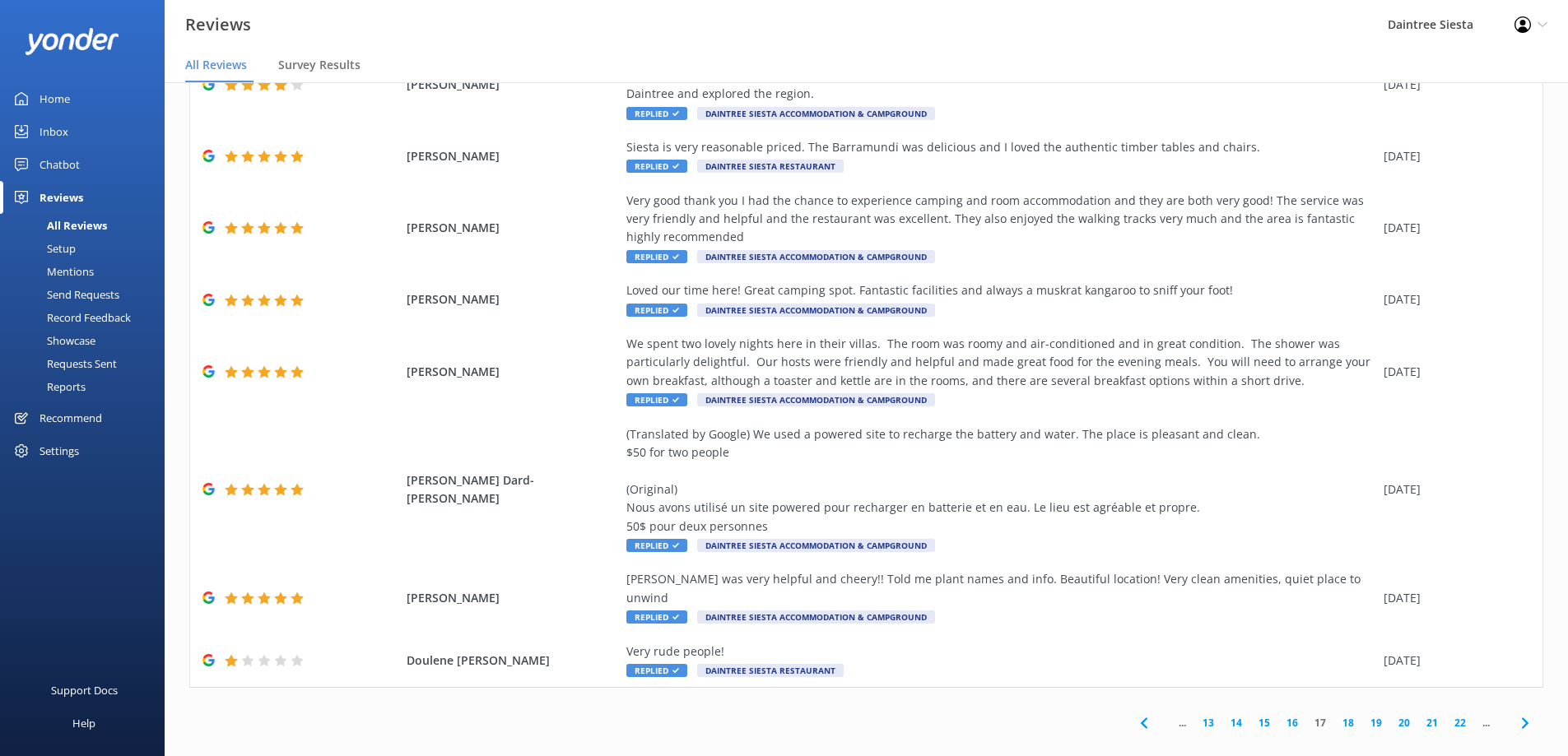
click at [1342, 715] on link "18" at bounding box center [1347, 723] width 28 height 15
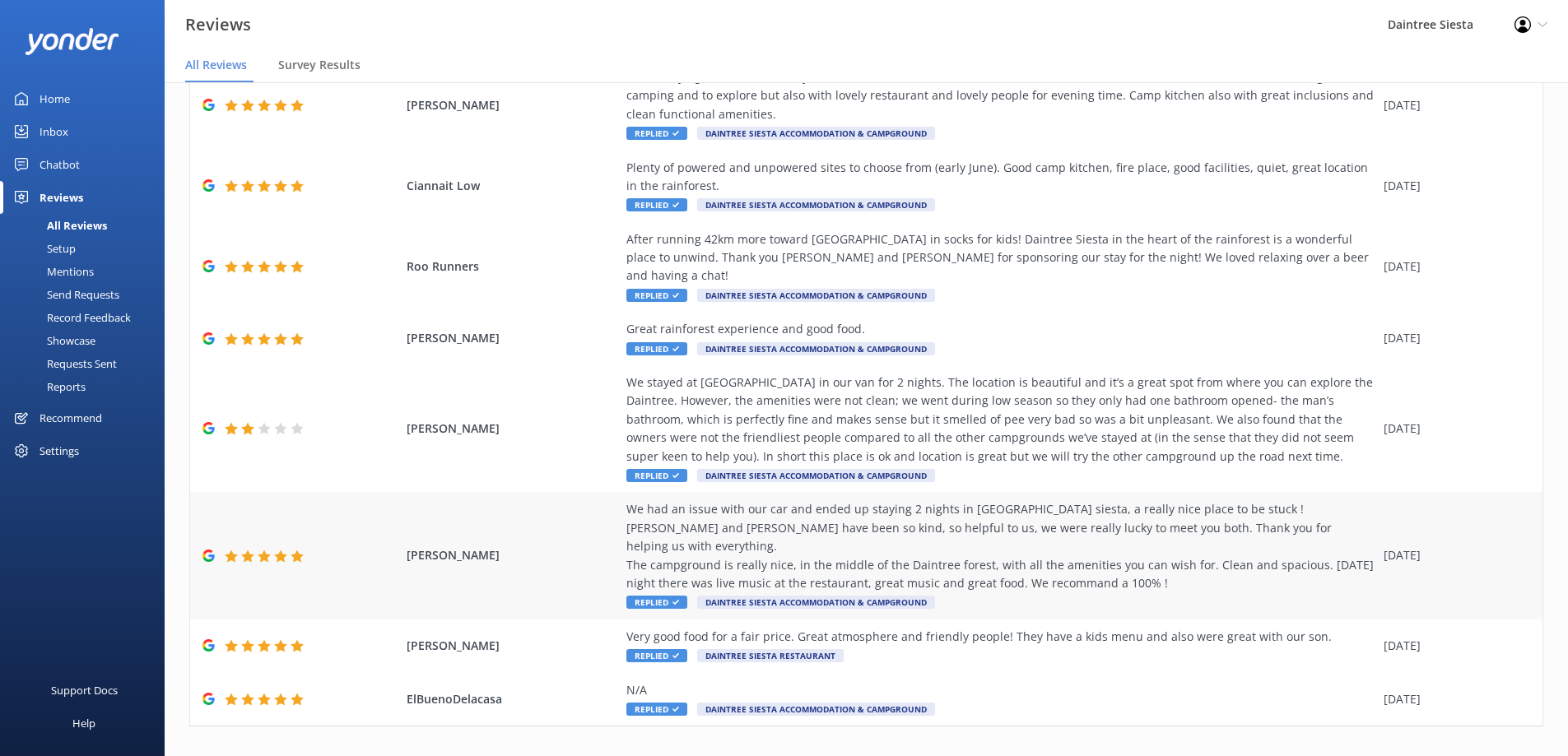
scroll to position [216, 0]
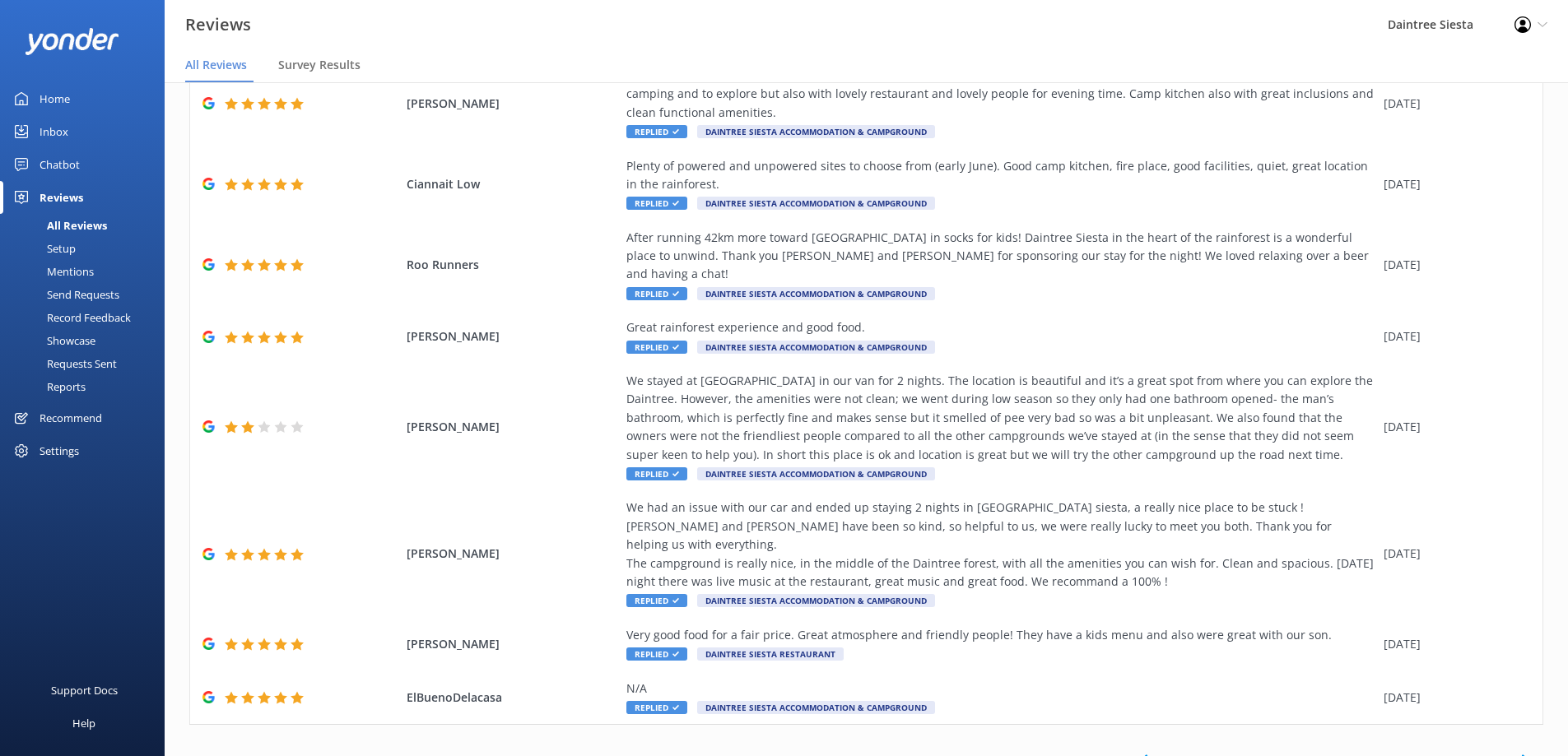
click at [1336, 752] on link "19" at bounding box center [1347, 760] width 28 height 15
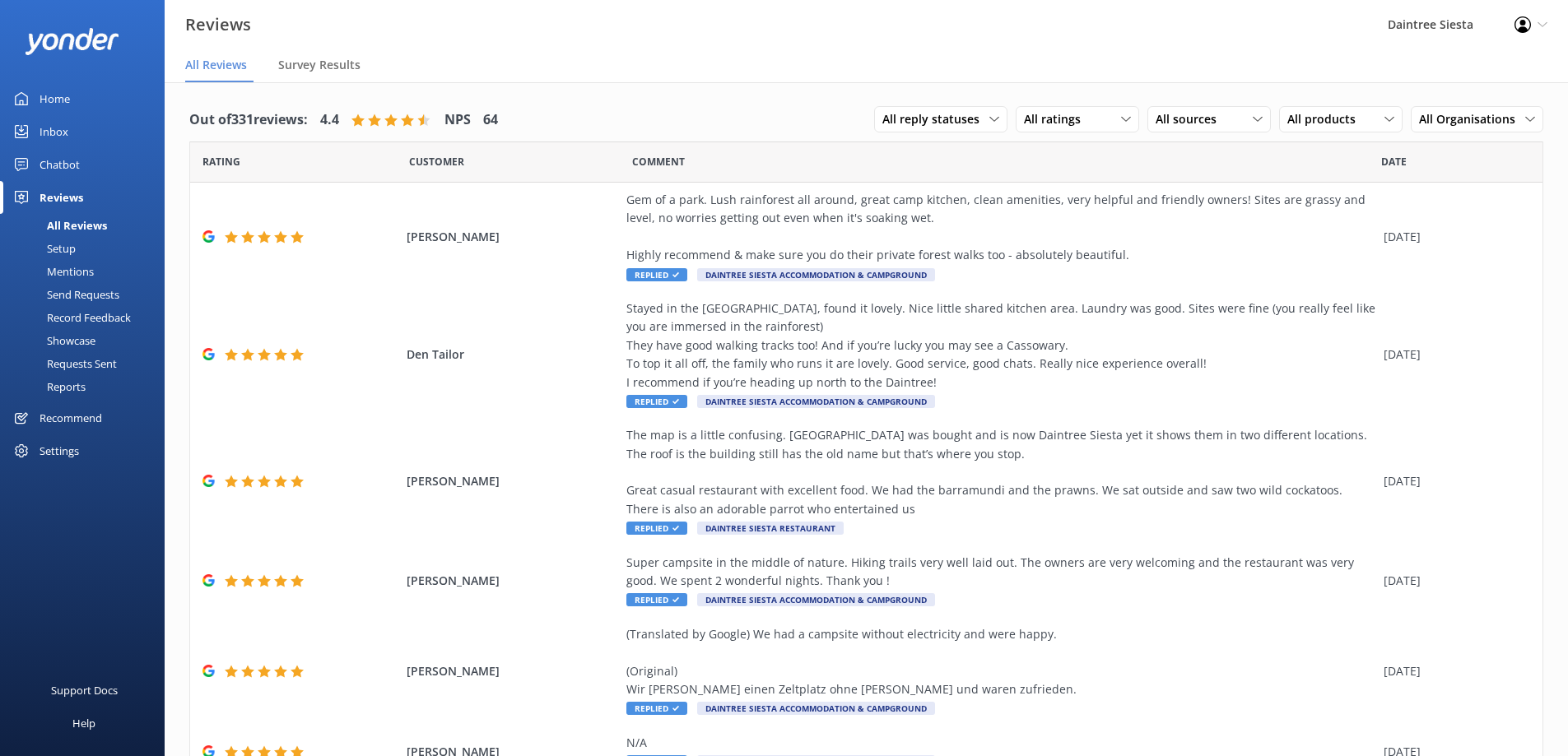
click at [60, 193] on div "Reviews" at bounding box center [61, 197] width 44 height 32
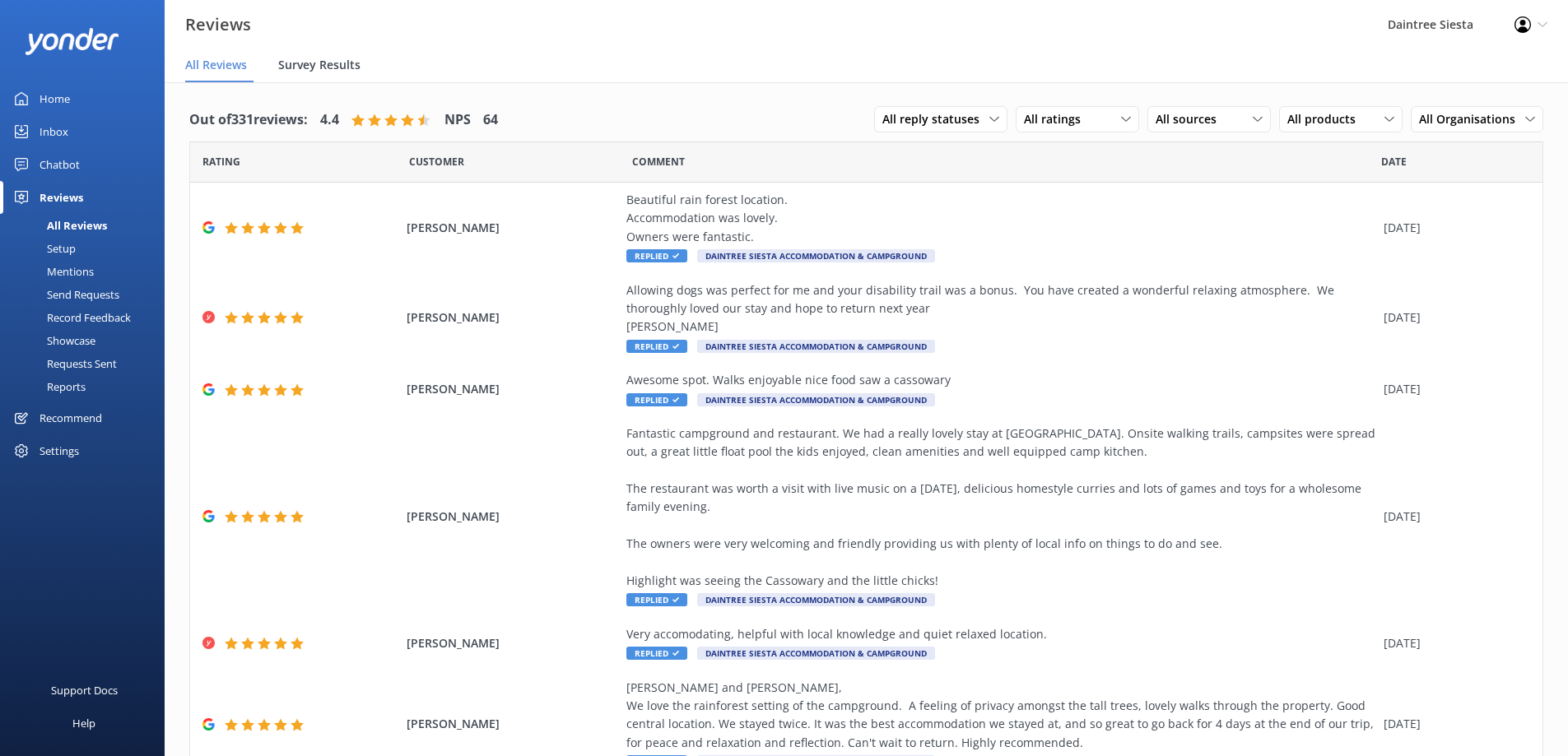
click at [309, 66] on span "Survey Results" at bounding box center [319, 64] width 82 height 16
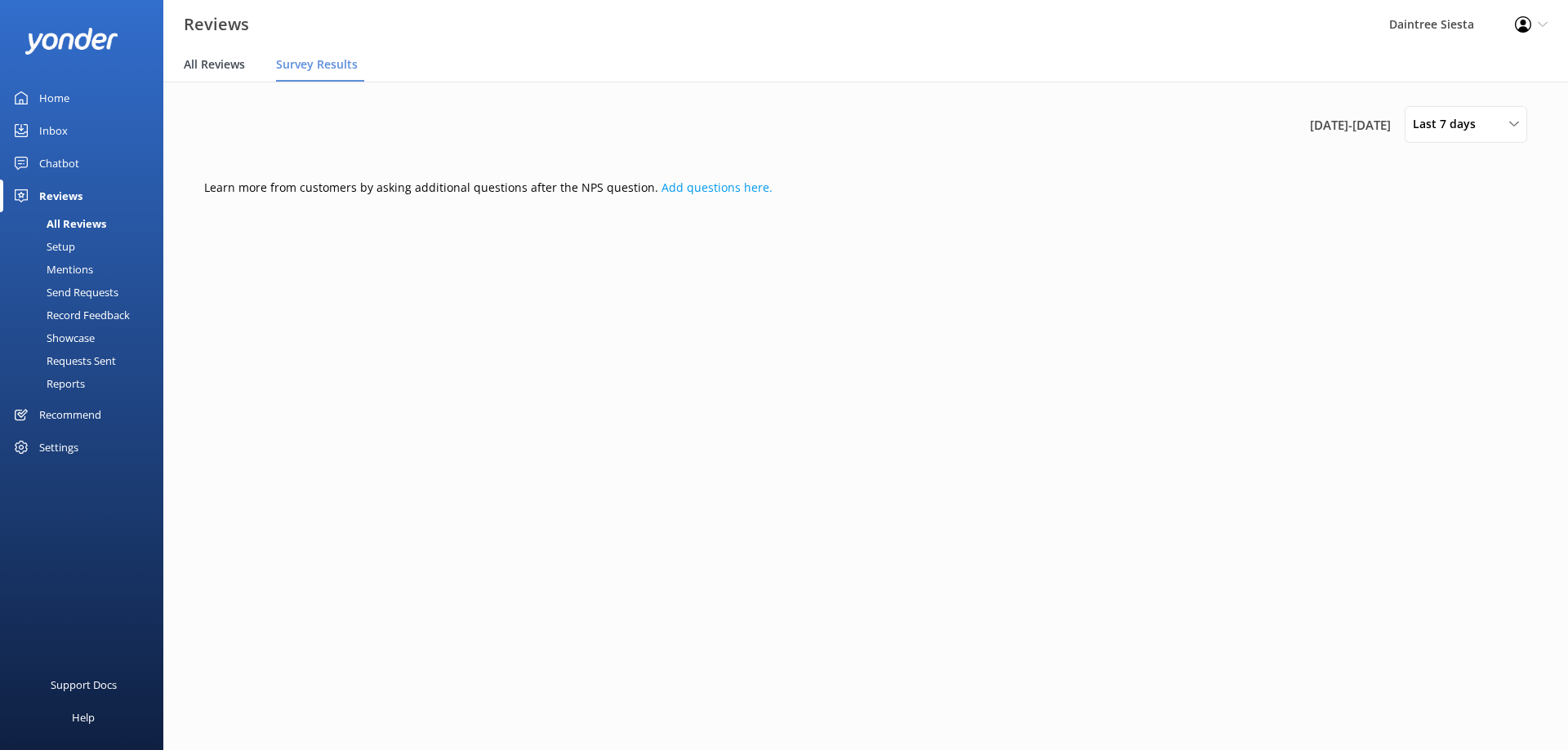
click at [209, 62] on span "All Reviews" at bounding box center [214, 64] width 62 height 16
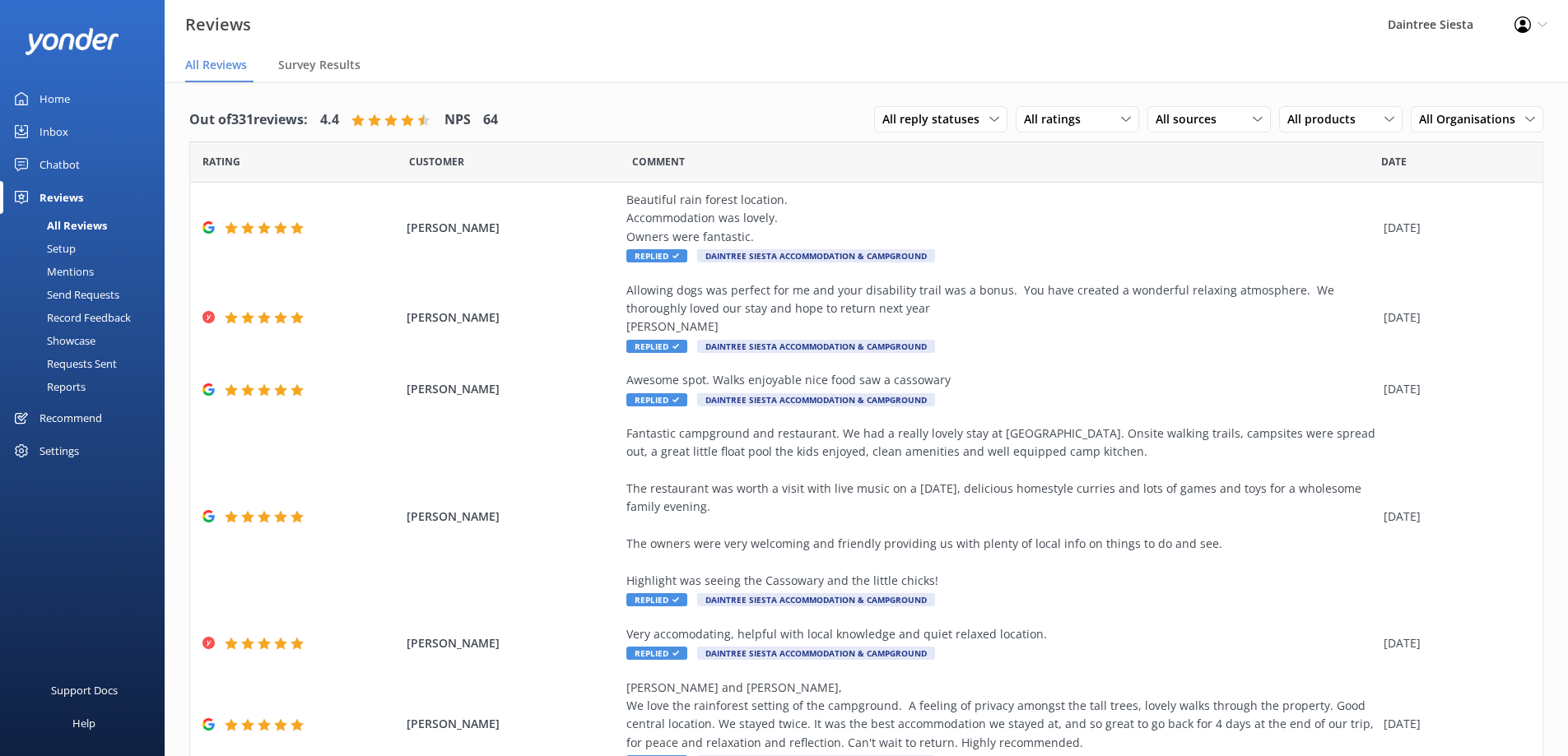
click at [79, 338] on div "Showcase" at bounding box center [53, 340] width 86 height 23
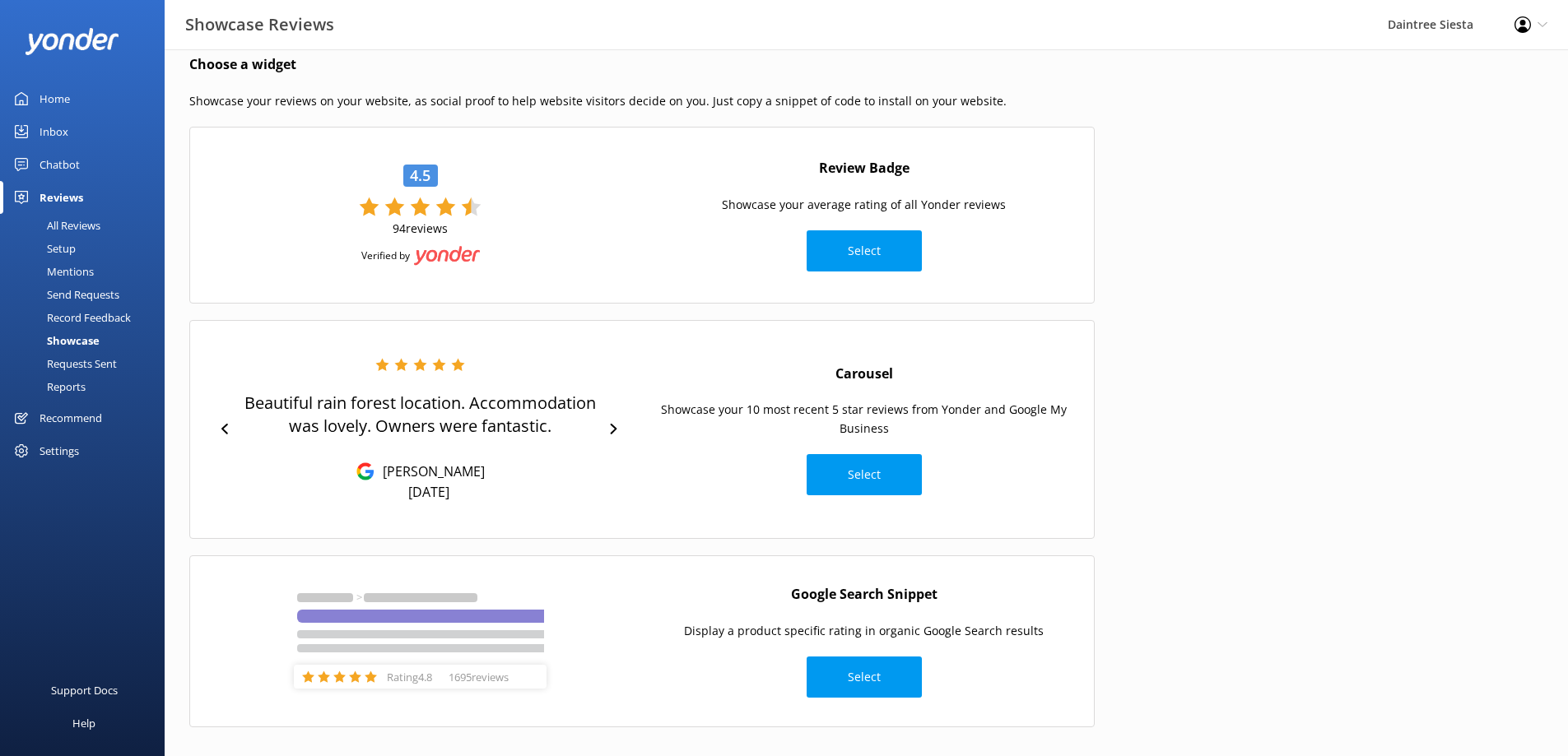
scroll to position [32, 0]
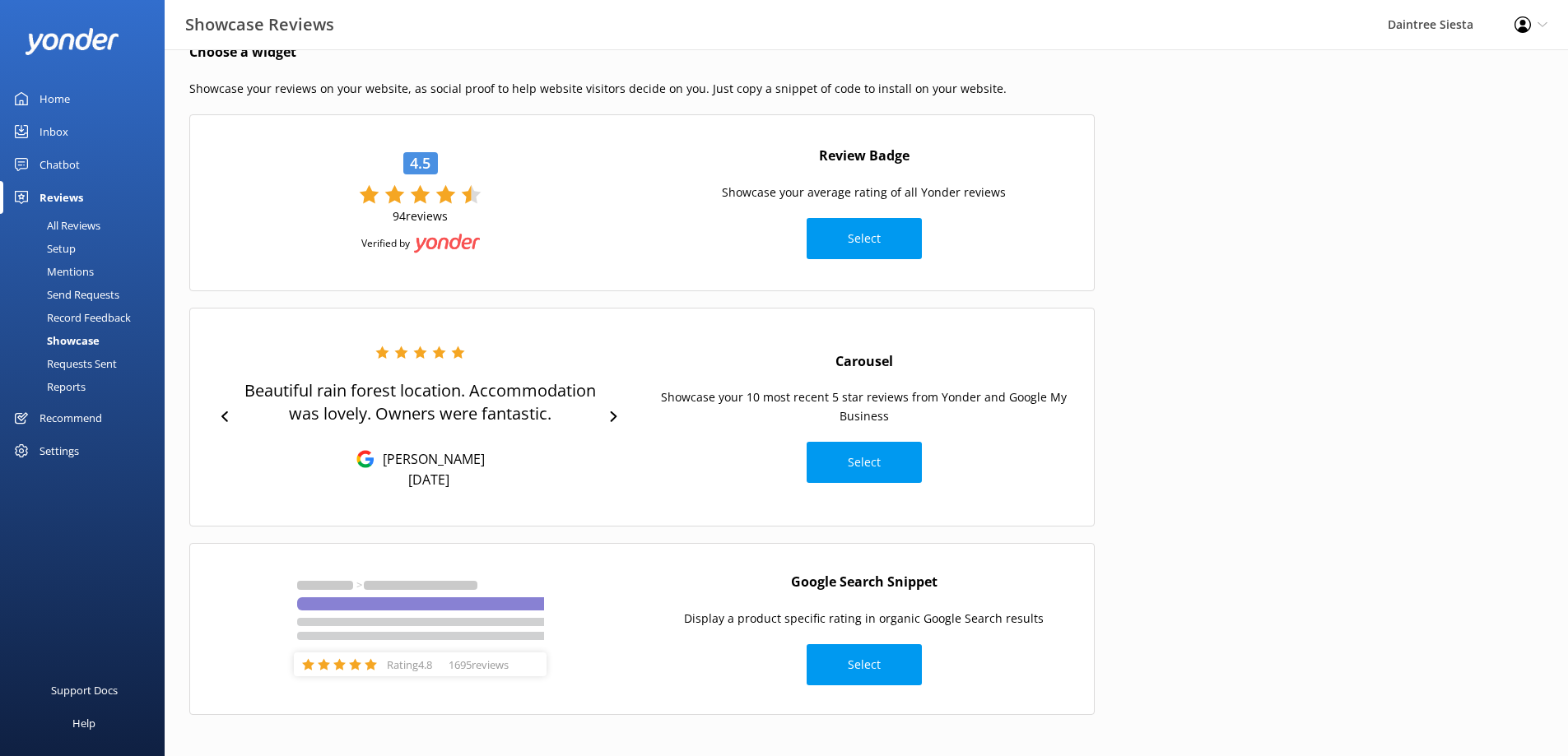
click at [80, 384] on div "Reports" at bounding box center [47, 387] width 76 height 23
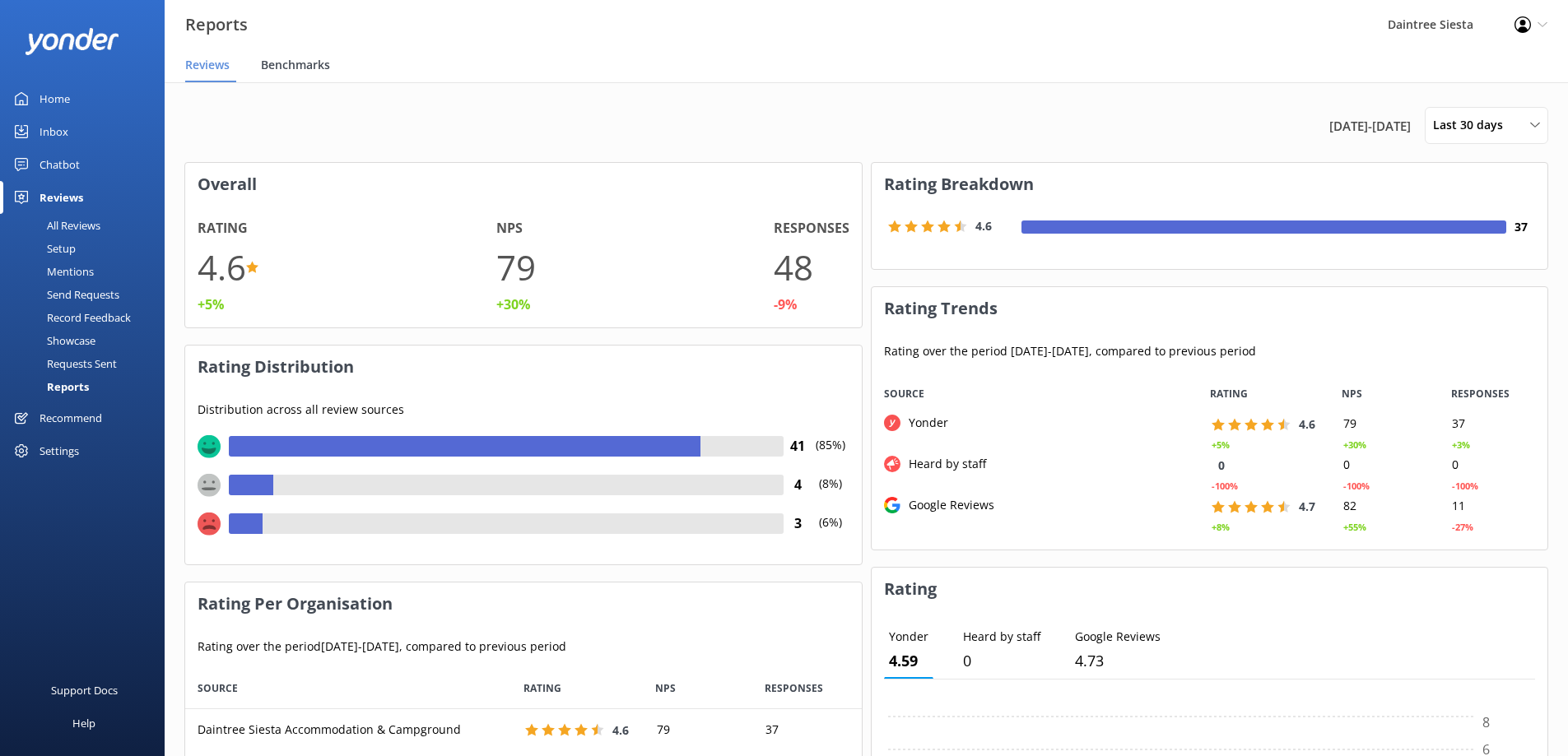
click at [294, 65] on span "Benchmarks" at bounding box center [295, 64] width 69 height 16
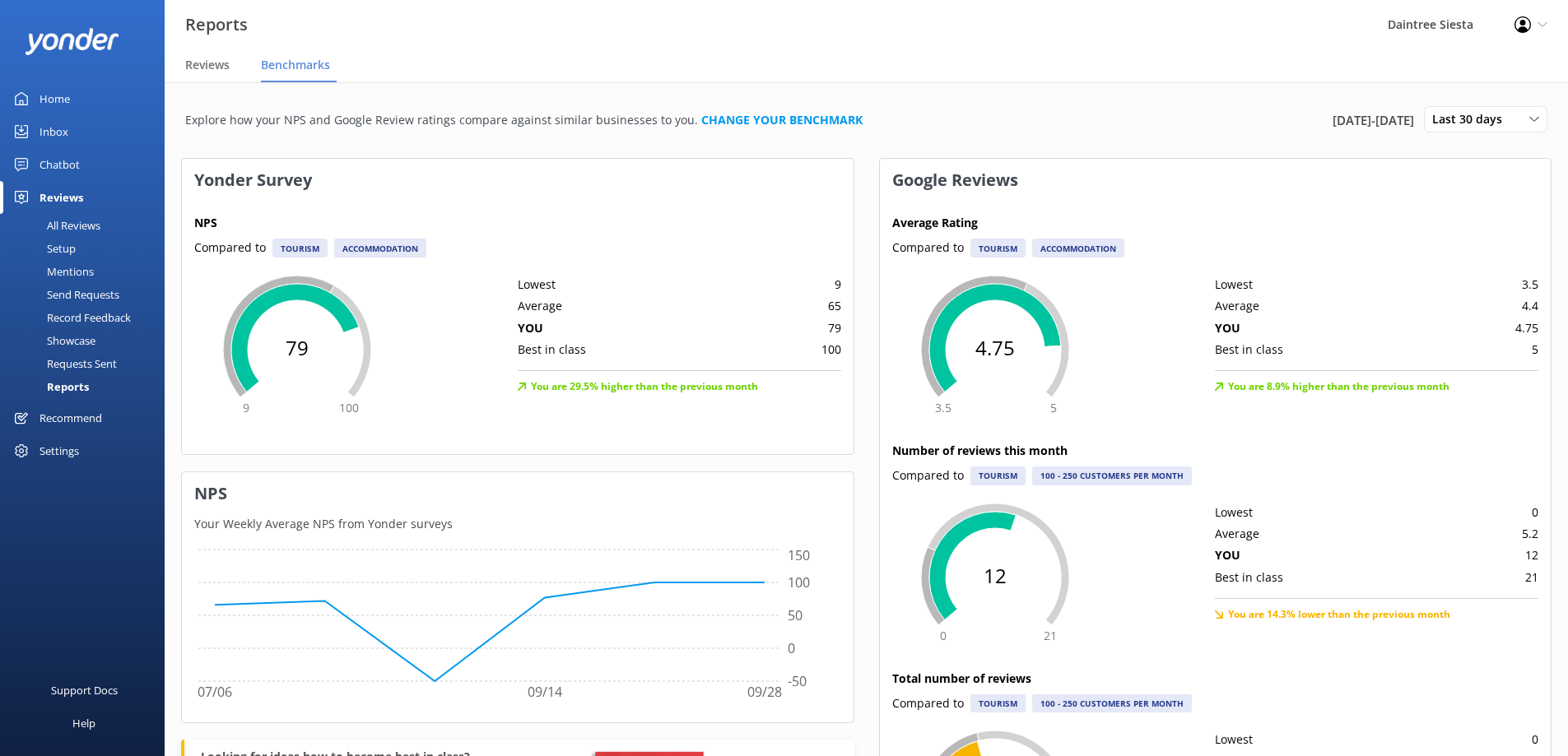
click at [76, 417] on div "Recommend" at bounding box center [70, 418] width 62 height 32
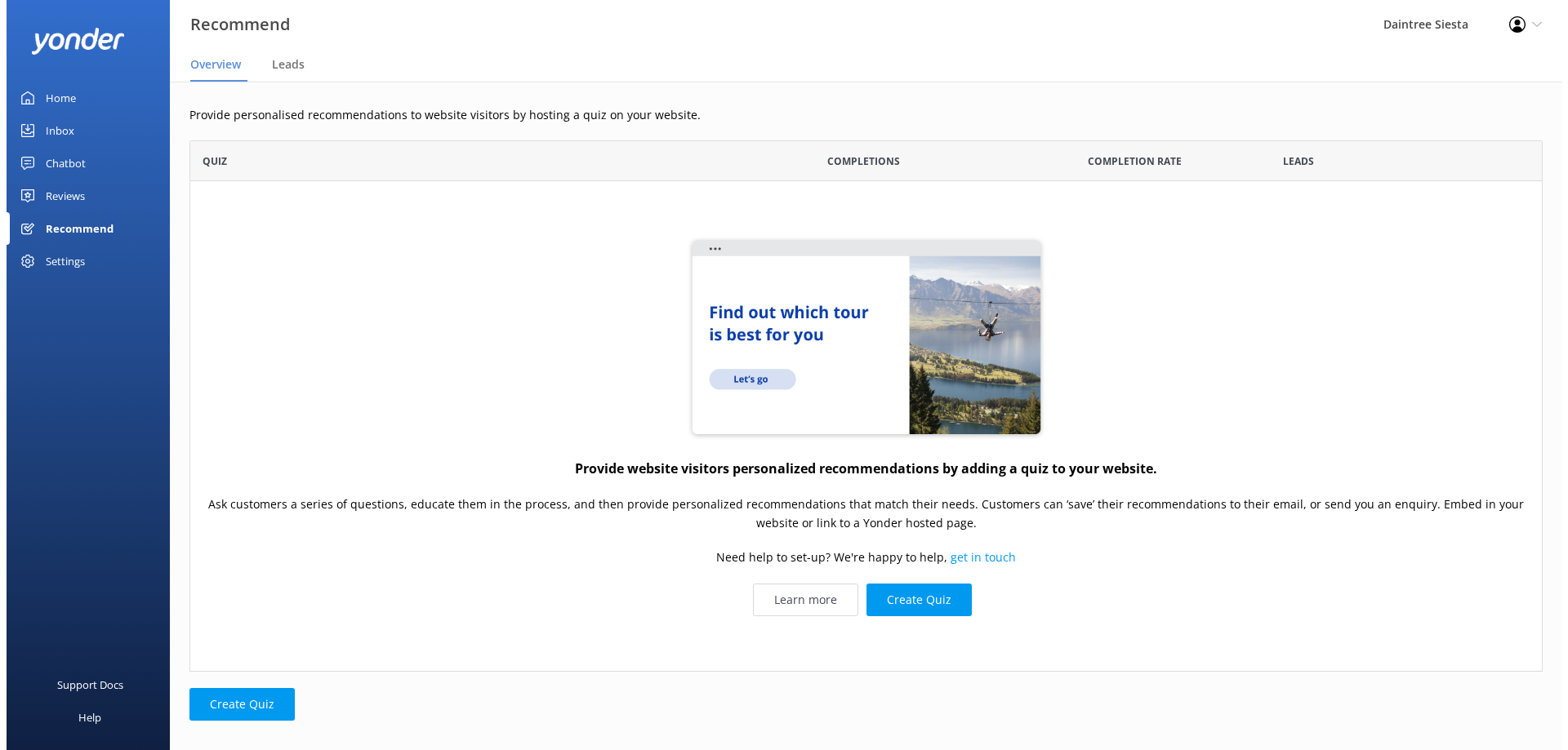
scroll to position [519, 1340]
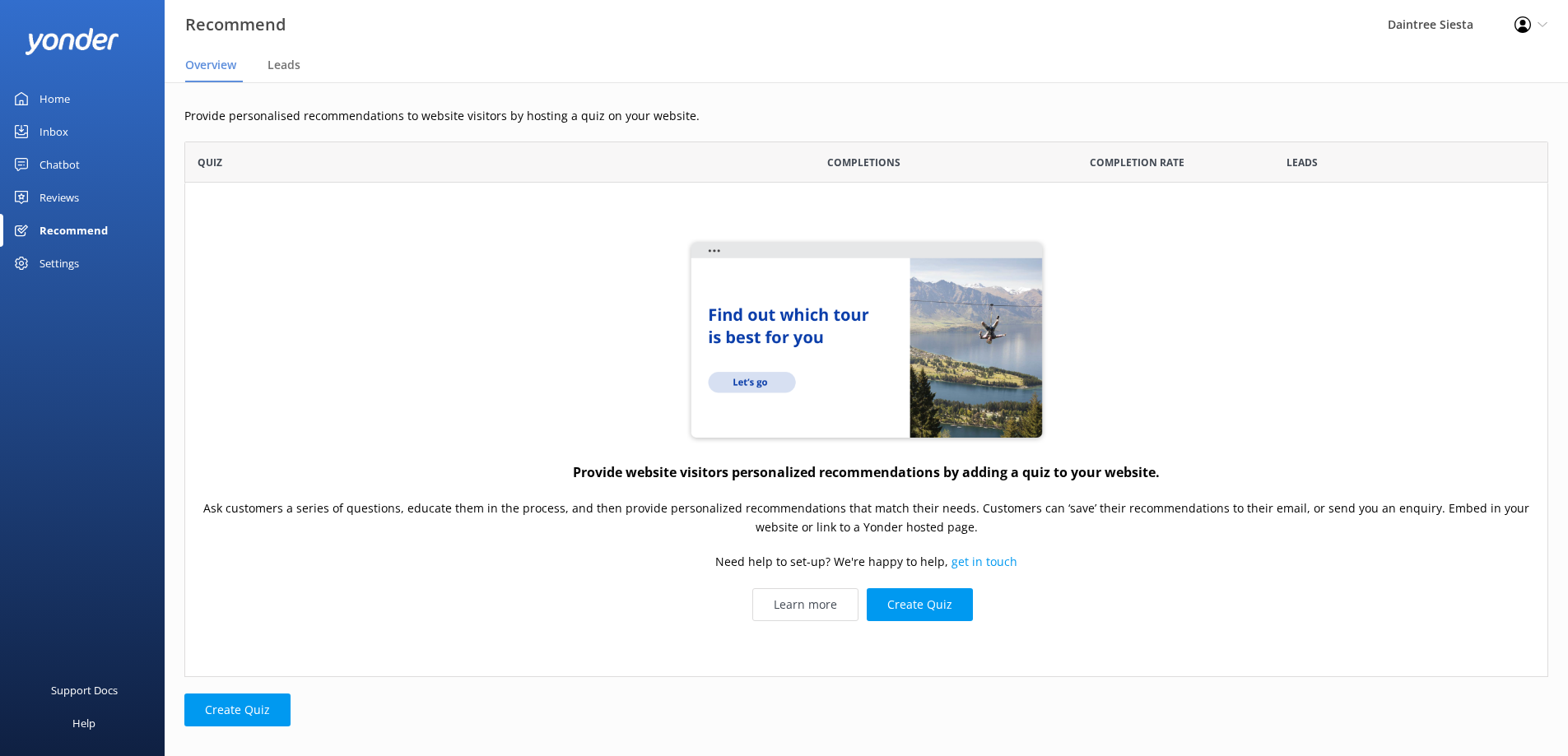
click at [49, 131] on div "Inbox" at bounding box center [54, 132] width 29 height 32
